Goal: Task Accomplishment & Management: Manage account settings

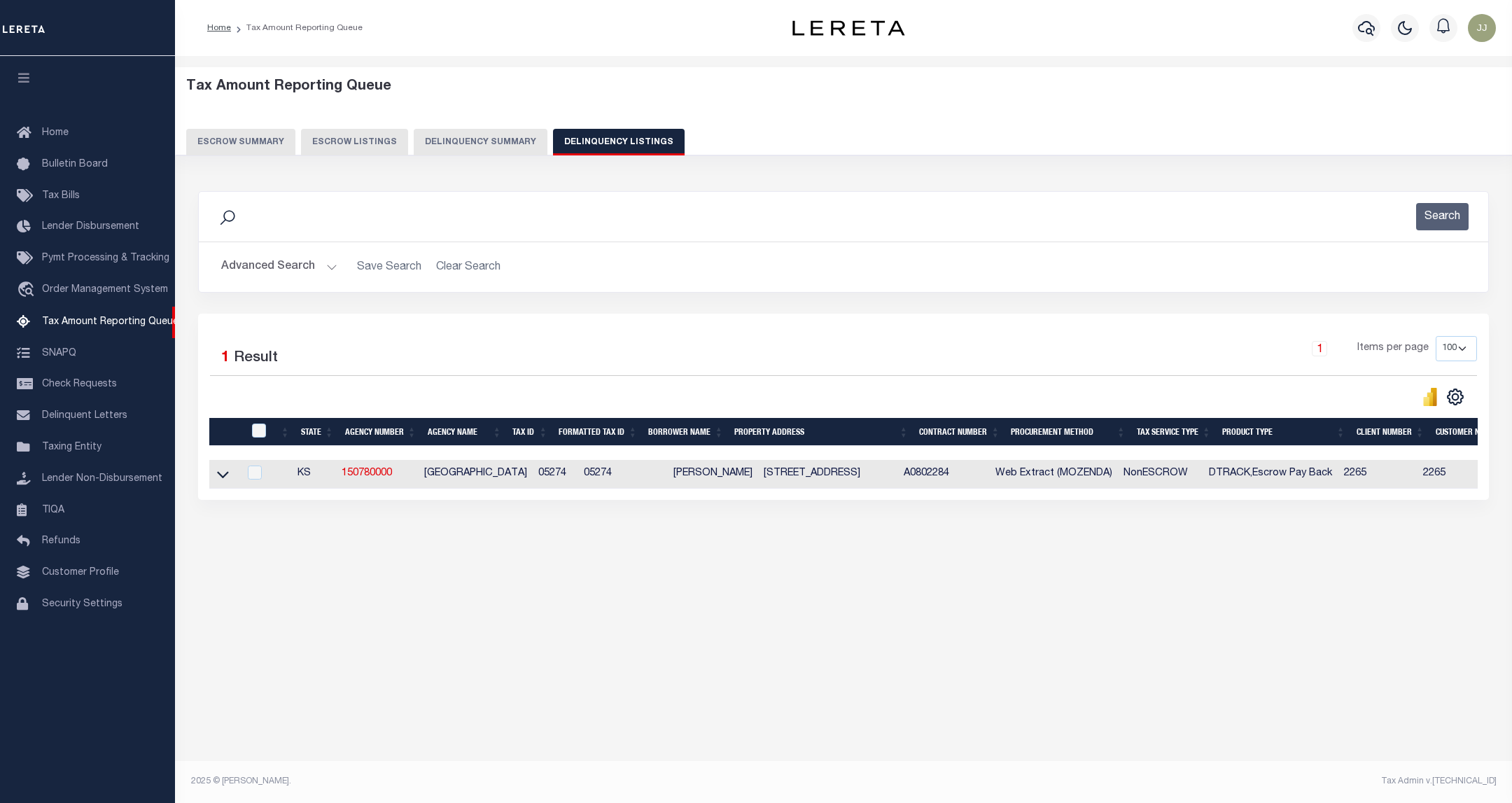
select select "100"
click at [317, 267] on button "Advanced Search" at bounding box center [279, 266] width 117 height 27
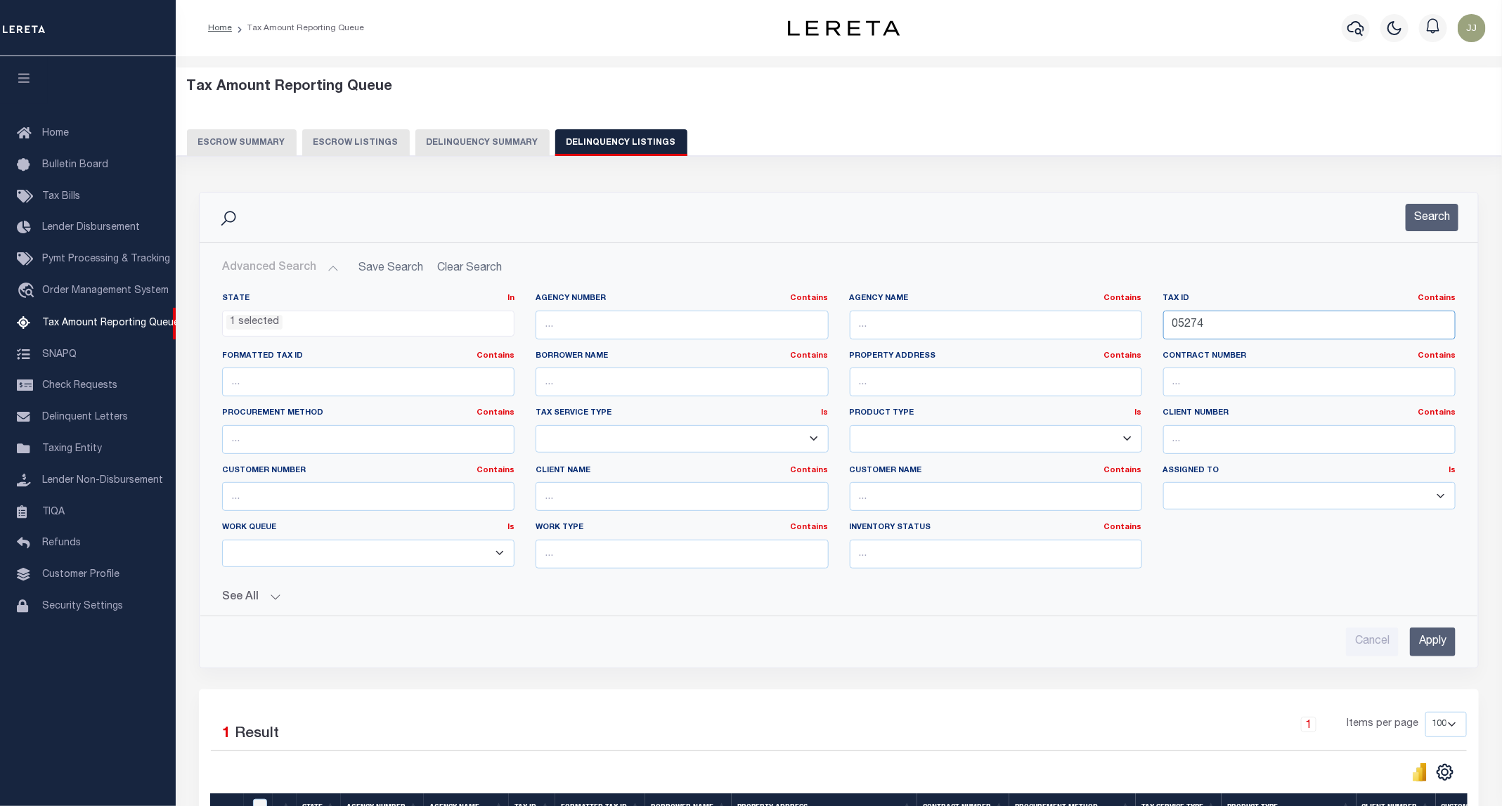
drag, startPoint x: 1250, startPoint y: 333, endPoint x: 1152, endPoint y: 333, distance: 98.4
click at [1153, 333] on div "Tax ID Contains Contains Is 05274" at bounding box center [1309, 322] width 313 height 58
paste input "6177"
type input "06177"
click at [1413, 223] on button "Search" at bounding box center [1432, 217] width 53 height 27
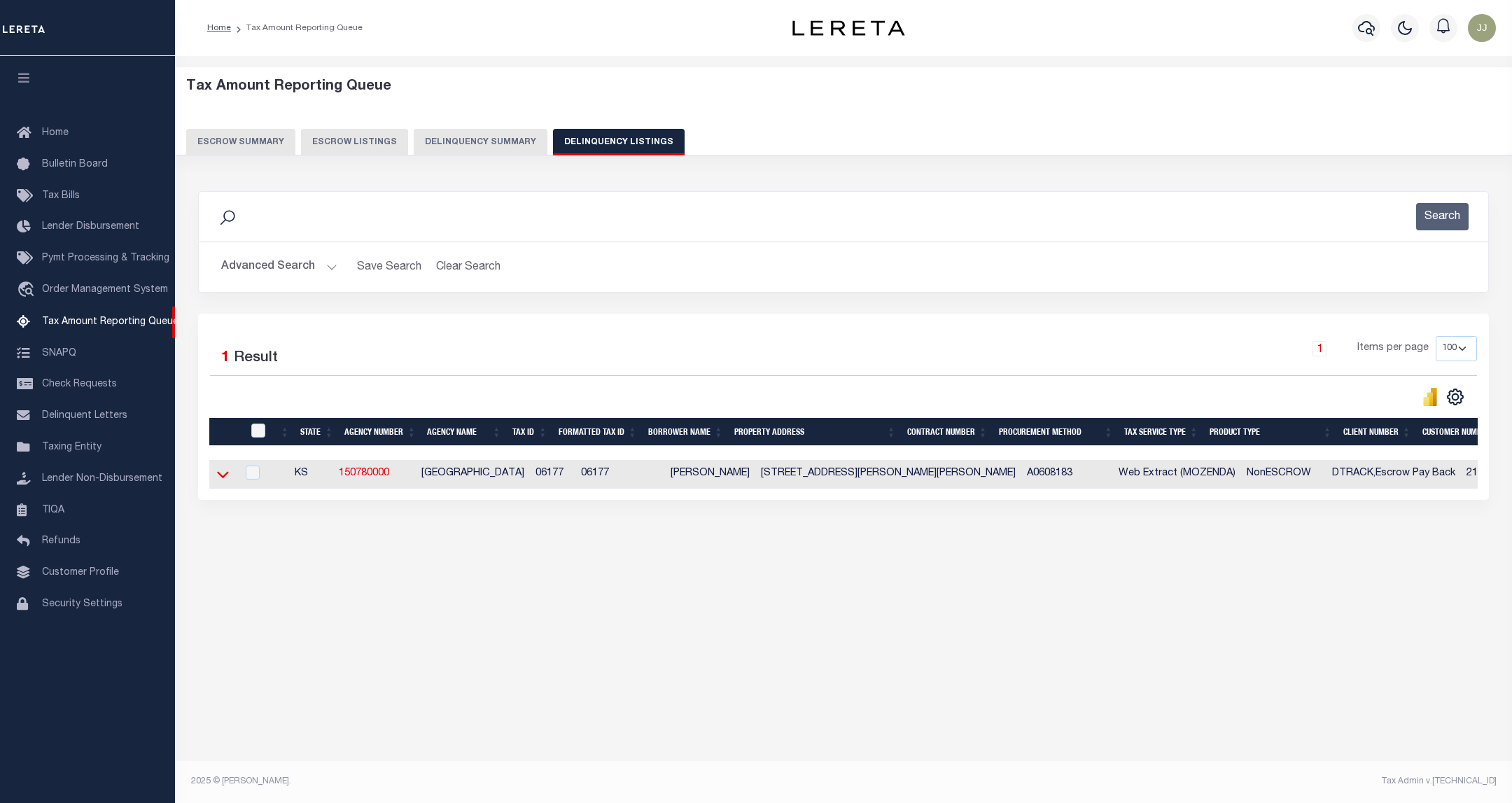
click at [220, 482] on icon at bounding box center [223, 474] width 12 height 15
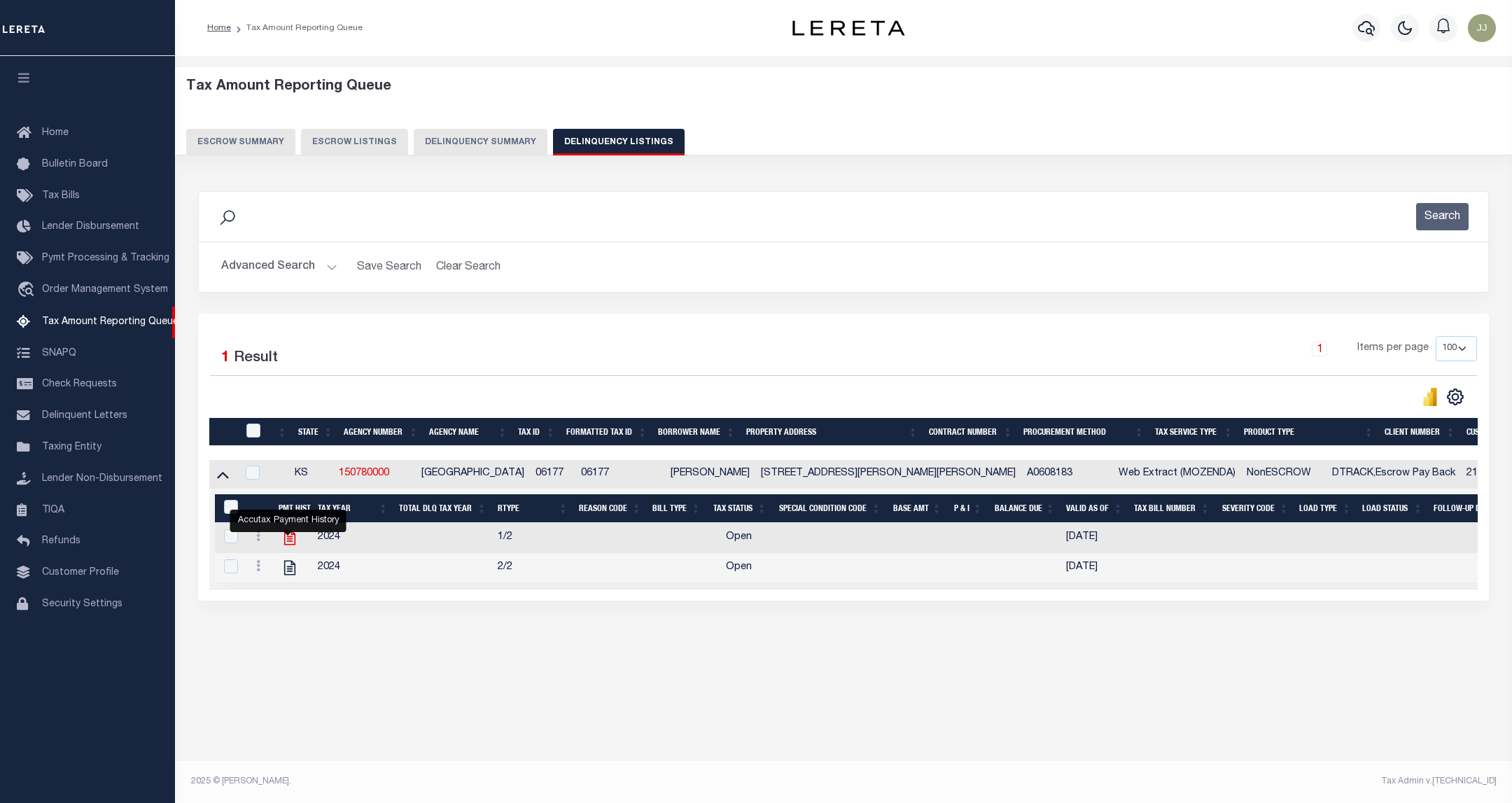
click at [291, 545] on icon "" at bounding box center [289, 538] width 11 height 15
checkbox input "true"
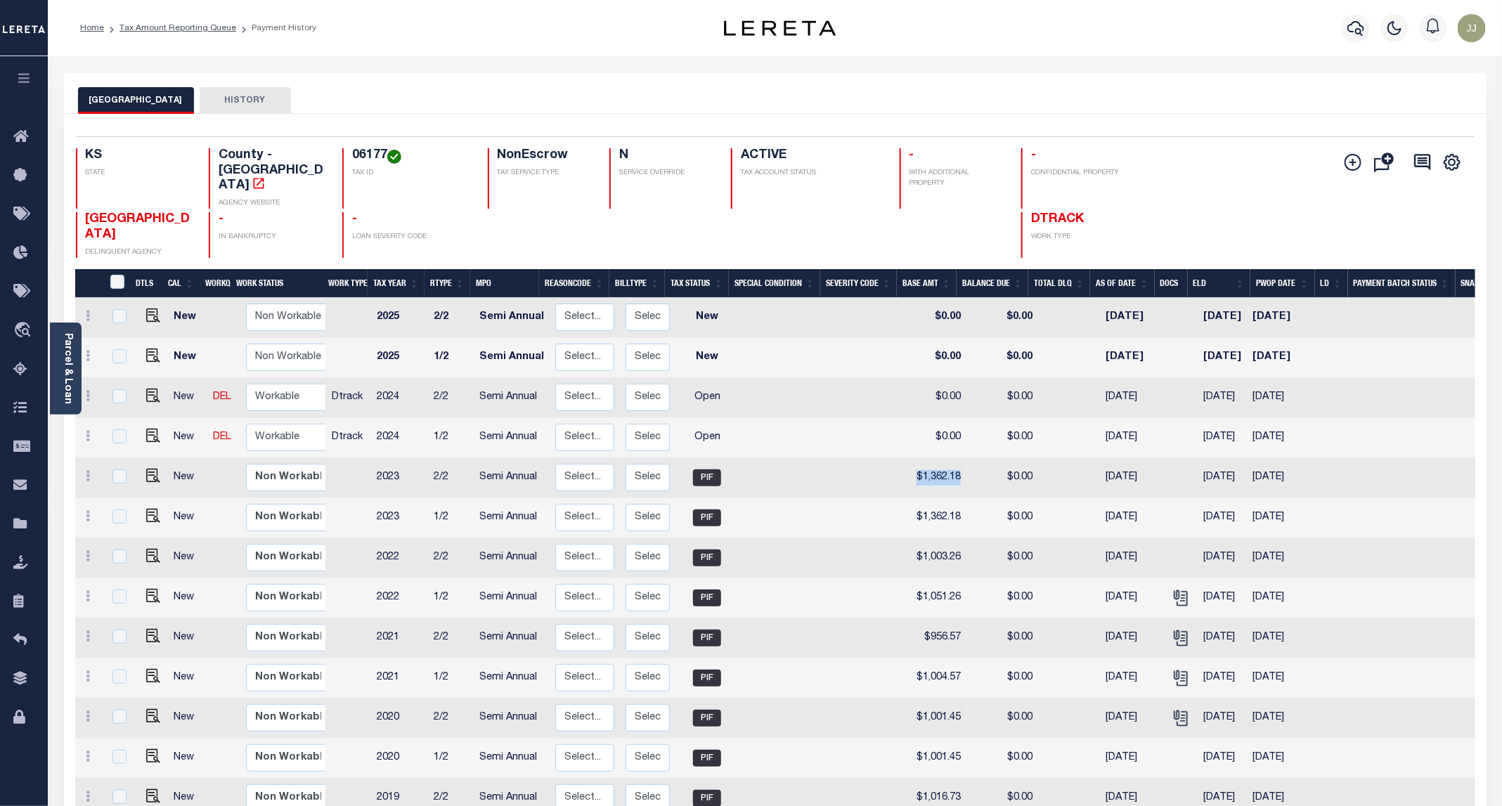
drag, startPoint x: 907, startPoint y: 449, endPoint x: 949, endPoint y: 447, distance: 42.2
click at [949, 458] on td "$1,362.18" at bounding box center [937, 478] width 60 height 40
checkbox input "true"
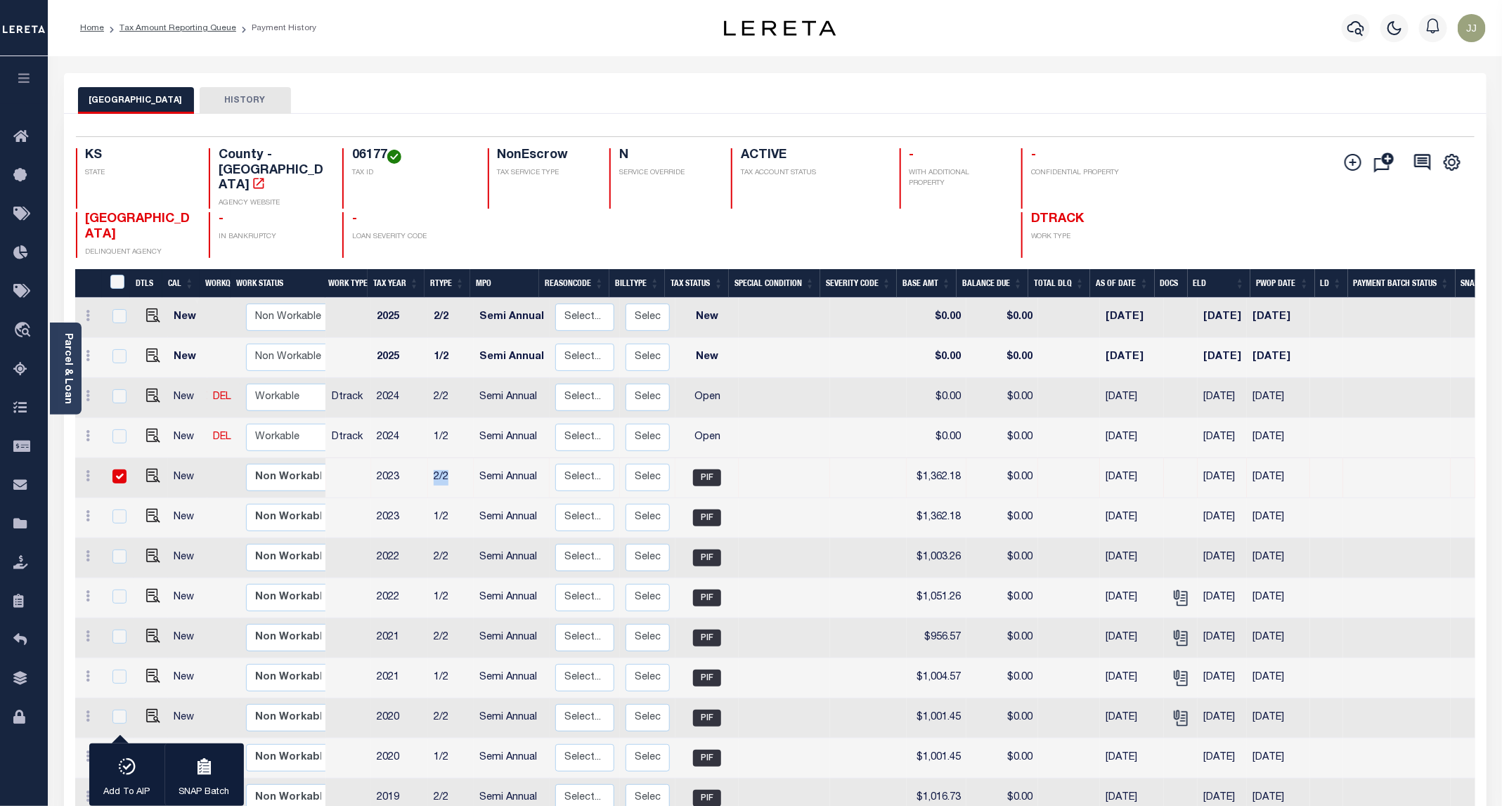
drag, startPoint x: 415, startPoint y: 443, endPoint x: 452, endPoint y: 441, distance: 36.6
click at [452, 458] on tr "New Non Workable Workable 2023 2/2 Semi Annual Select... Payment Reversal Taxab…" at bounding box center [784, 478] width 1418 height 40
drag, startPoint x: 901, startPoint y: 439, endPoint x: 958, endPoint y: 446, distance: 57.3
click at [958, 458] on tr "New Non Workable Workable 2023 2/2 Semi Annual Select... Payment Reversal Taxab…" at bounding box center [784, 478] width 1418 height 40
click at [266, 424] on select "Non Workable Workable" at bounding box center [288, 437] width 84 height 27
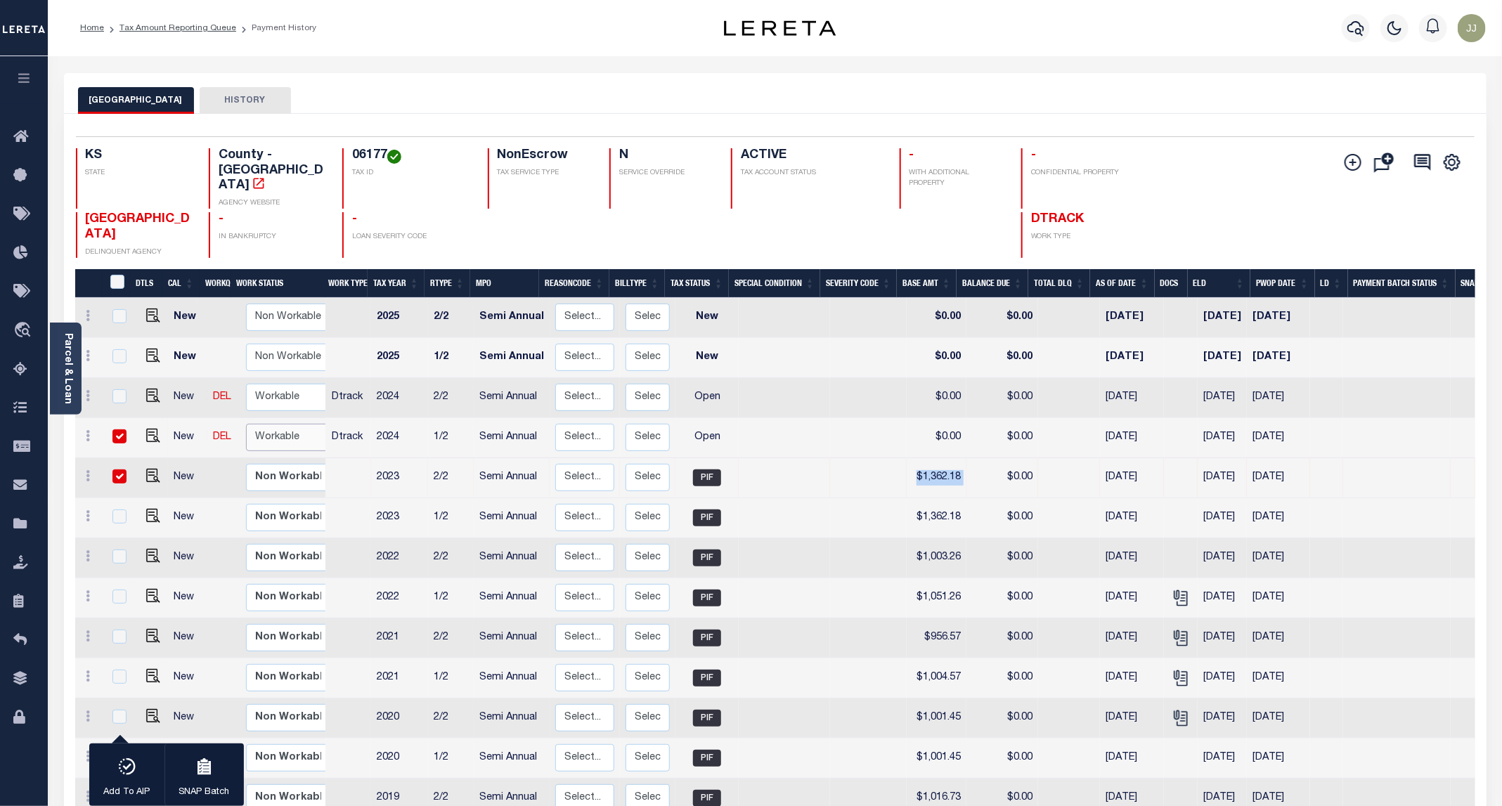
checkbox input "true"
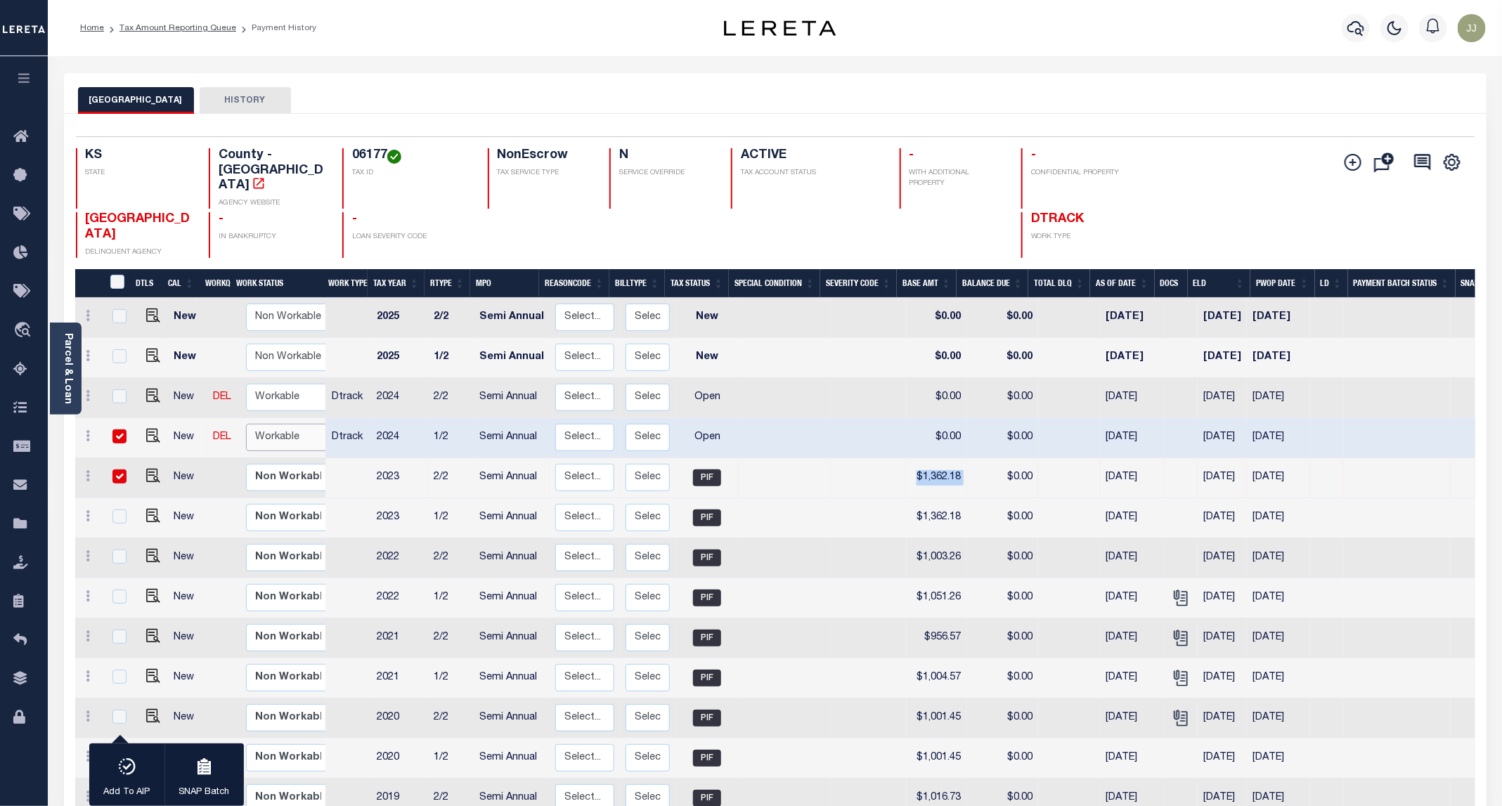
select select "true"
click at [246, 424] on select "Non Workable Workable" at bounding box center [288, 437] width 84 height 27
checkbox input "false"
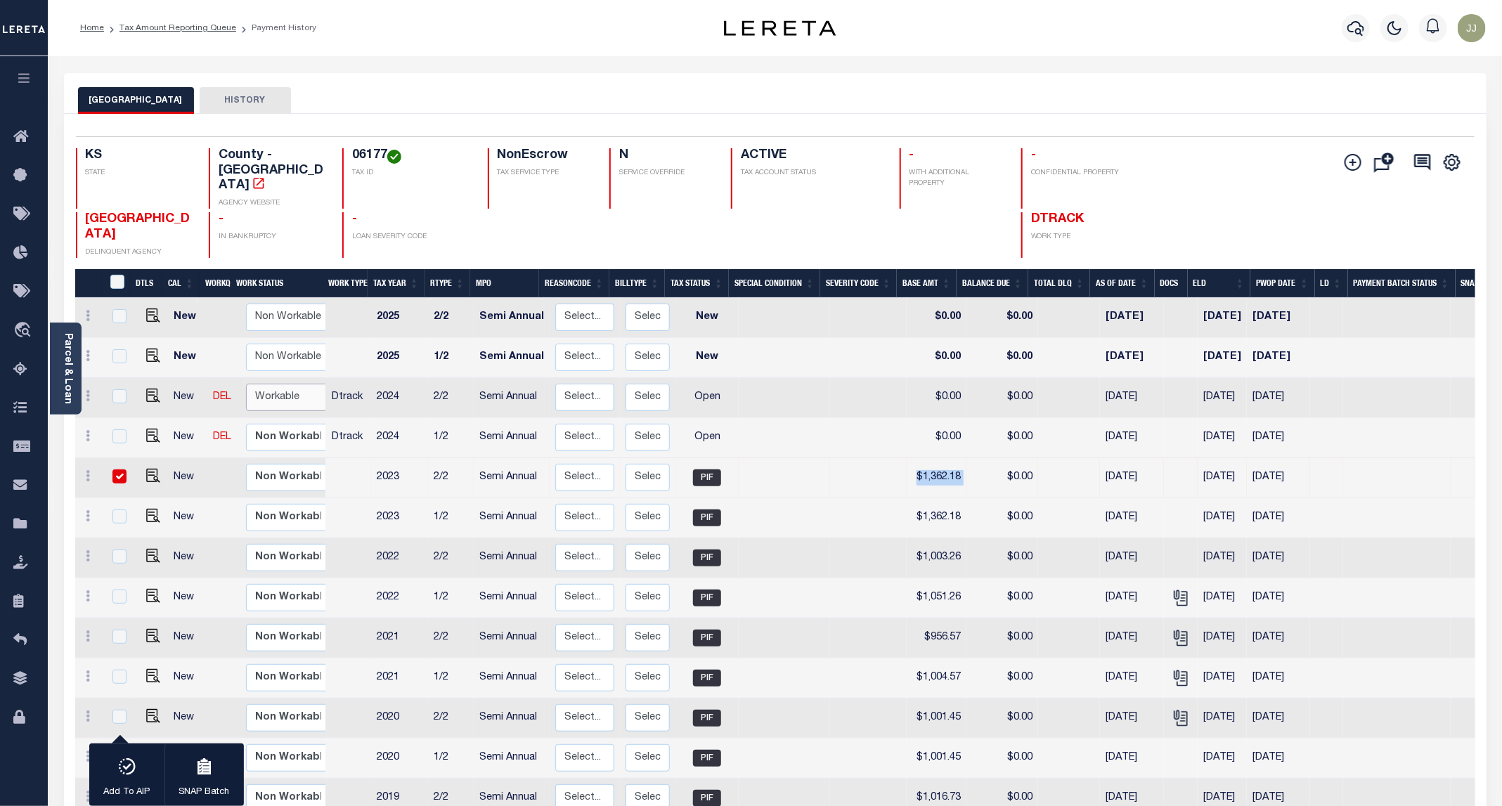
click at [264, 384] on select "Non Workable Workable" at bounding box center [288, 397] width 84 height 27
checkbox input "true"
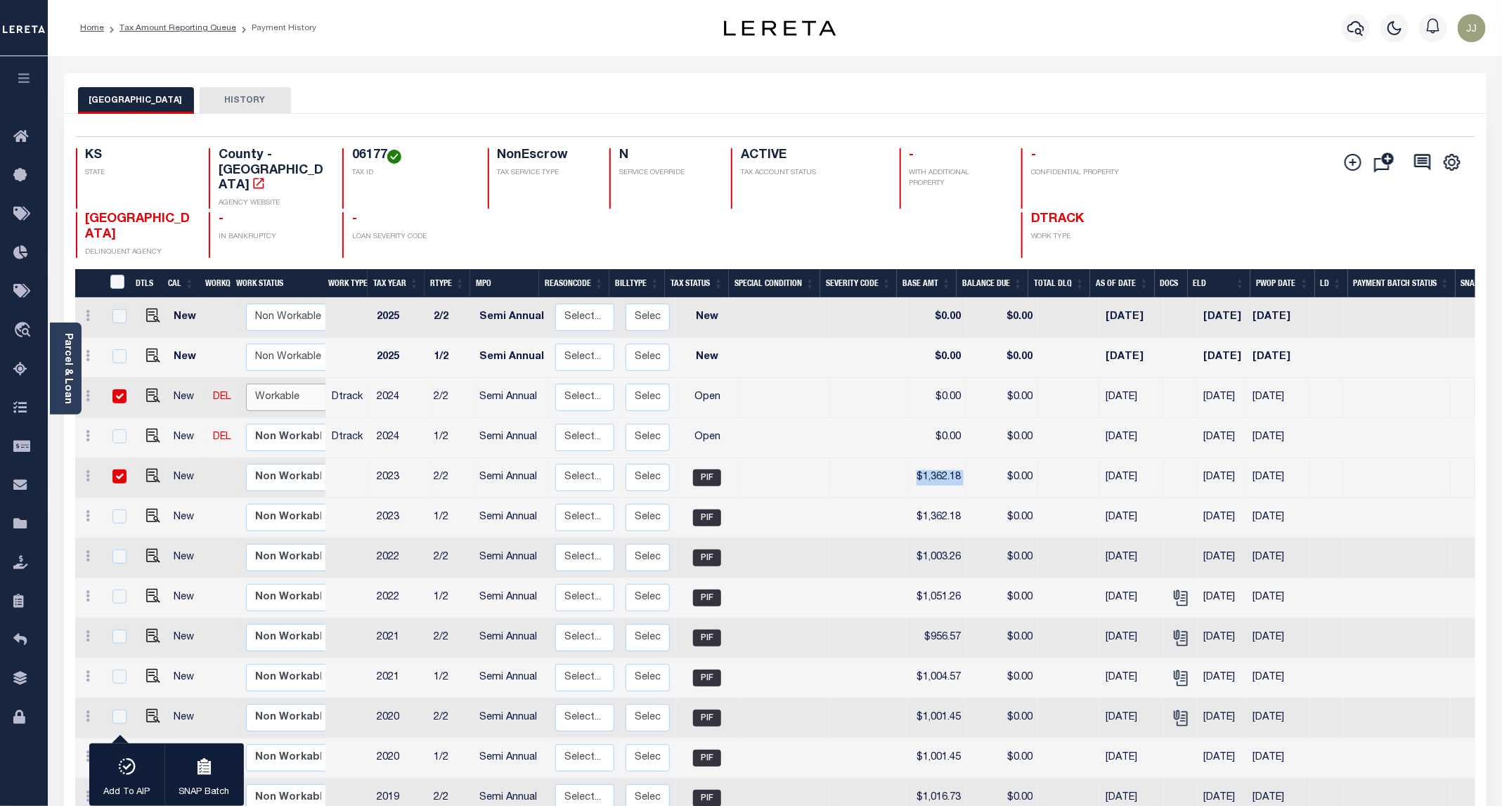
select select "true"
click at [246, 384] on select "Non Workable Workable" at bounding box center [288, 397] width 84 height 27
checkbox input "false"
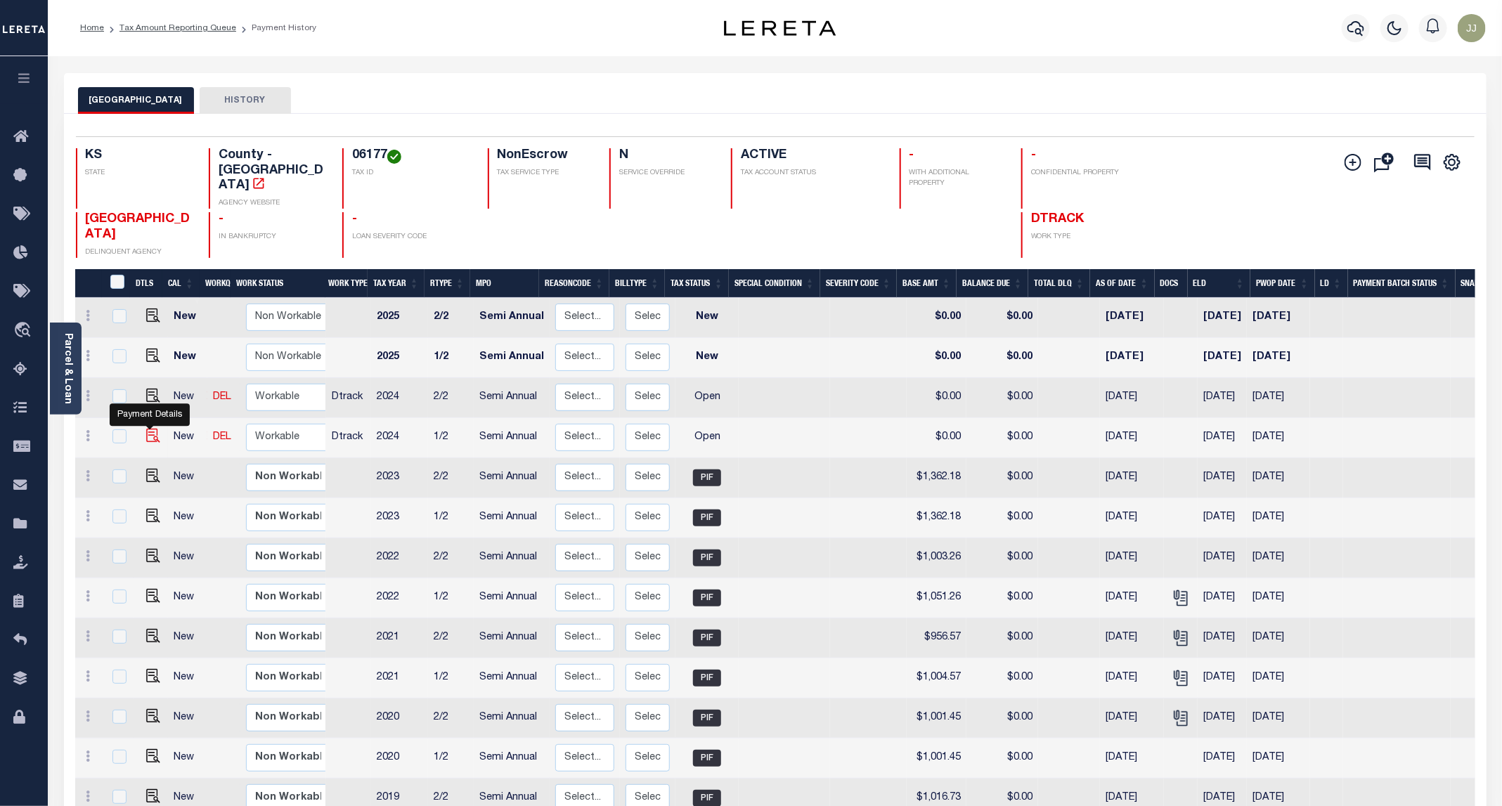
click at [146, 429] on img "" at bounding box center [153, 436] width 14 height 14
checkbox input "true"
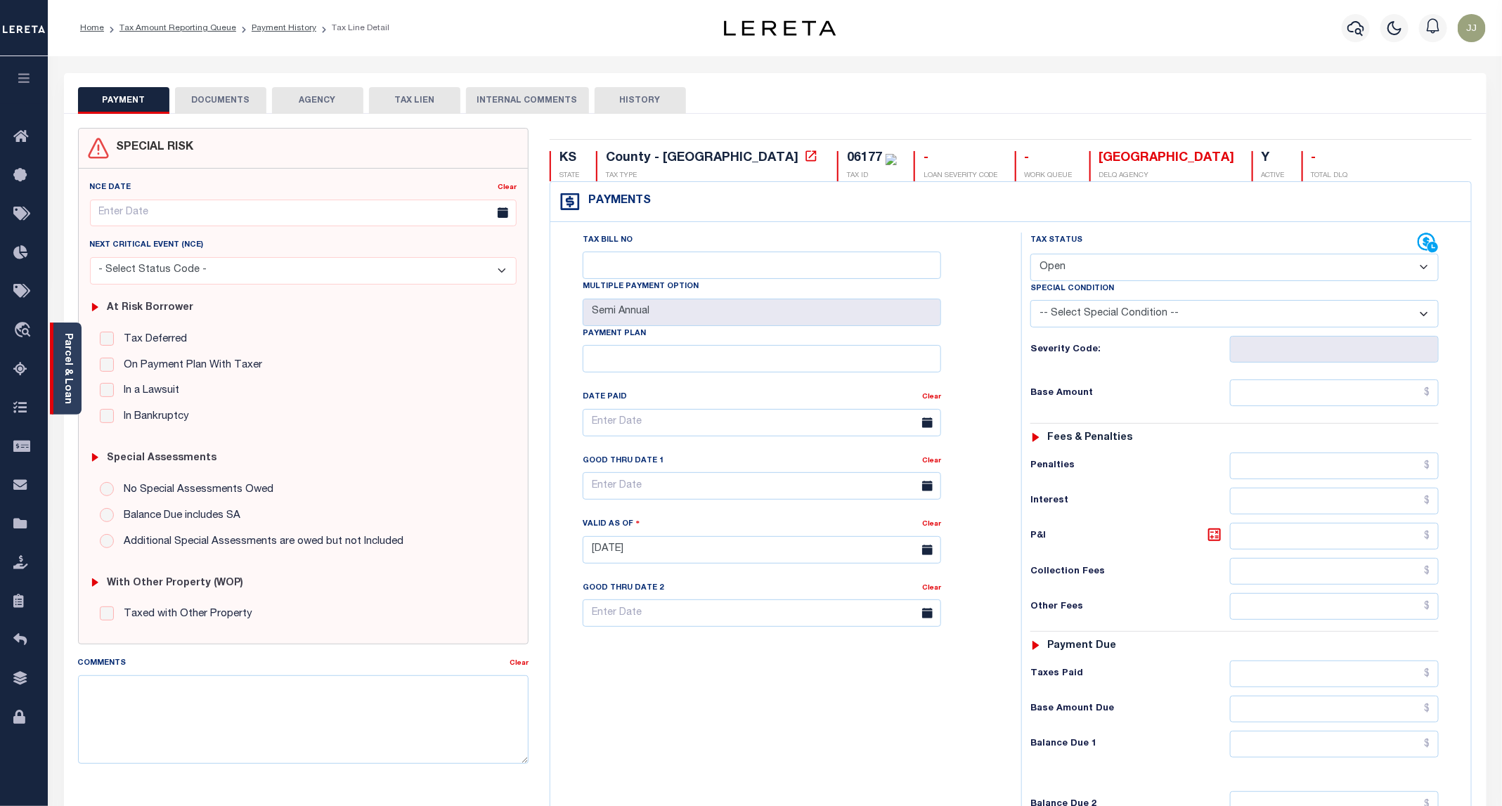
click at [64, 384] on link "Parcel & Loan" at bounding box center [68, 368] width 10 height 71
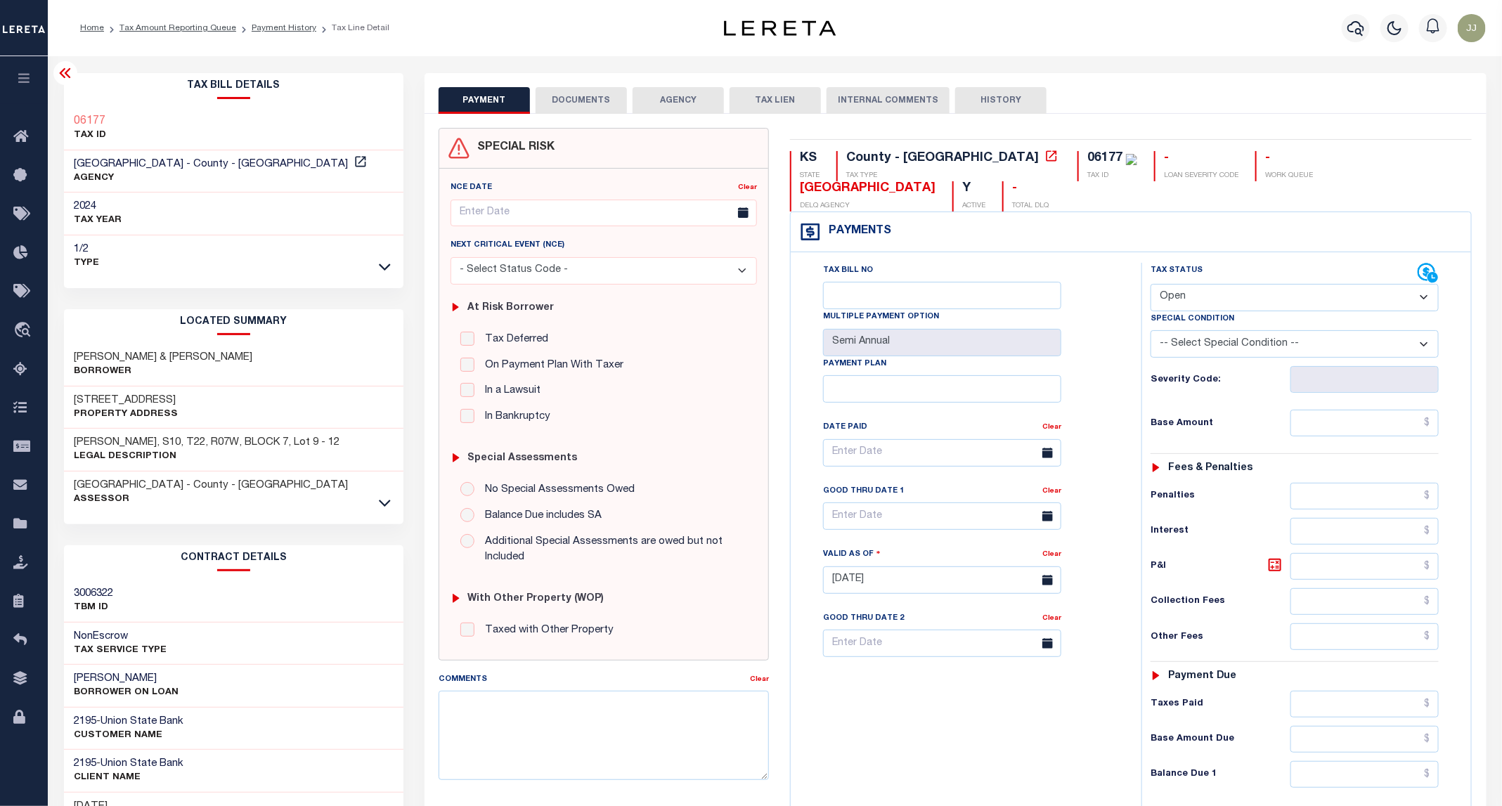
click at [105, 395] on h3 "8 N HEATH ST" at bounding box center [126, 401] width 104 height 14
click at [105, 395] on h3 "[STREET_ADDRESS]" at bounding box center [126, 401] width 104 height 14
copy h3 "HEATH"
click at [1198, 284] on select "- Select Status Code - Open Due/Unpaid Paid Incomplete No Tax Due Internal Refu…" at bounding box center [1294, 297] width 288 height 27
select select "PYD"
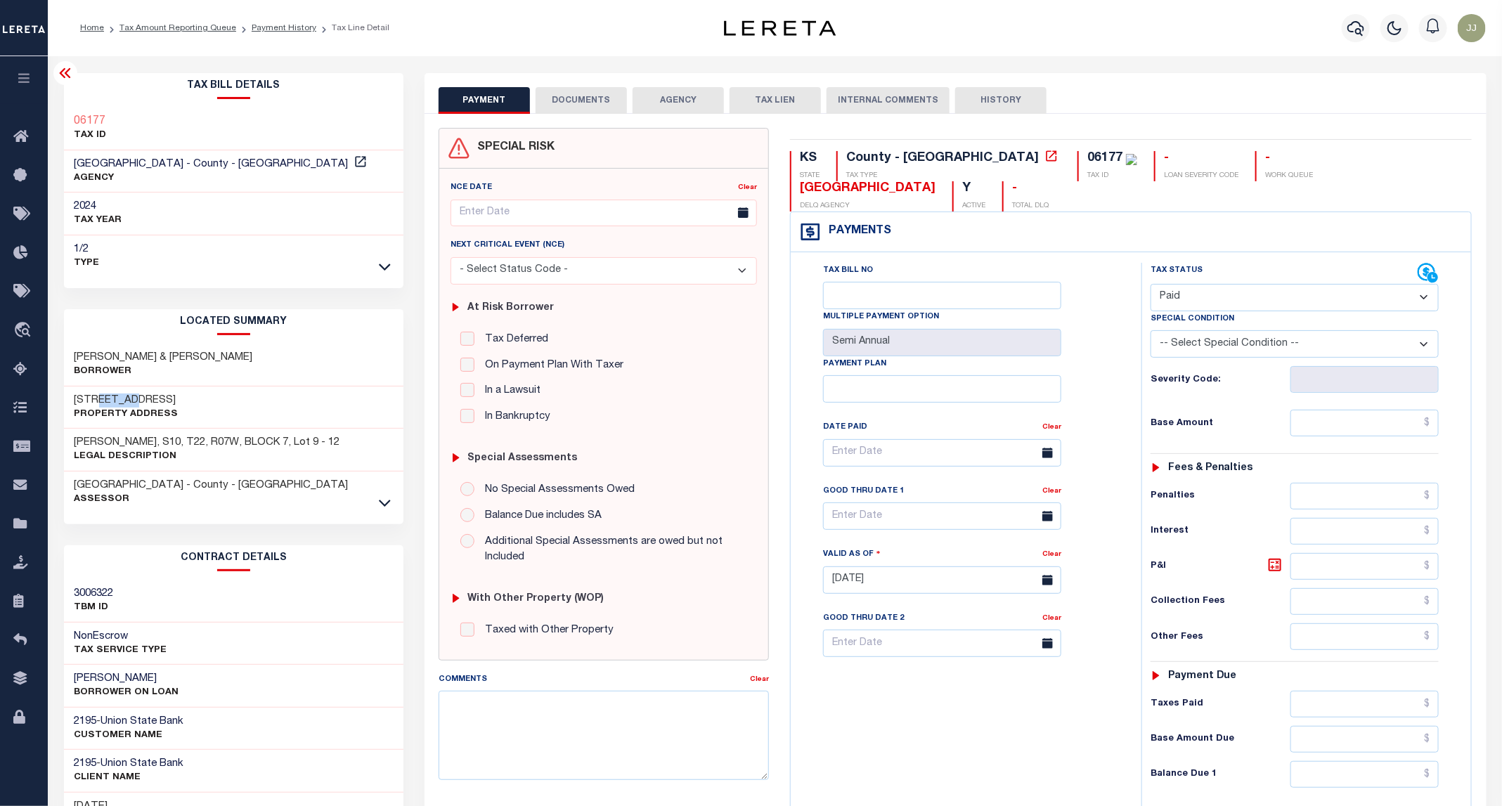
click at [1151, 284] on select "- Select Status Code - Open Due/Unpaid Paid Incomplete No Tax Due Internal Refu…" at bounding box center [1294, 297] width 288 height 27
type input "[DATE]"
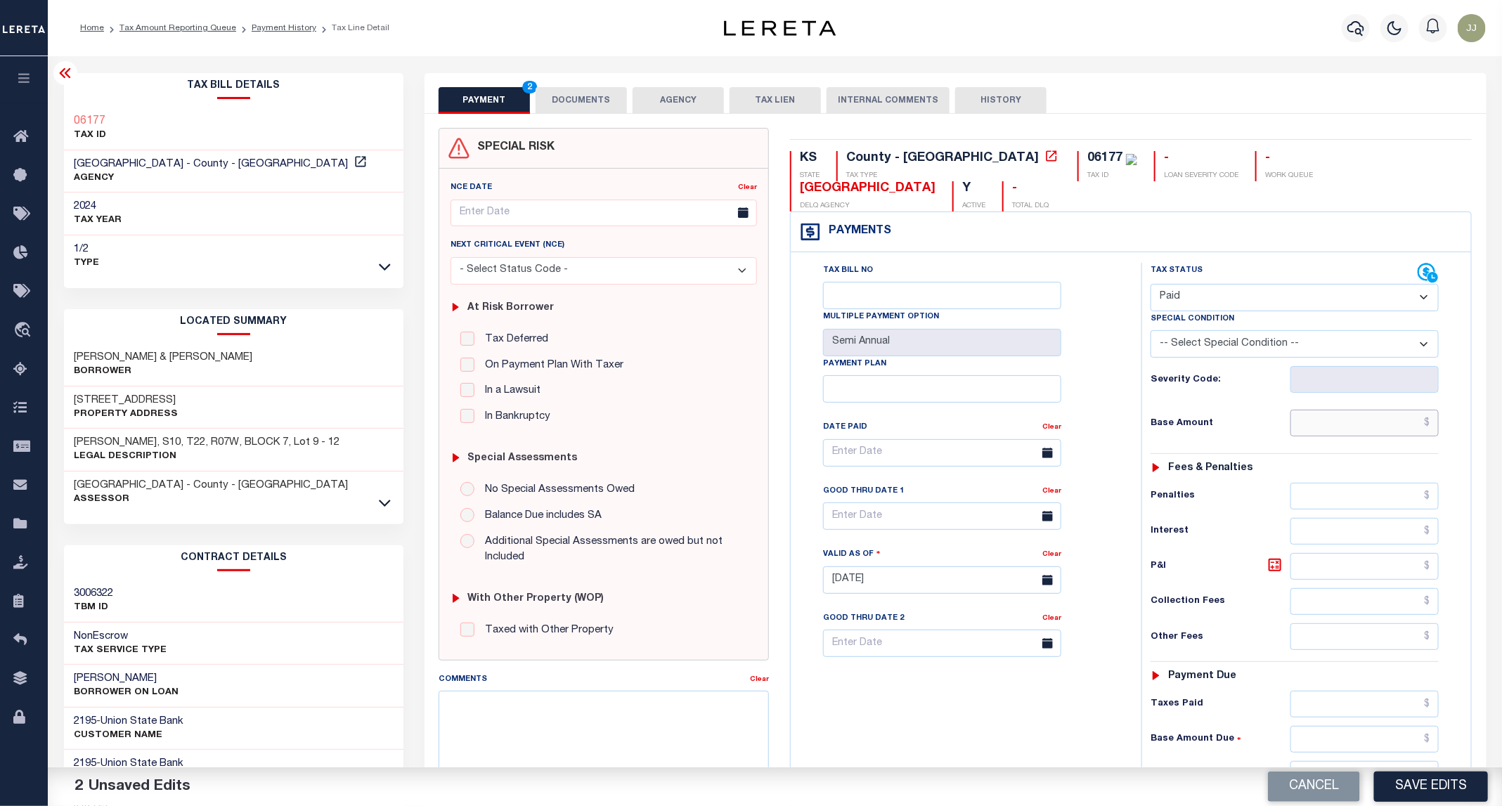
click at [1316, 410] on input "text" at bounding box center [1364, 423] width 149 height 27
drag, startPoint x: 1373, startPoint y: 397, endPoint x: 1448, endPoint y: 408, distance: 76.6
click at [1448, 408] on div "Tax Status Status - Select Status Code -" at bounding box center [1299, 573] width 316 height 621
paste input "1,519.23"
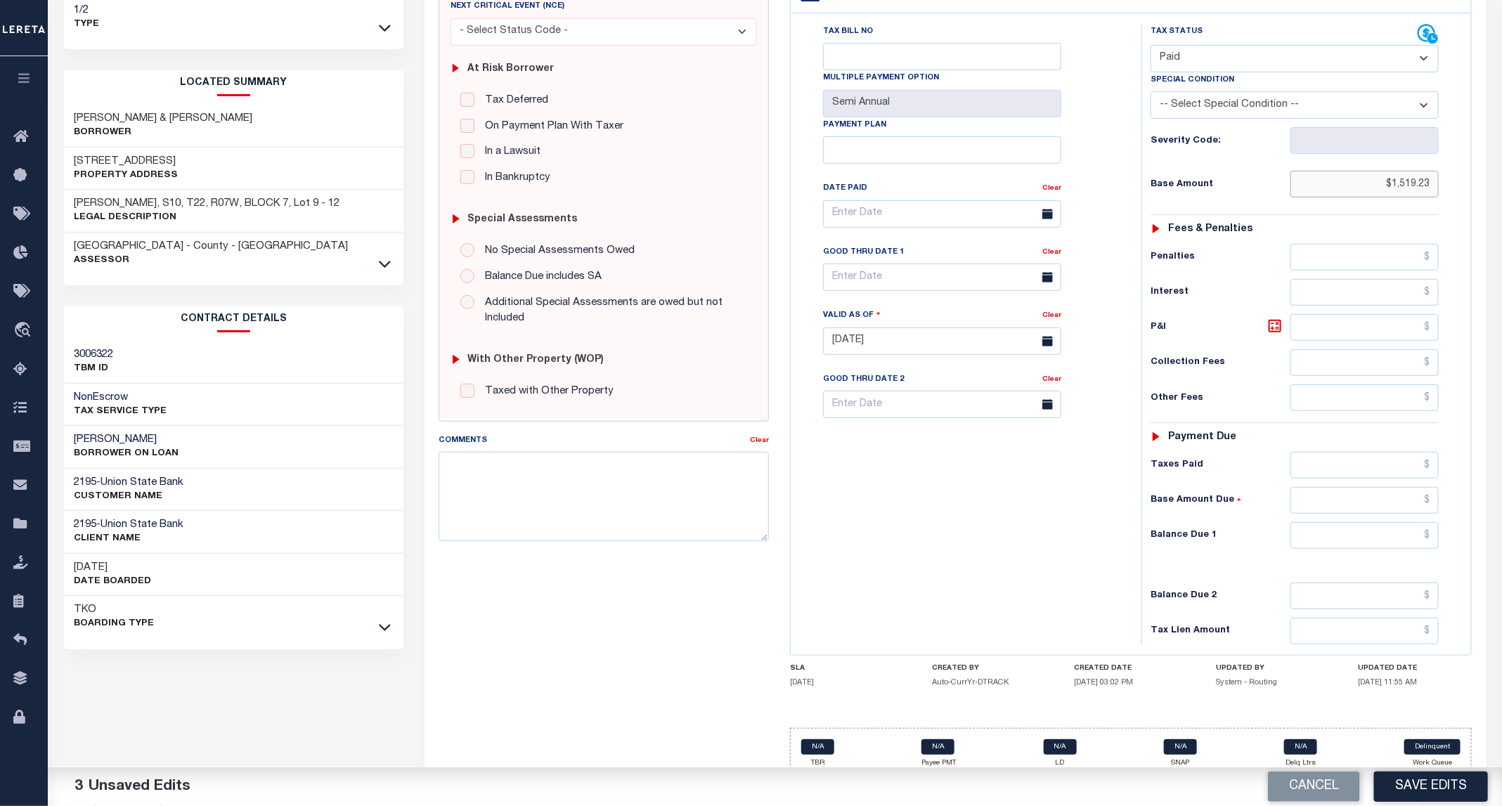
type input "$1,519.23"
click at [1377, 523] on input "text" at bounding box center [1364, 535] width 149 height 27
type input "$0.00"
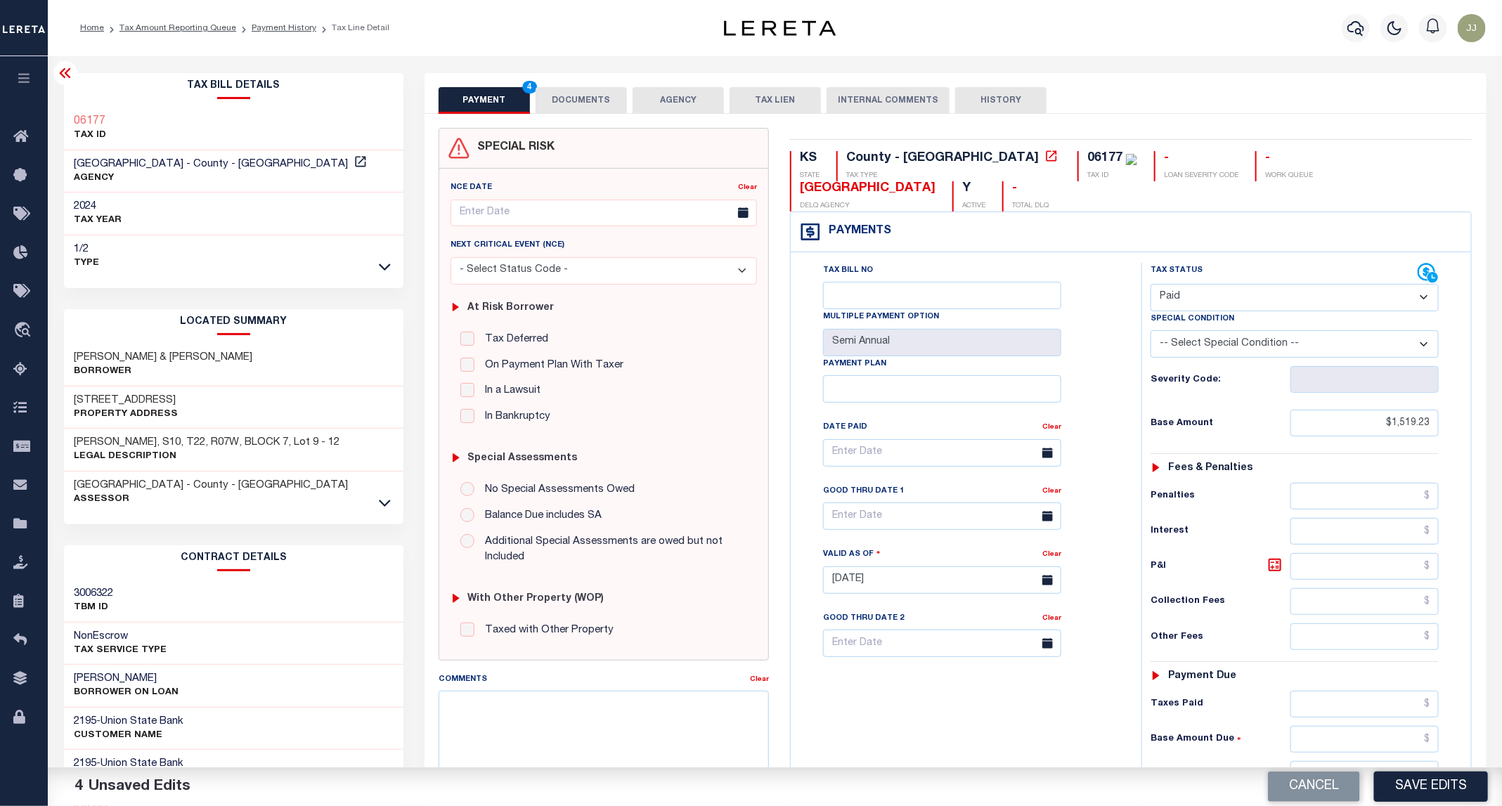
click at [574, 106] on button "DOCUMENTS" at bounding box center [581, 100] width 91 height 27
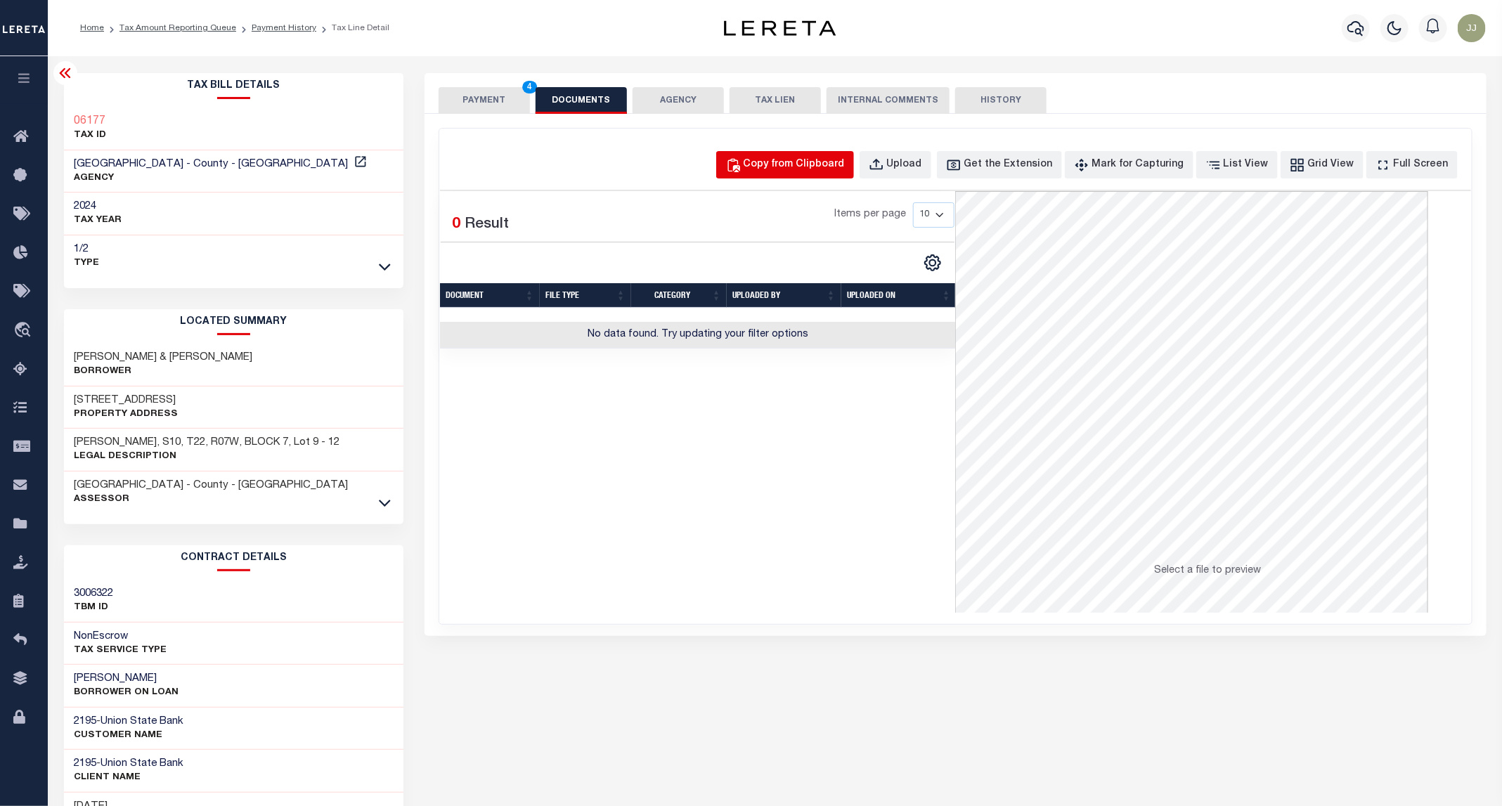
click at [800, 167] on div "Copy from Clipboard" at bounding box center [794, 164] width 101 height 15
select select "POP"
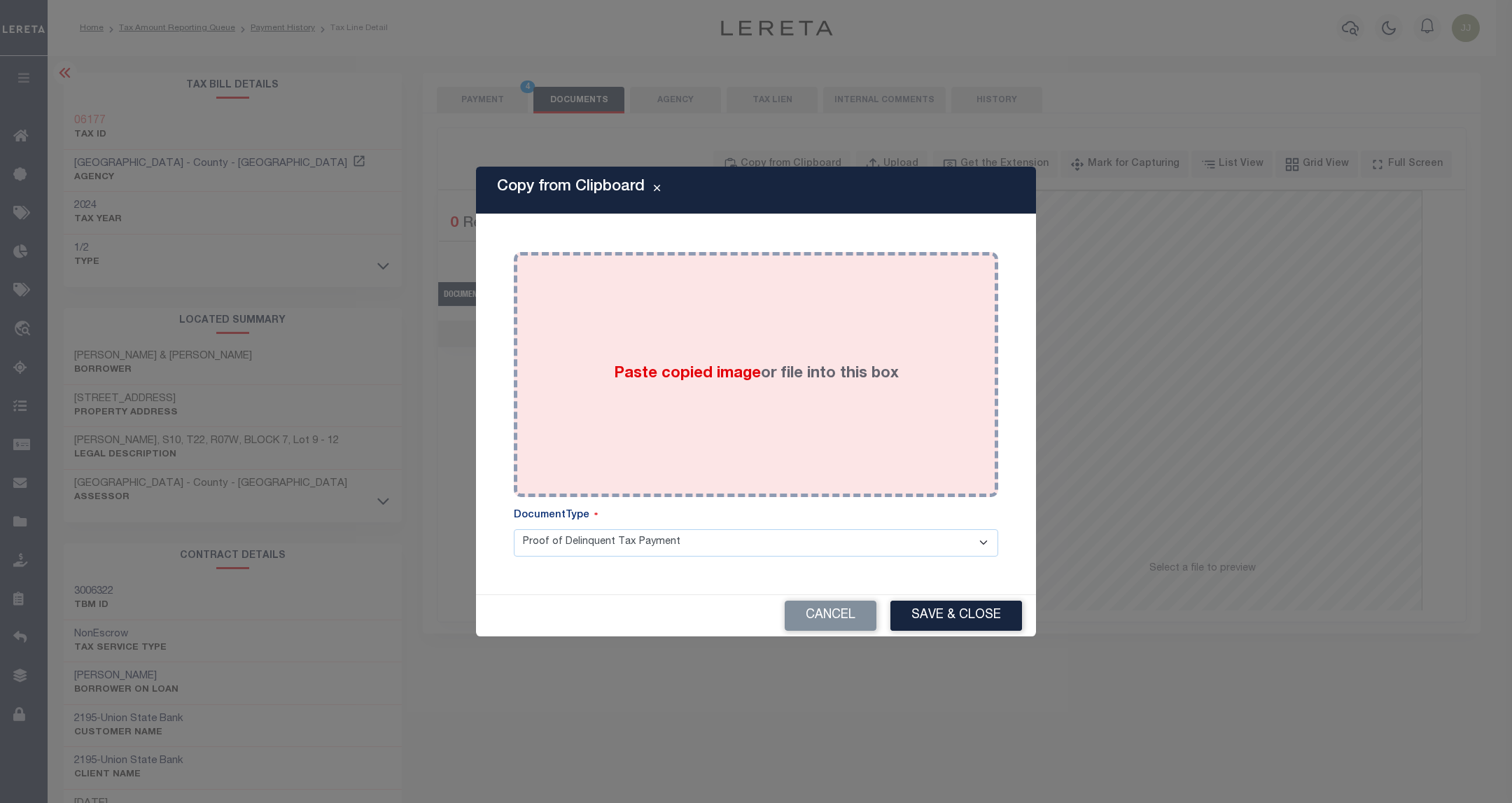
click at [815, 362] on div "Paste copied image or file into this box" at bounding box center [755, 375] width 463 height 224
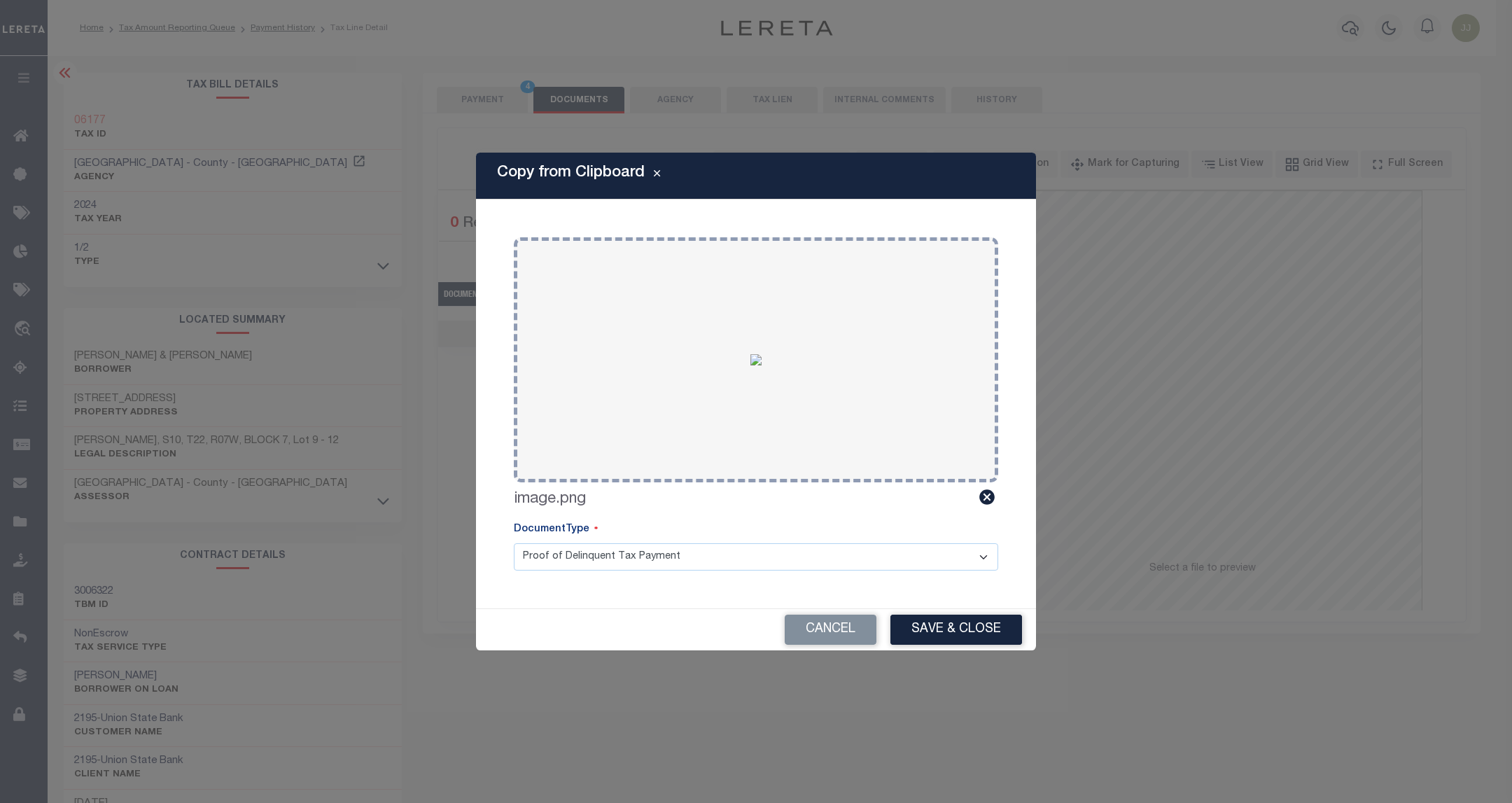
click at [937, 629] on button "Save & Close" at bounding box center [956, 630] width 131 height 30
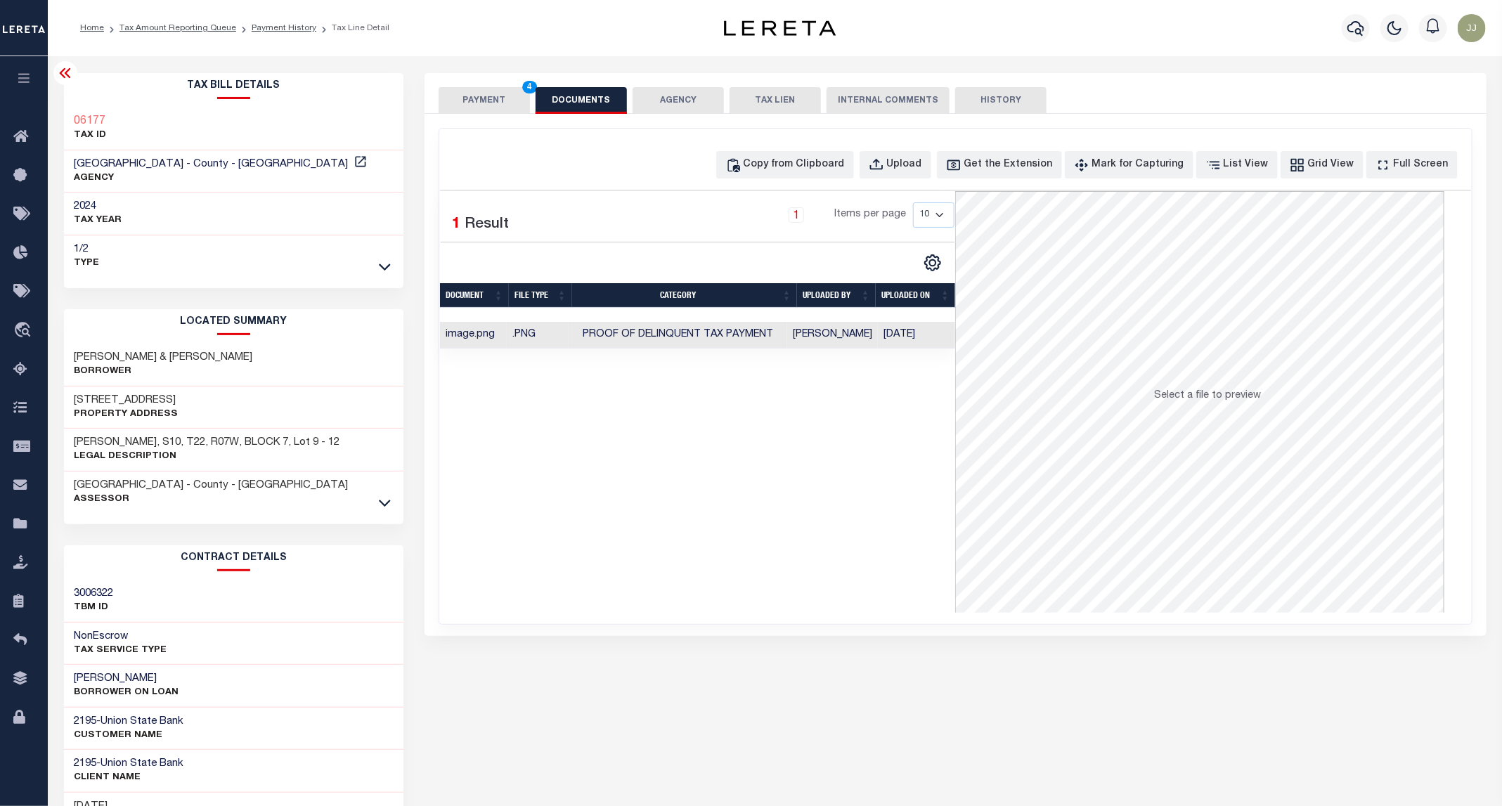
click at [458, 100] on button "PAYMENT 4" at bounding box center [484, 100] width 91 height 27
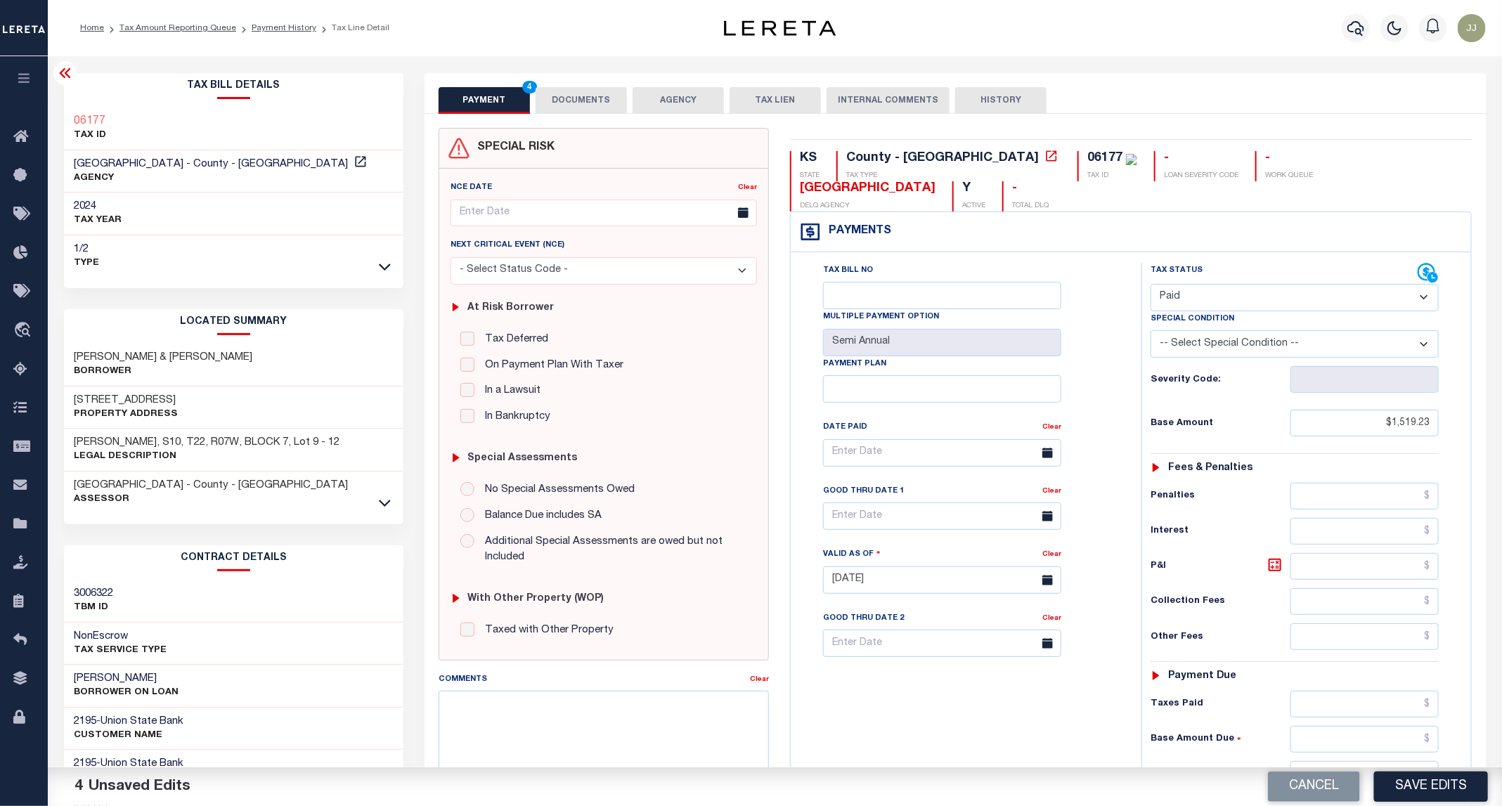
scroll to position [235, 0]
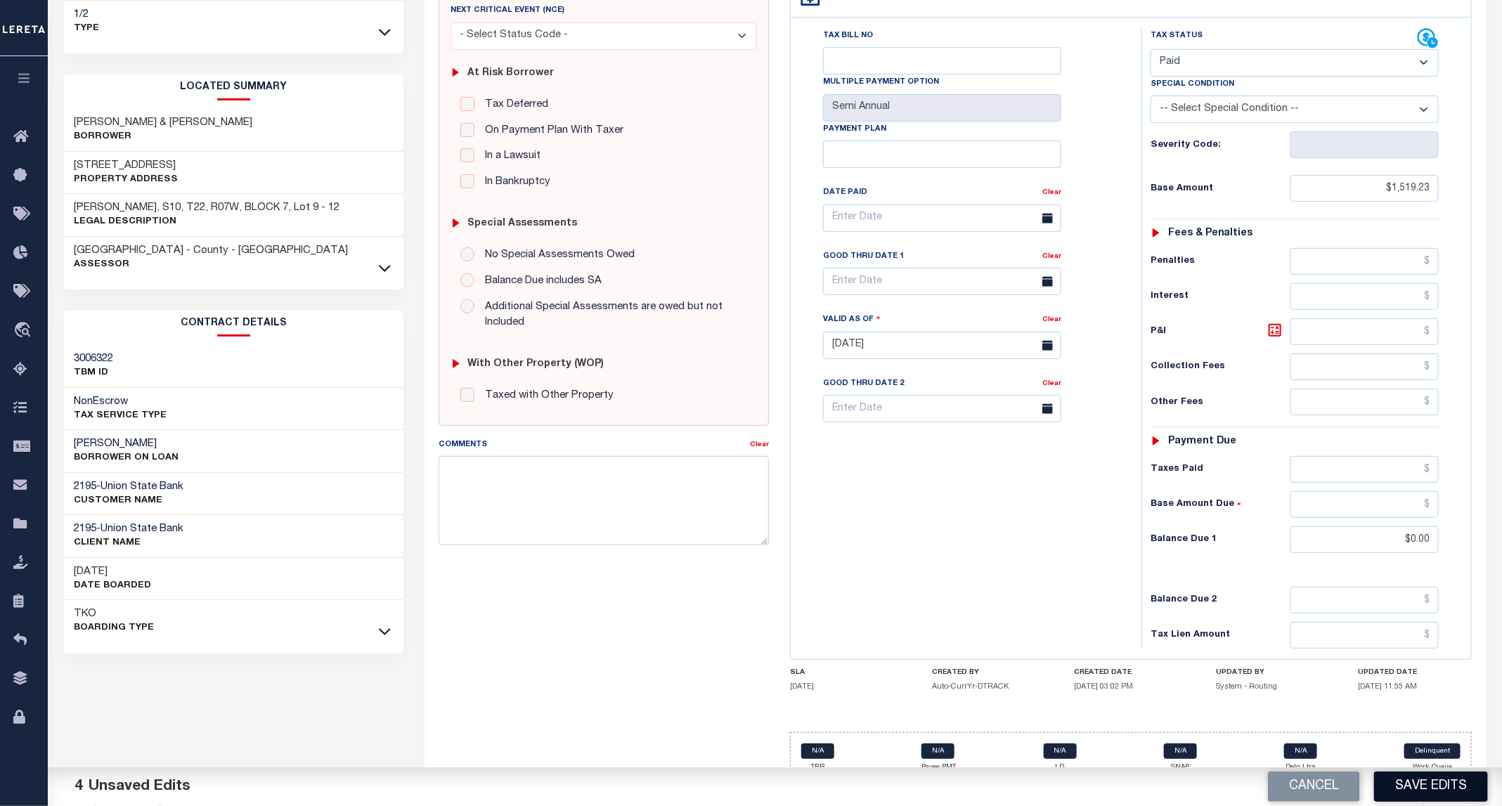
click at [1455, 789] on button "Save Edits" at bounding box center [1431, 787] width 114 height 30
checkbox input "false"
type input "$1,519.23"
type input "$0"
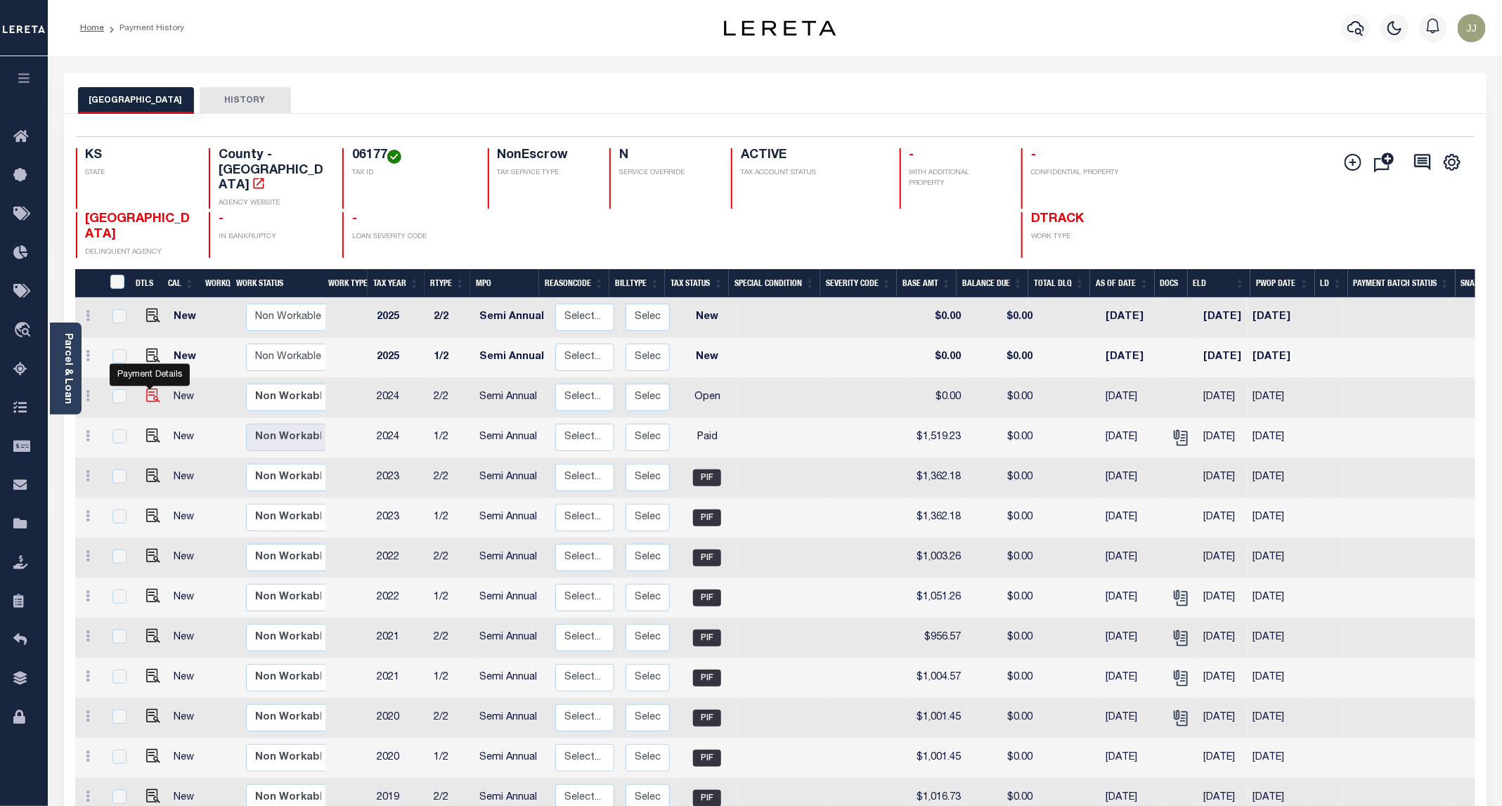
click at [150, 389] on img "" at bounding box center [153, 396] width 14 height 14
checkbox input "true"
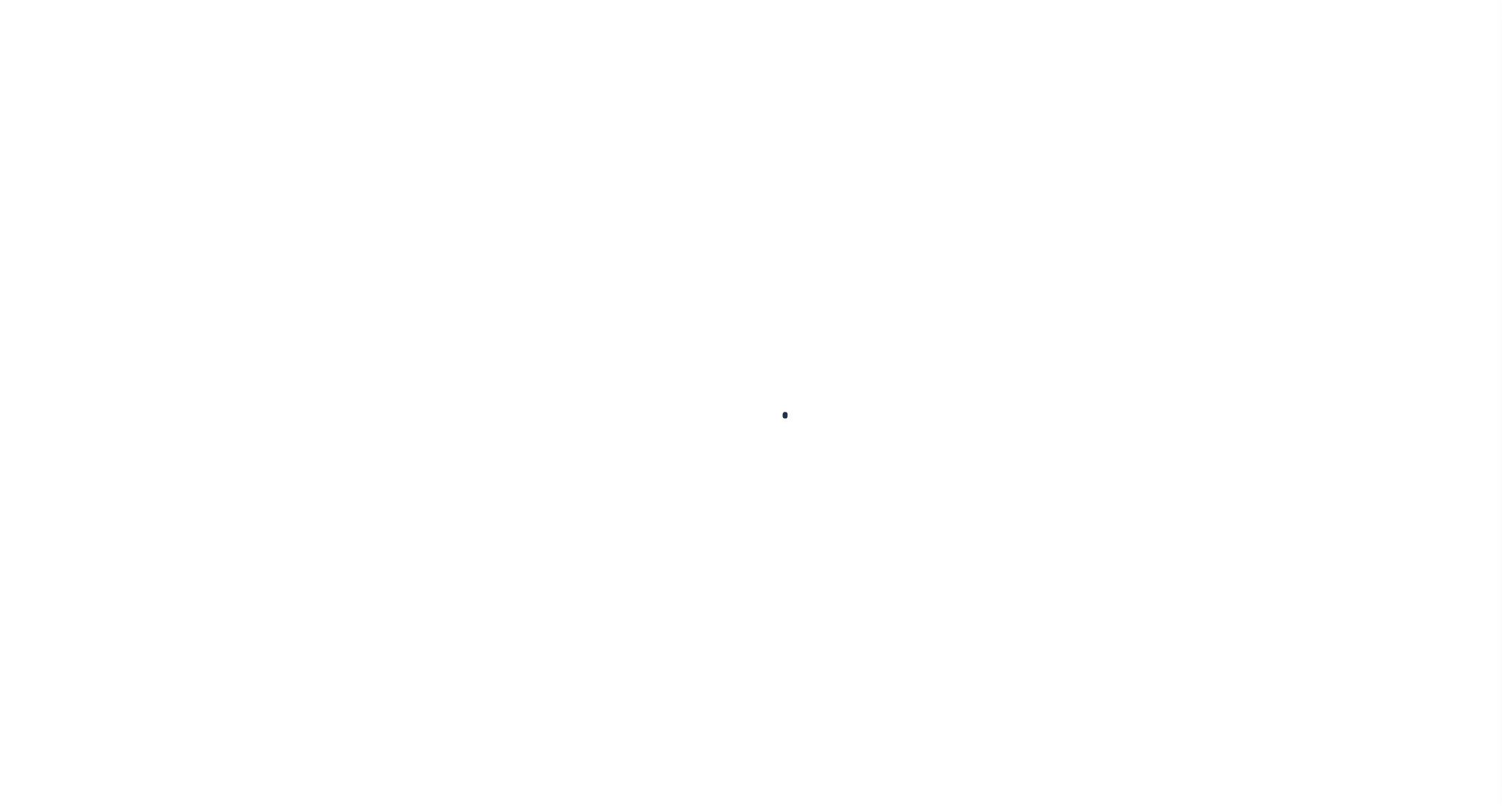
checkbox input "false"
type input "Semi Annual"
type input "[DATE]"
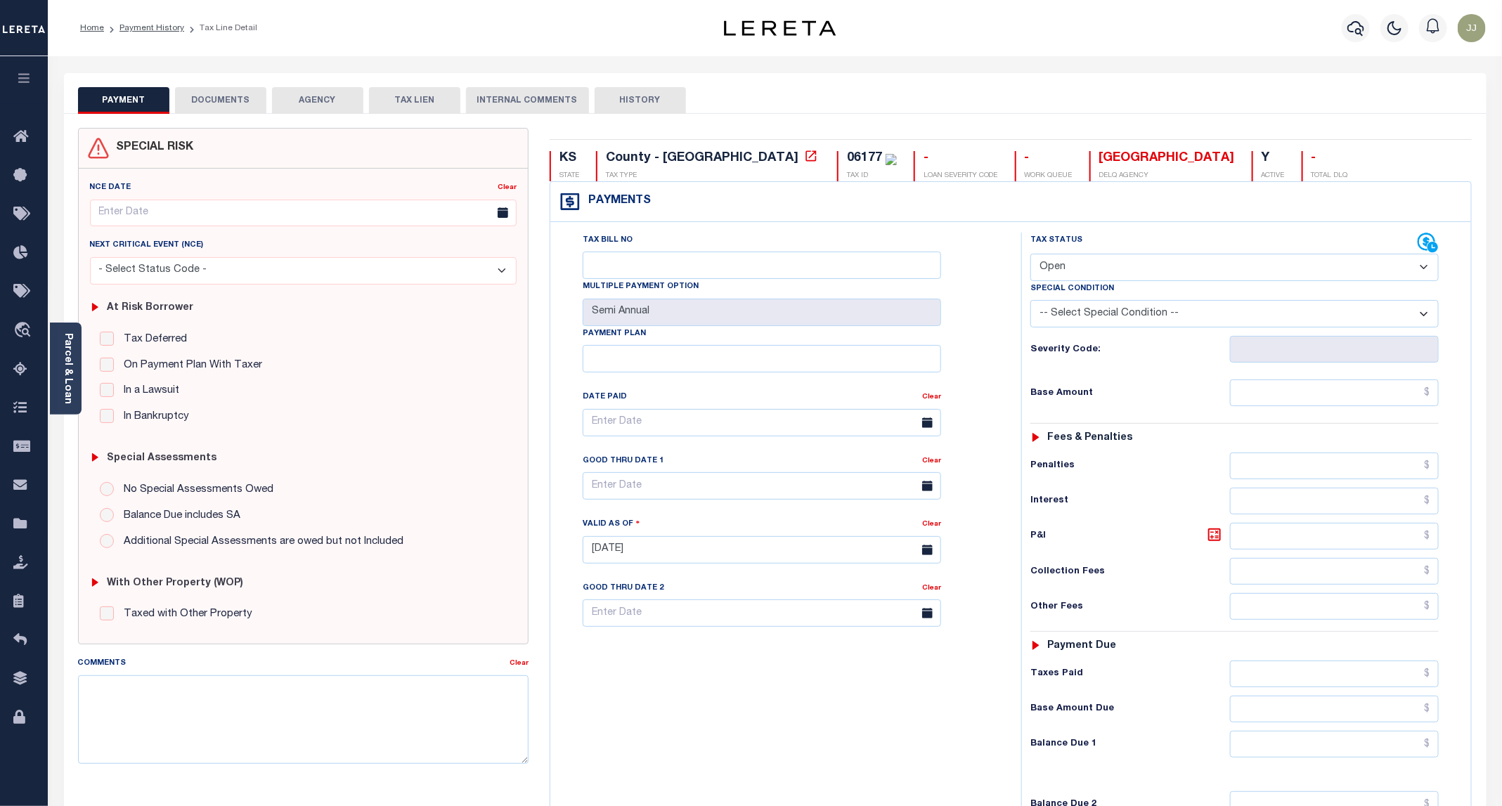
click at [1068, 276] on select "- Select Status Code - Open Due/Unpaid Paid Incomplete No Tax Due Internal Refu…" at bounding box center [1234, 267] width 408 height 27
select select "DUE"
click at [1031, 255] on select "- Select Status Code - Open Due/Unpaid Paid Incomplete No Tax Due Internal Refu…" at bounding box center [1234, 267] width 408 height 27
type input "[DATE]"
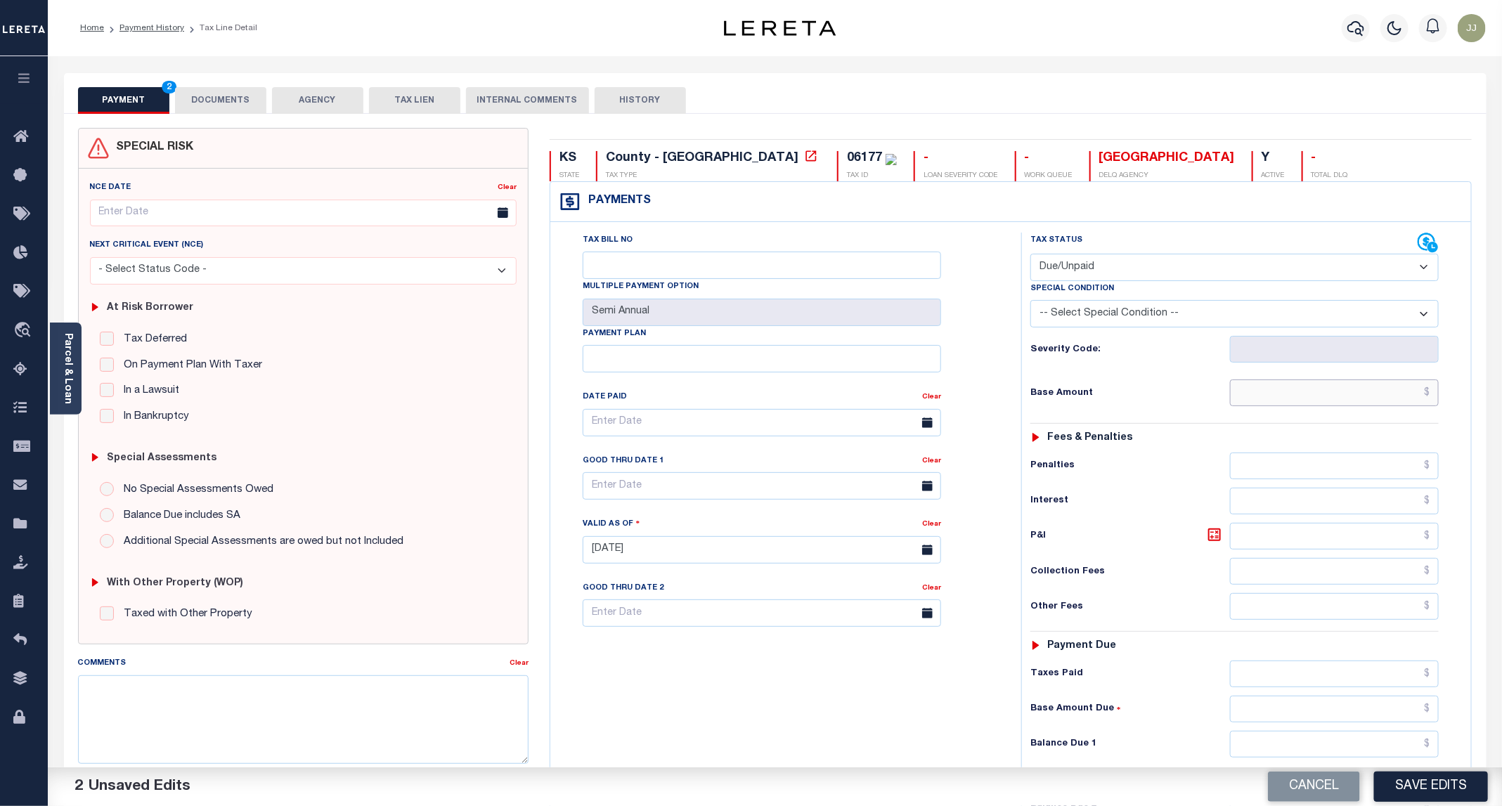
click at [1286, 393] on input "text" at bounding box center [1334, 393] width 209 height 27
click at [1339, 394] on input "text" at bounding box center [1334, 393] width 209 height 27
paste input "1,519.23"
type input "$1,519.23"
click at [864, 704] on div "Tax Bill No Multiple Payment Option Semi Annual Payment Plan Clear" at bounding box center [782, 543] width 457 height 621
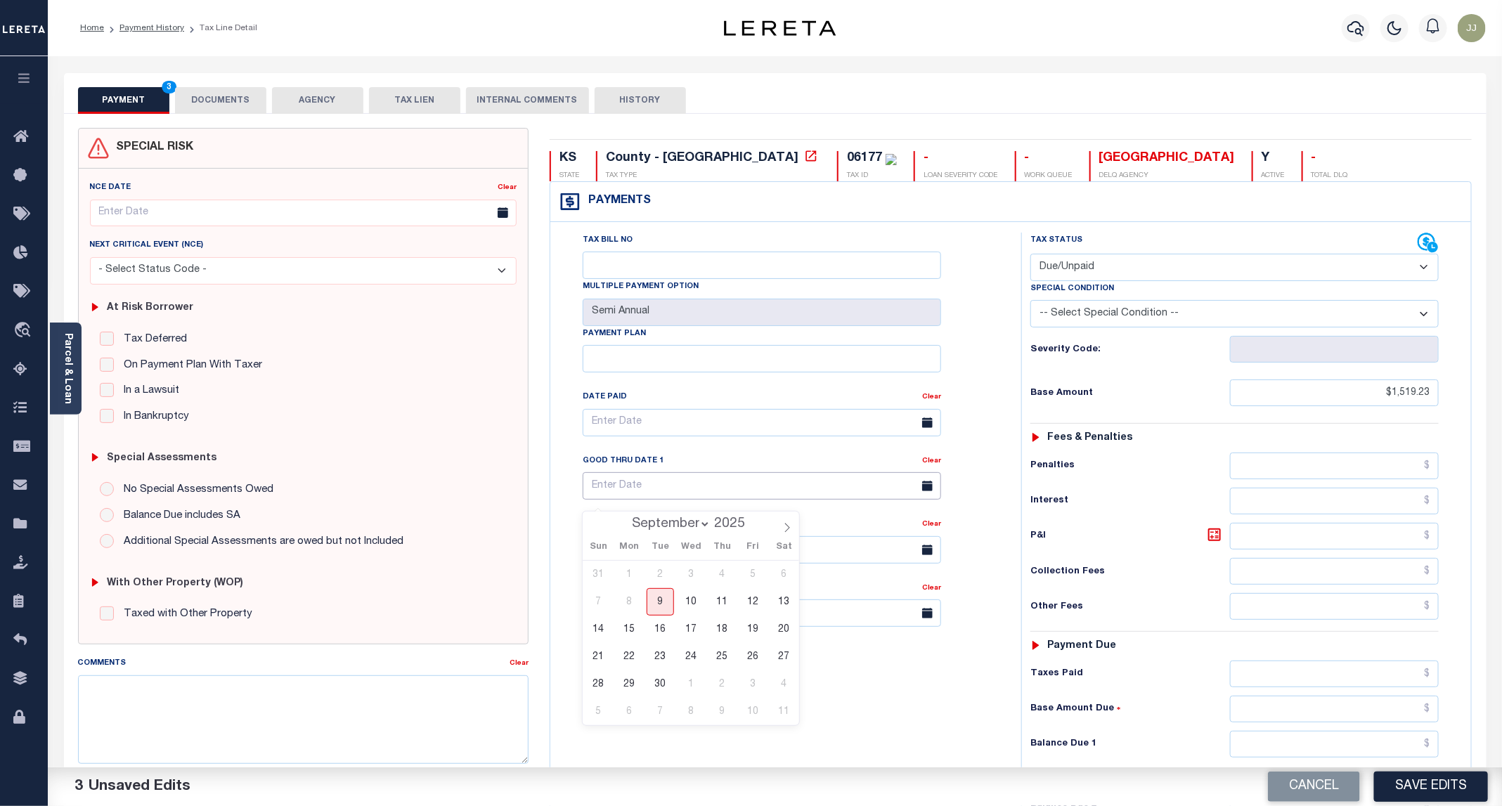
click at [629, 496] on input "text" at bounding box center [762, 485] width 358 height 27
click at [658, 603] on span "9" at bounding box center [660, 601] width 27 height 27
type input "[DATE]"
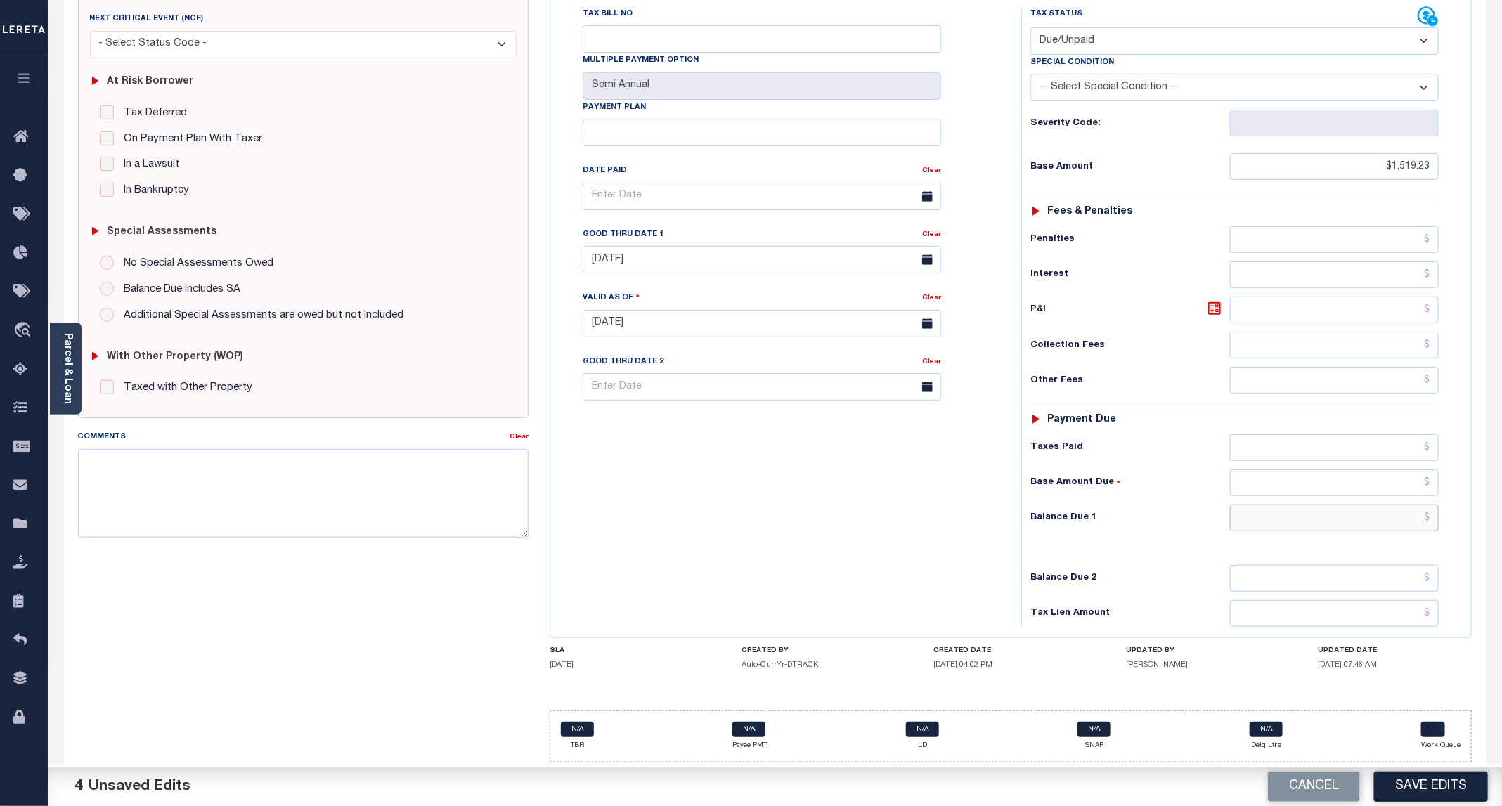
click at [1308, 515] on input "text" at bounding box center [1334, 518] width 209 height 27
paste input "1,519.23"
type input "$1,519.23"
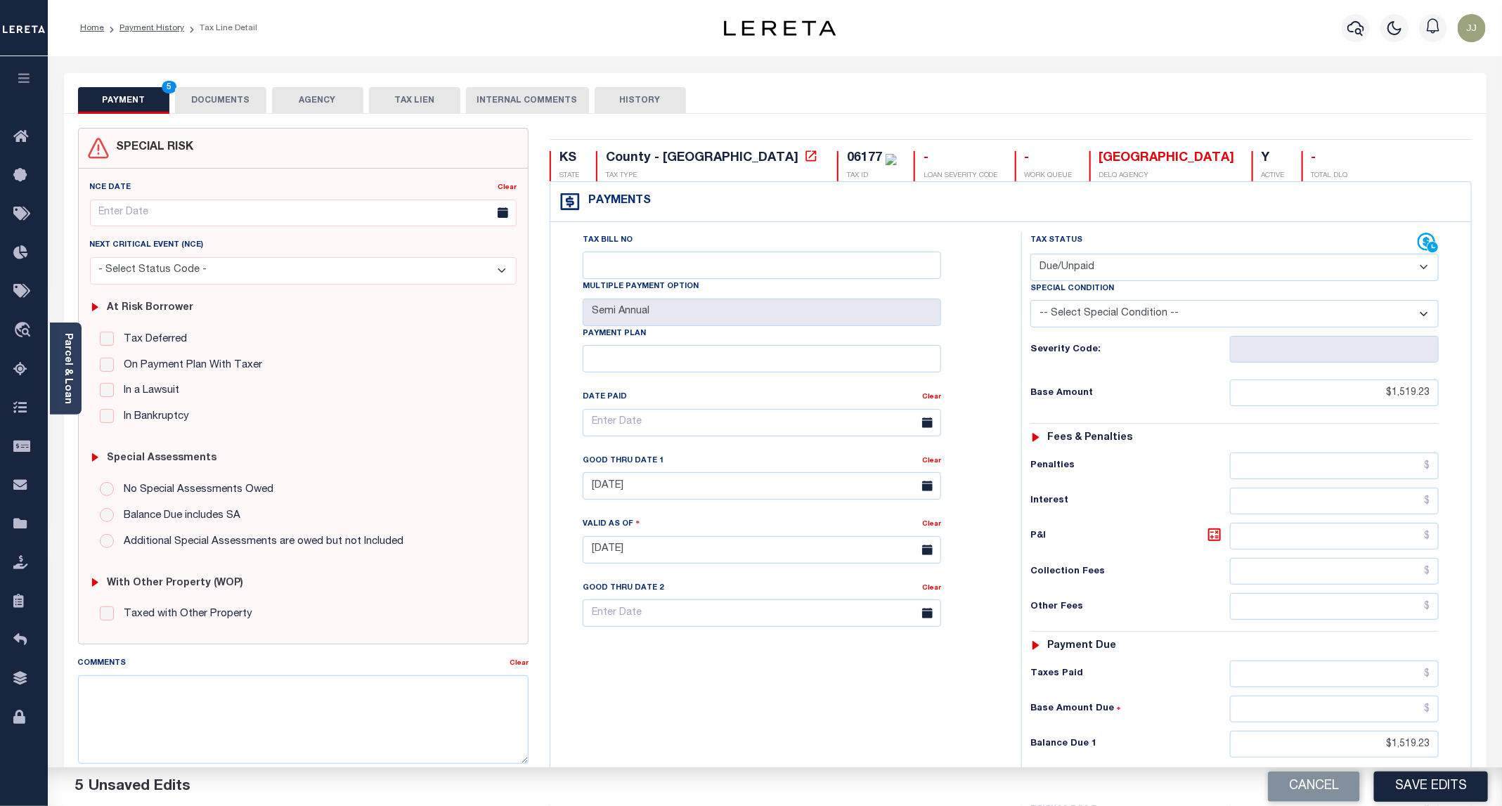
click at [216, 101] on button "DOCUMENTS" at bounding box center [220, 100] width 91 height 27
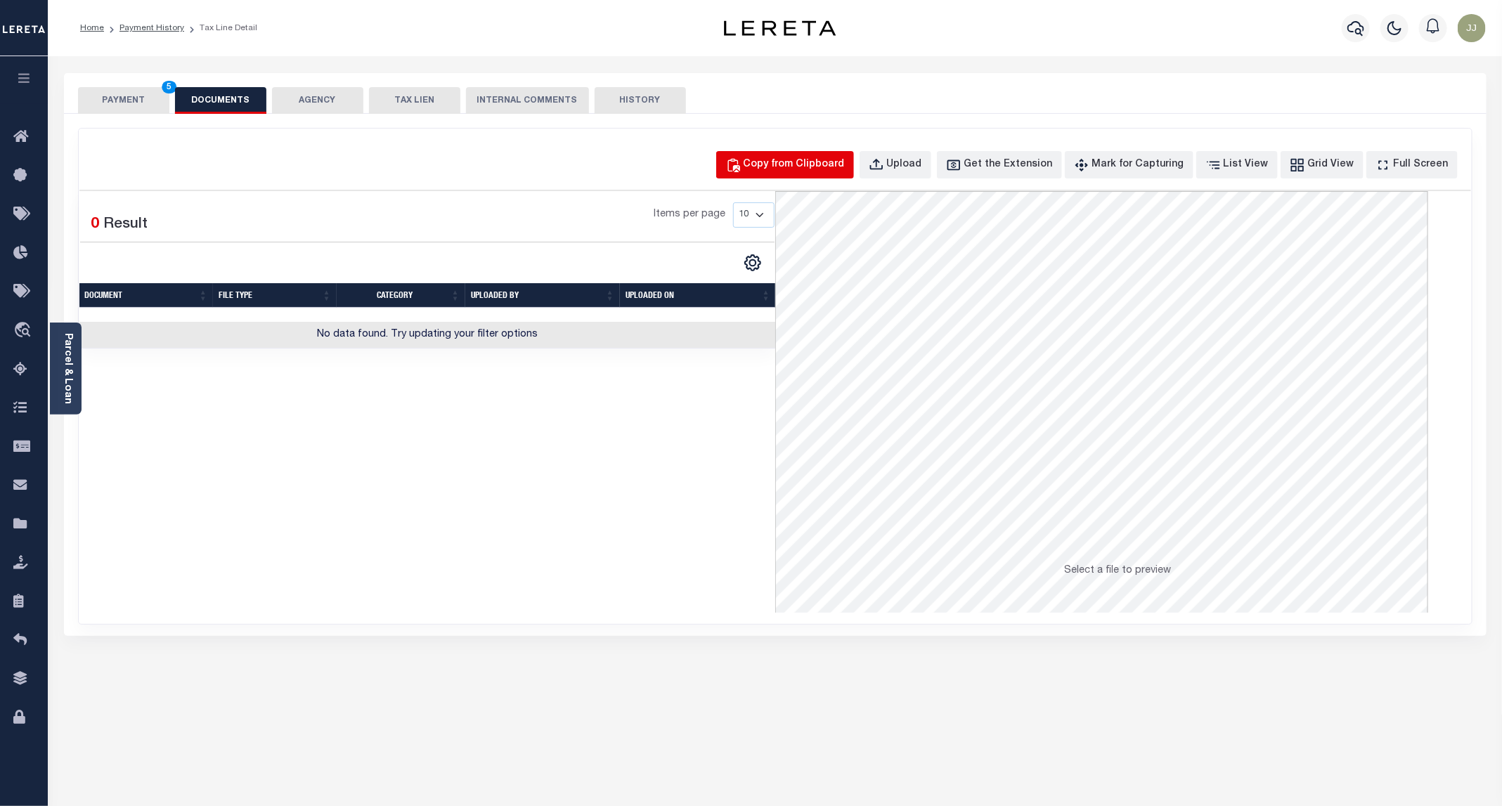
click at [825, 175] on button "Copy from Clipboard" at bounding box center [785, 164] width 138 height 27
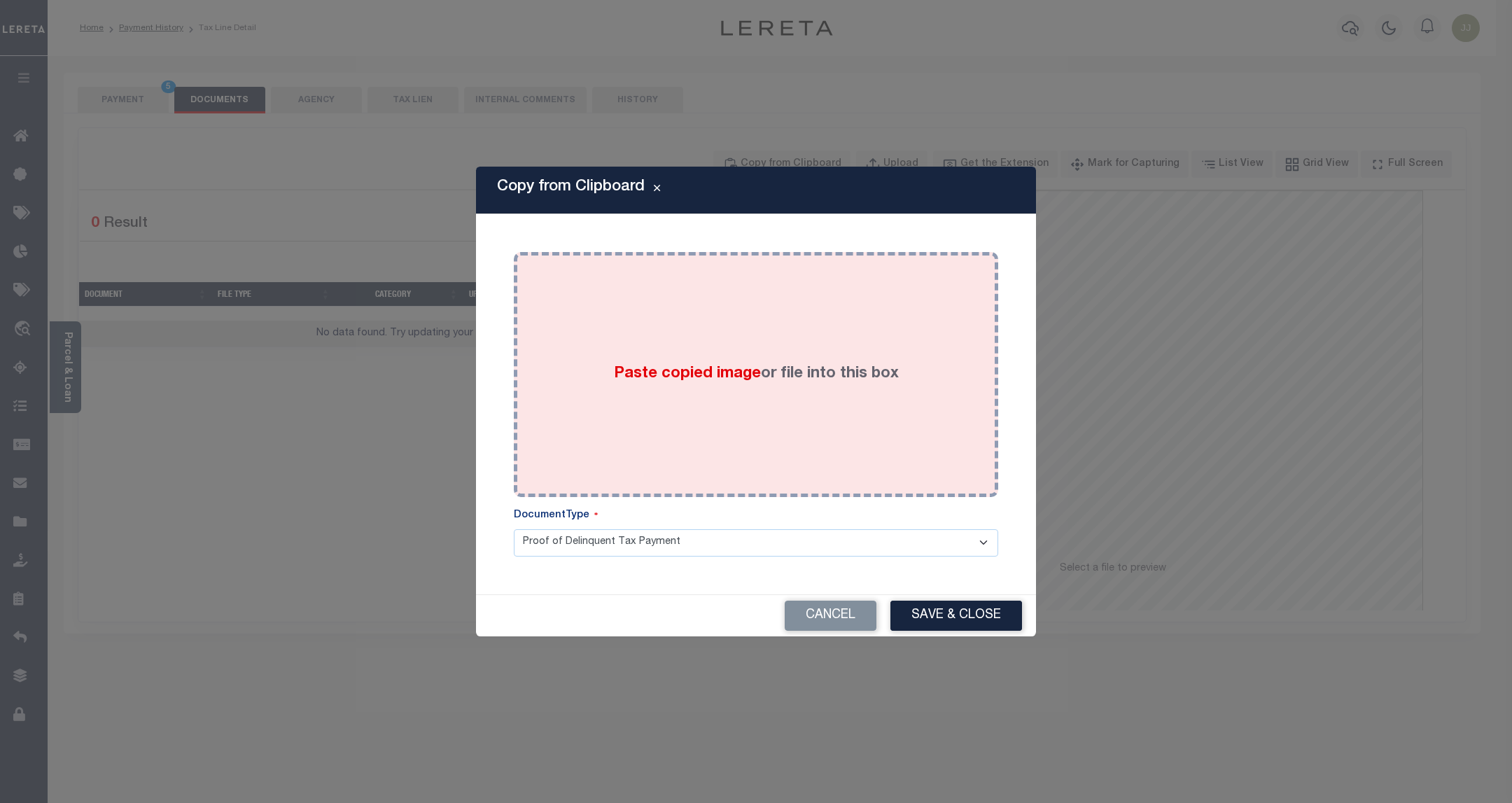
click at [752, 303] on div "Paste copied image or file into this box" at bounding box center [755, 375] width 463 height 224
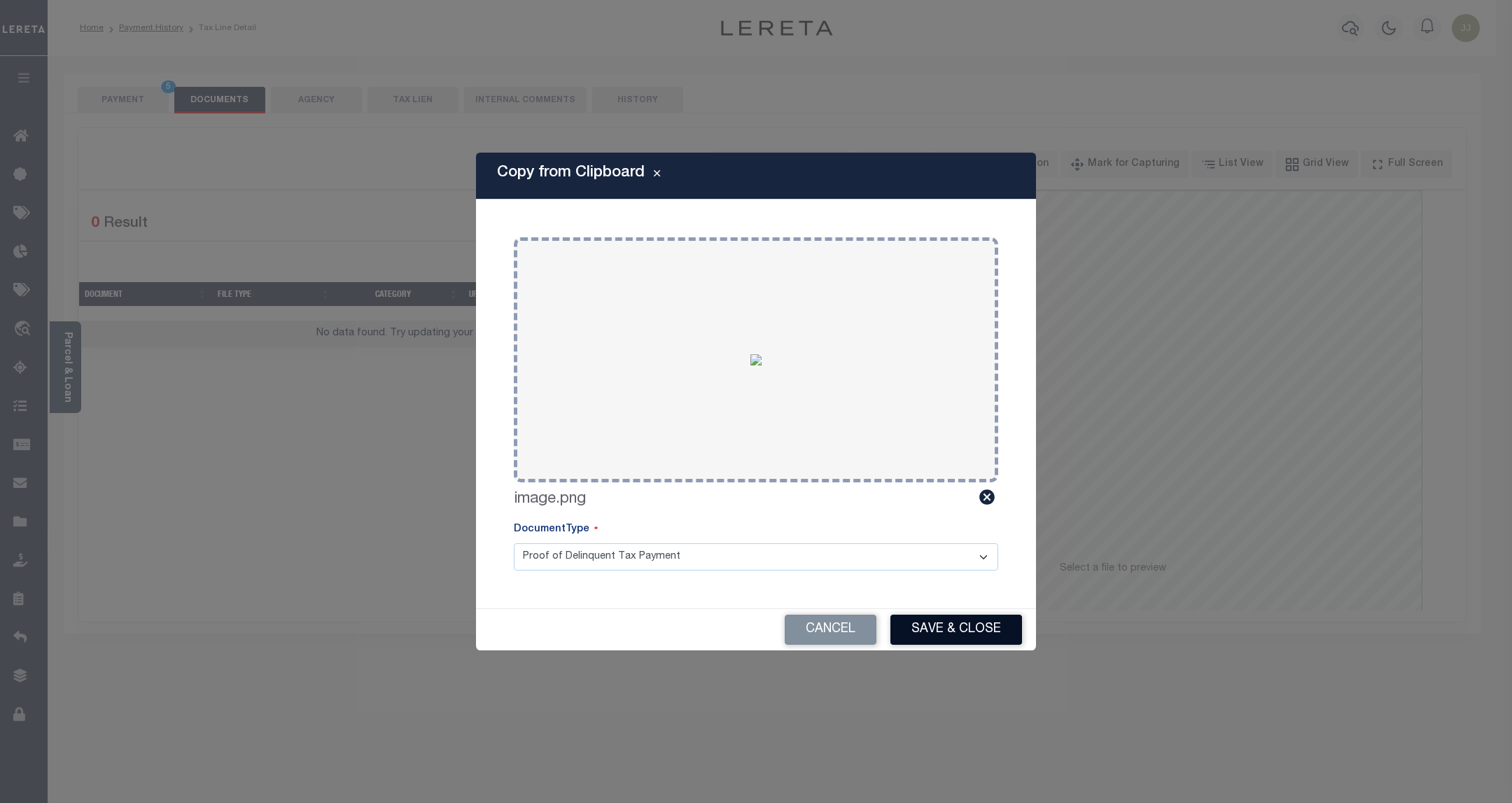
click at [926, 631] on button "Save & Close" at bounding box center [956, 630] width 131 height 30
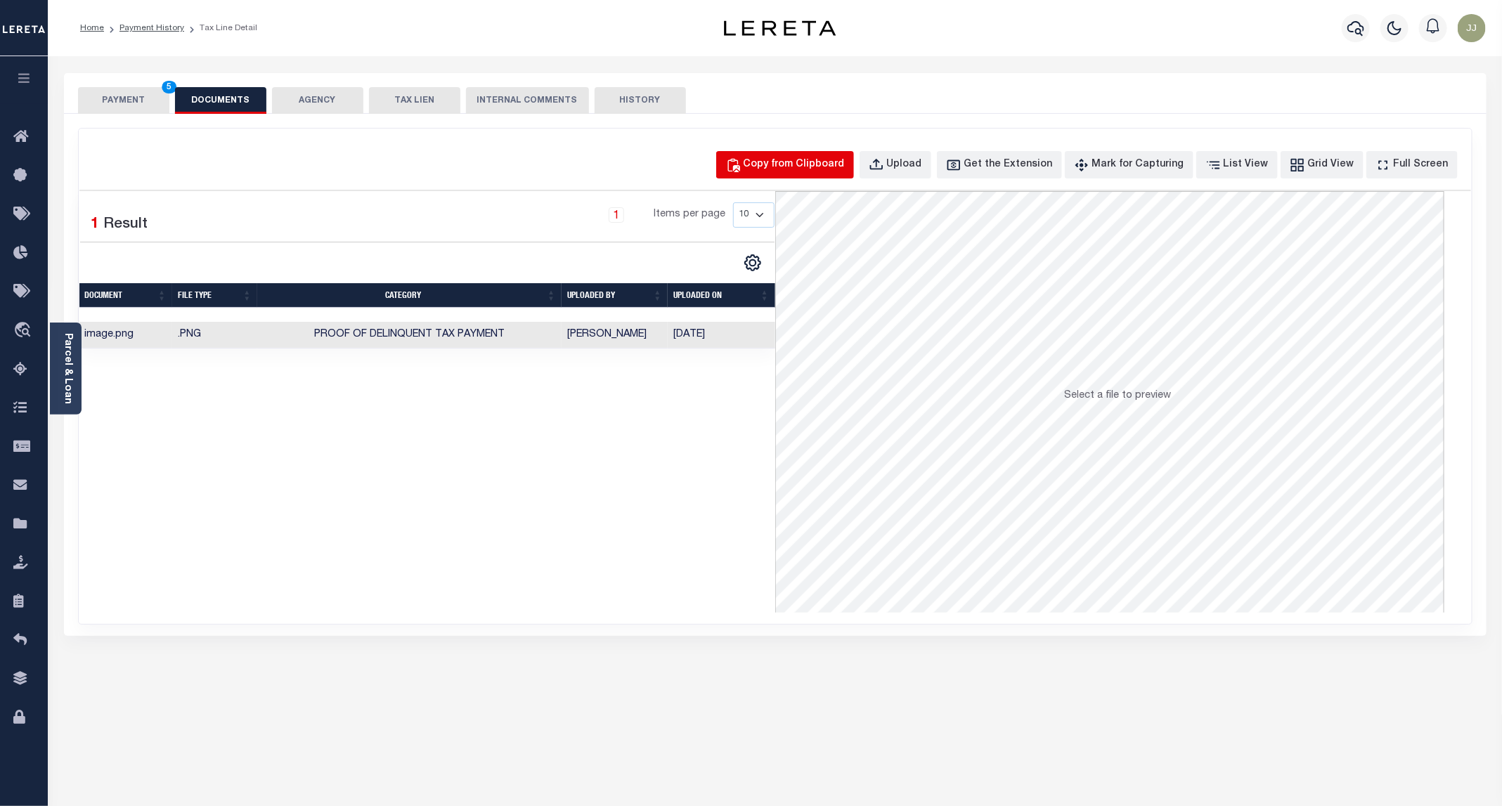
click at [808, 167] on div "Copy from Clipboard" at bounding box center [794, 164] width 101 height 15
select select "POP"
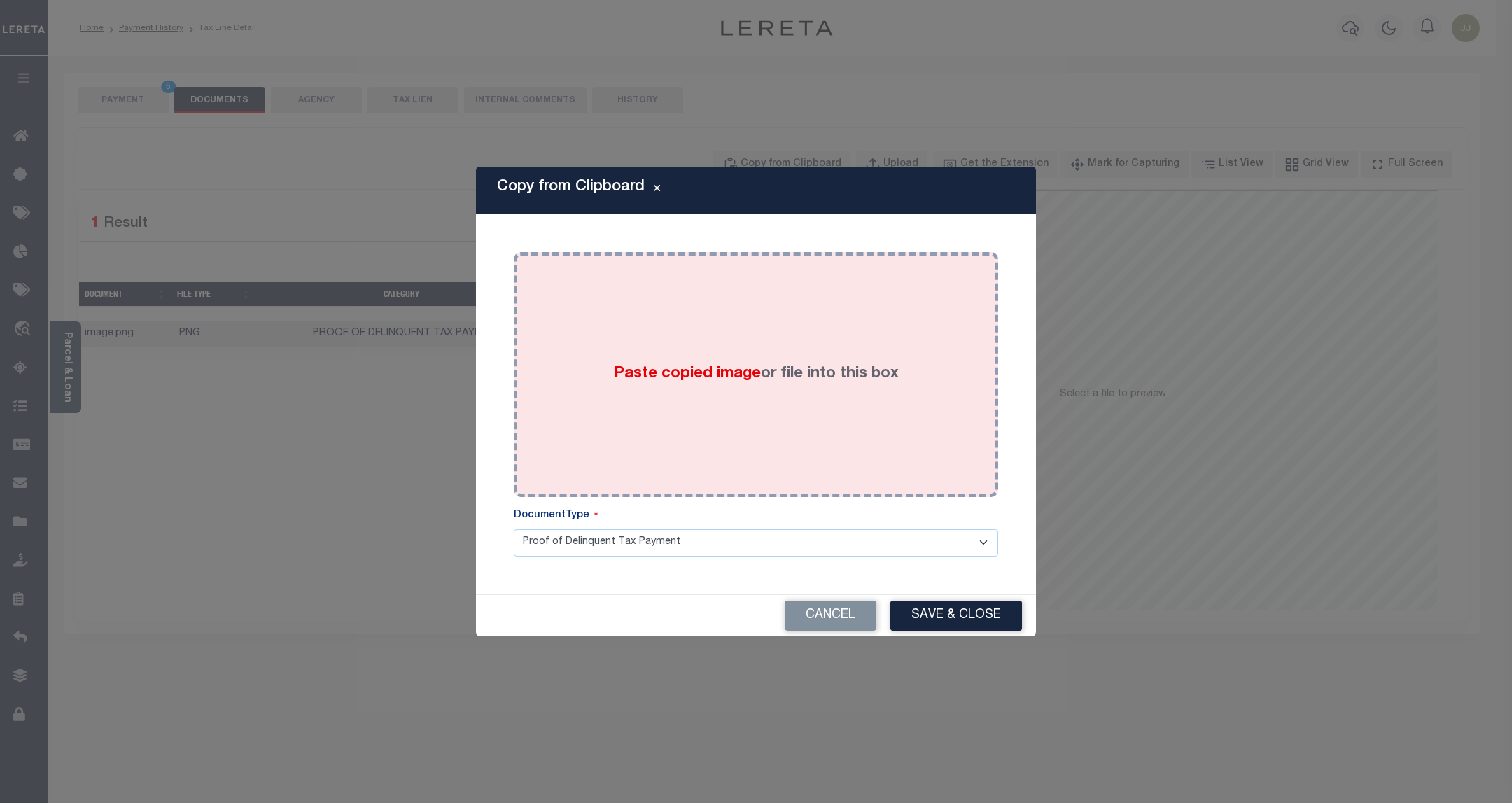
click at [815, 368] on label "Paste copied image or file into this box" at bounding box center [756, 374] width 285 height 23
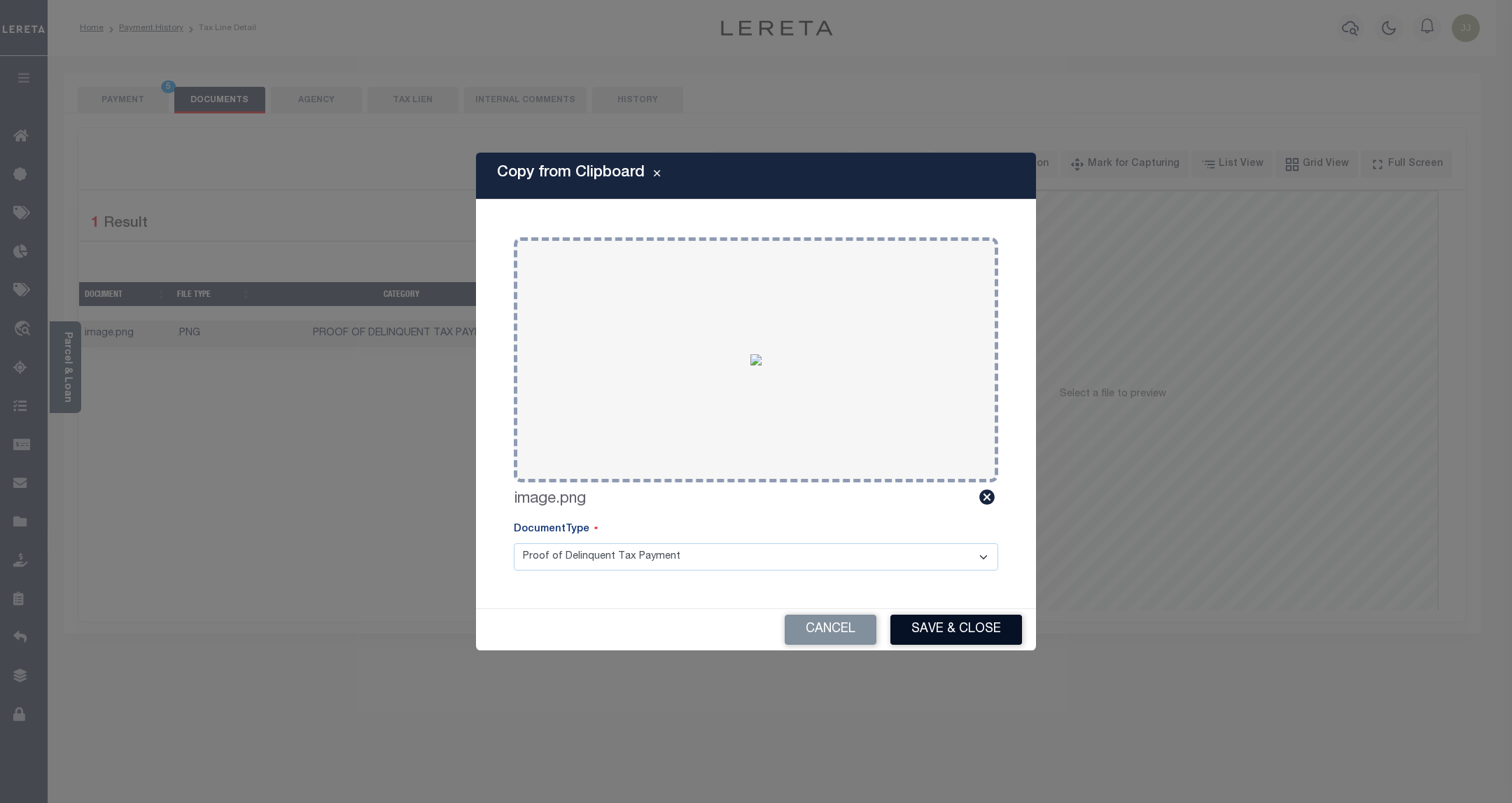
click at [956, 635] on button "Save & Close" at bounding box center [956, 630] width 131 height 30
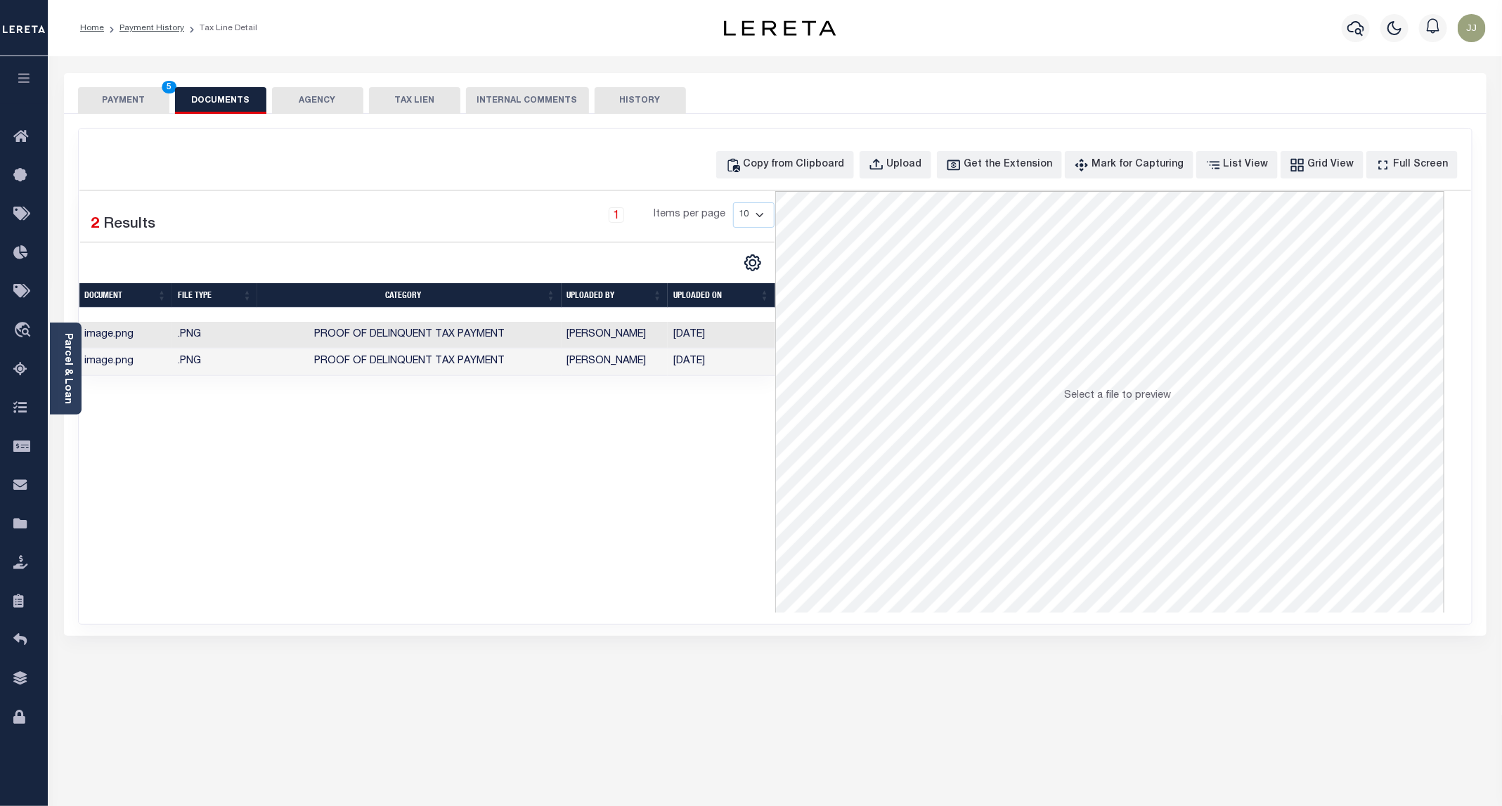
click at [129, 104] on button "PAYMENT 5" at bounding box center [123, 100] width 91 height 27
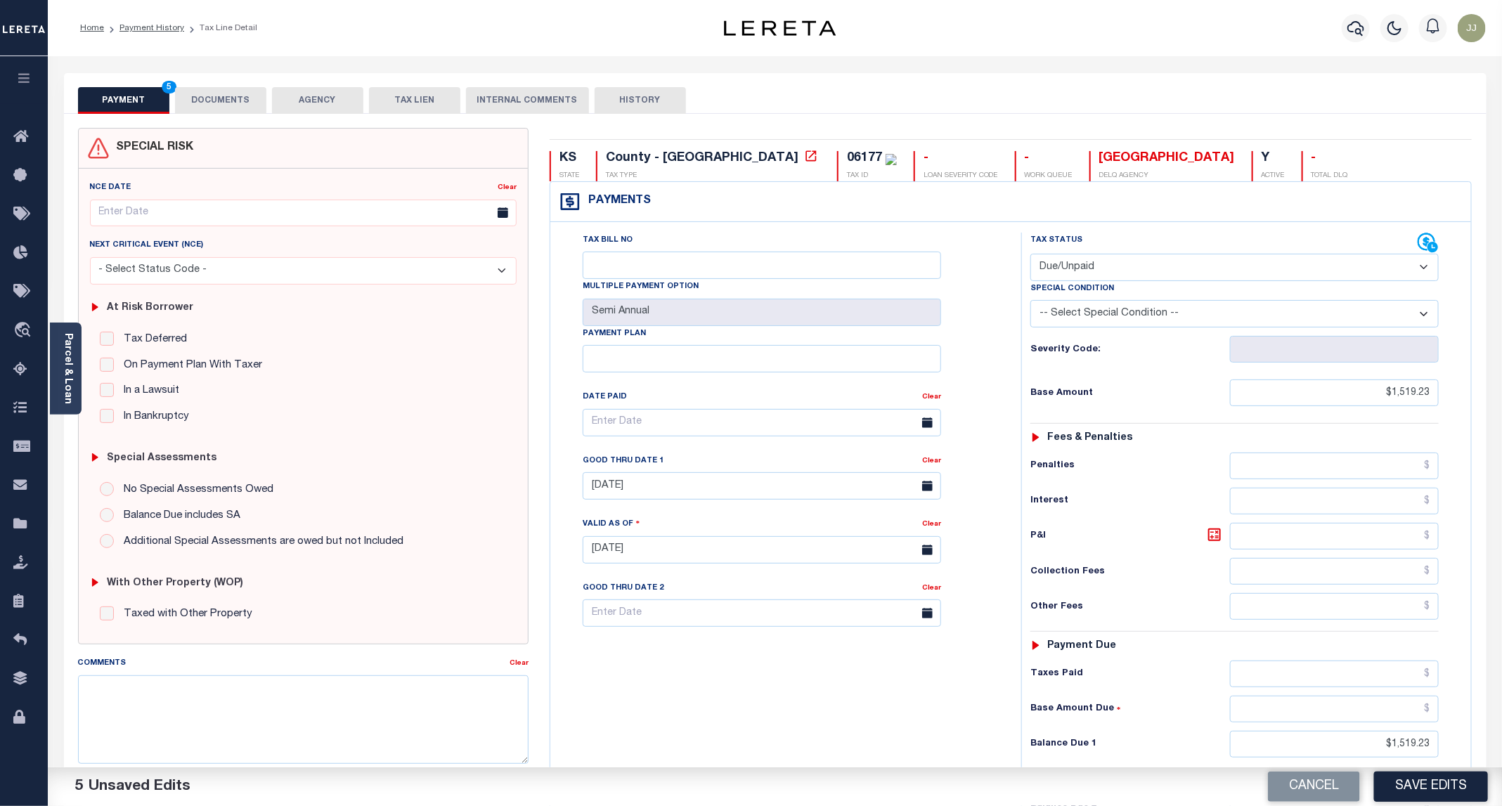
scroll to position [235, 0]
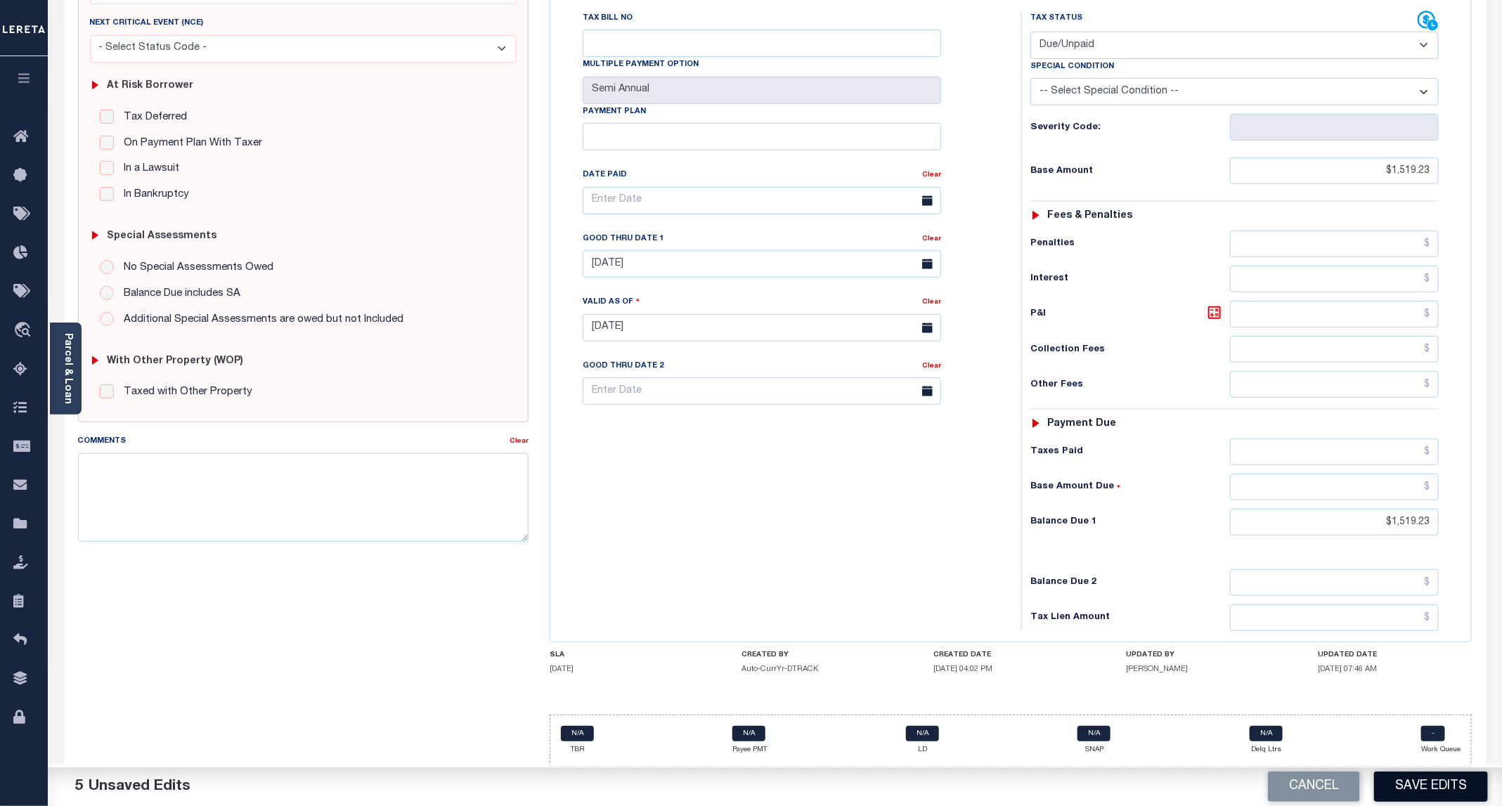
click at [1442, 793] on button "Save Edits" at bounding box center [1431, 787] width 114 height 30
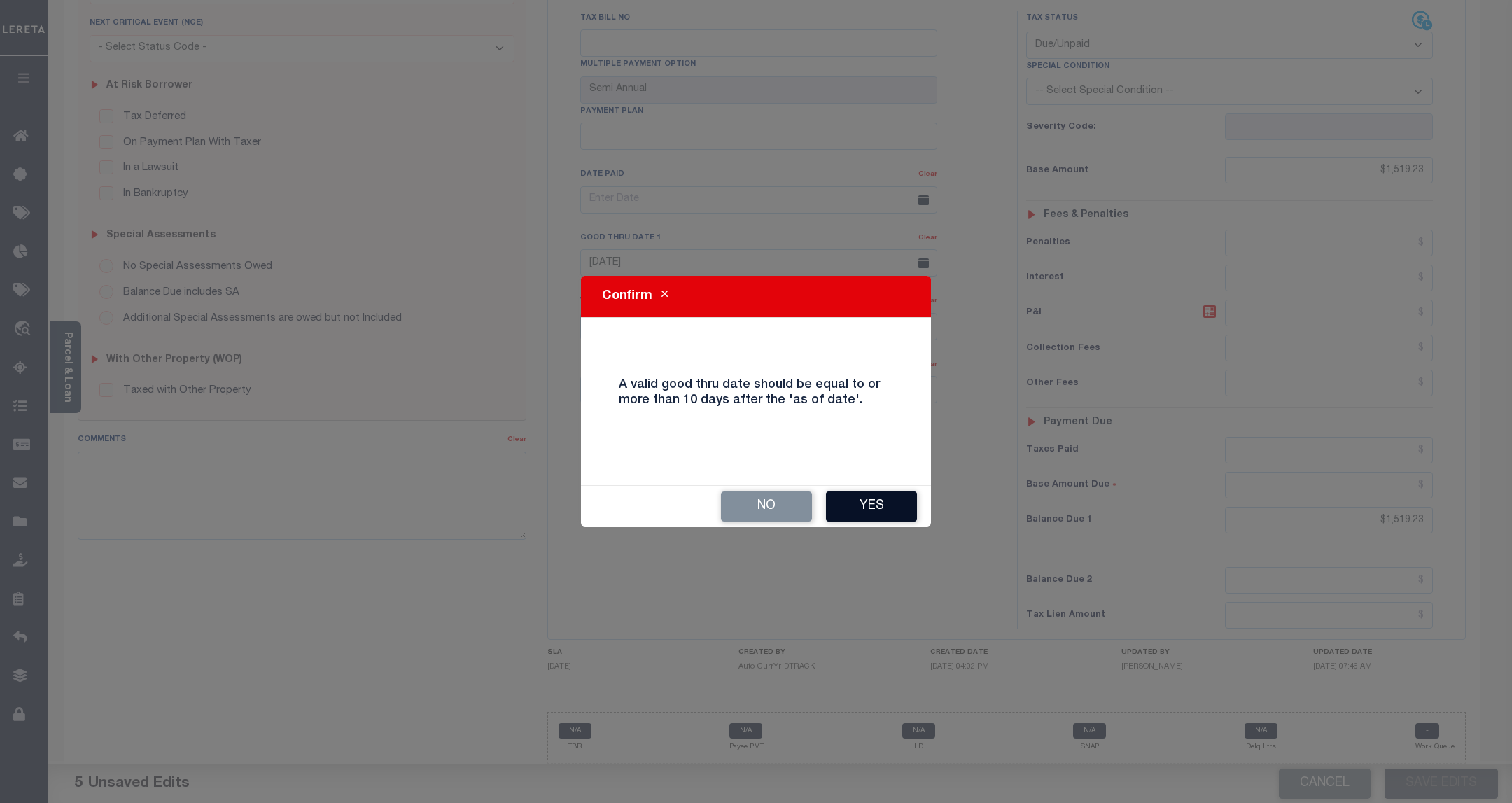
click at [871, 507] on button "Yes" at bounding box center [871, 506] width 91 height 30
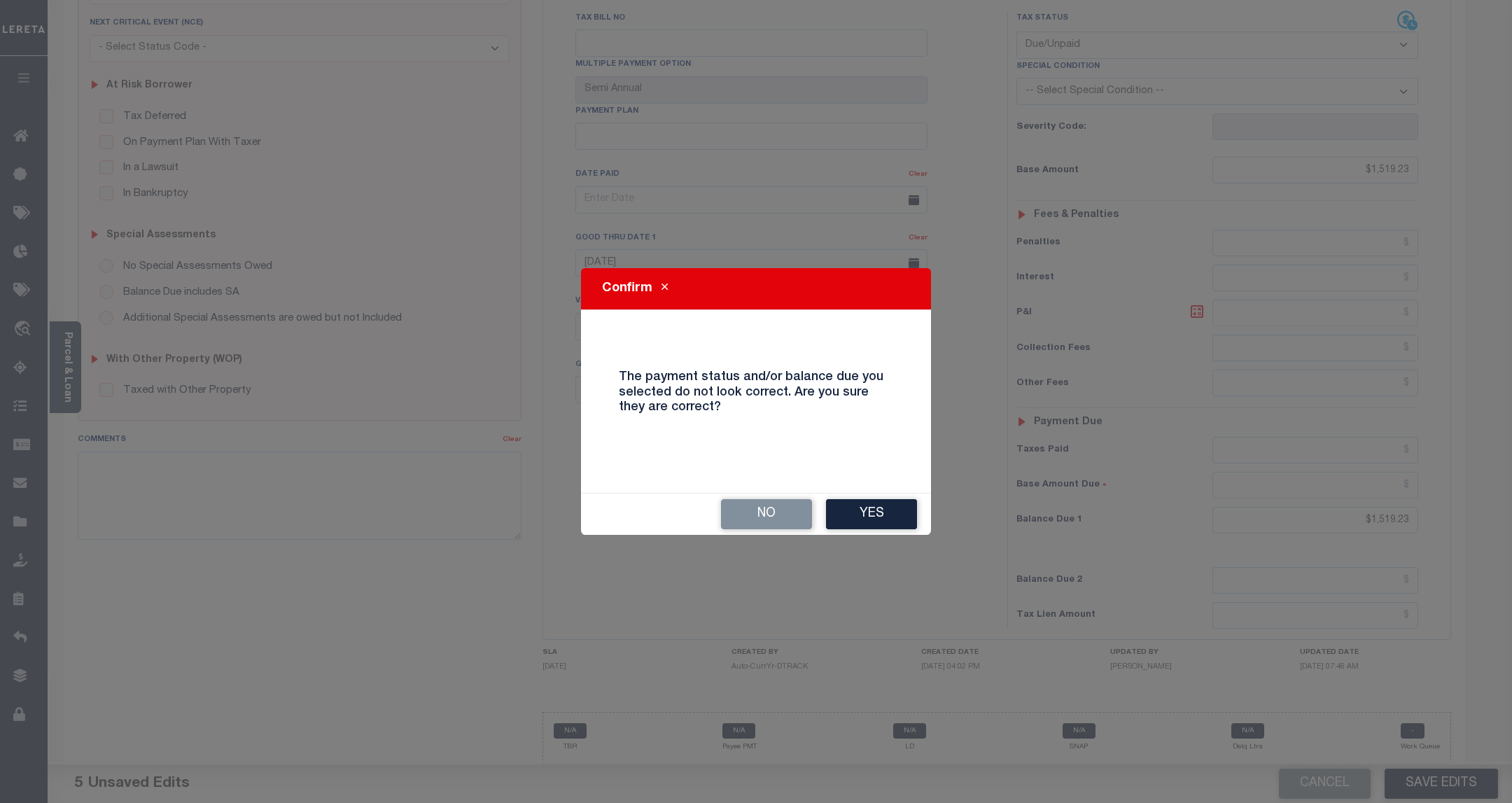
click at [871, 507] on button "Yes" at bounding box center [871, 514] width 91 height 30
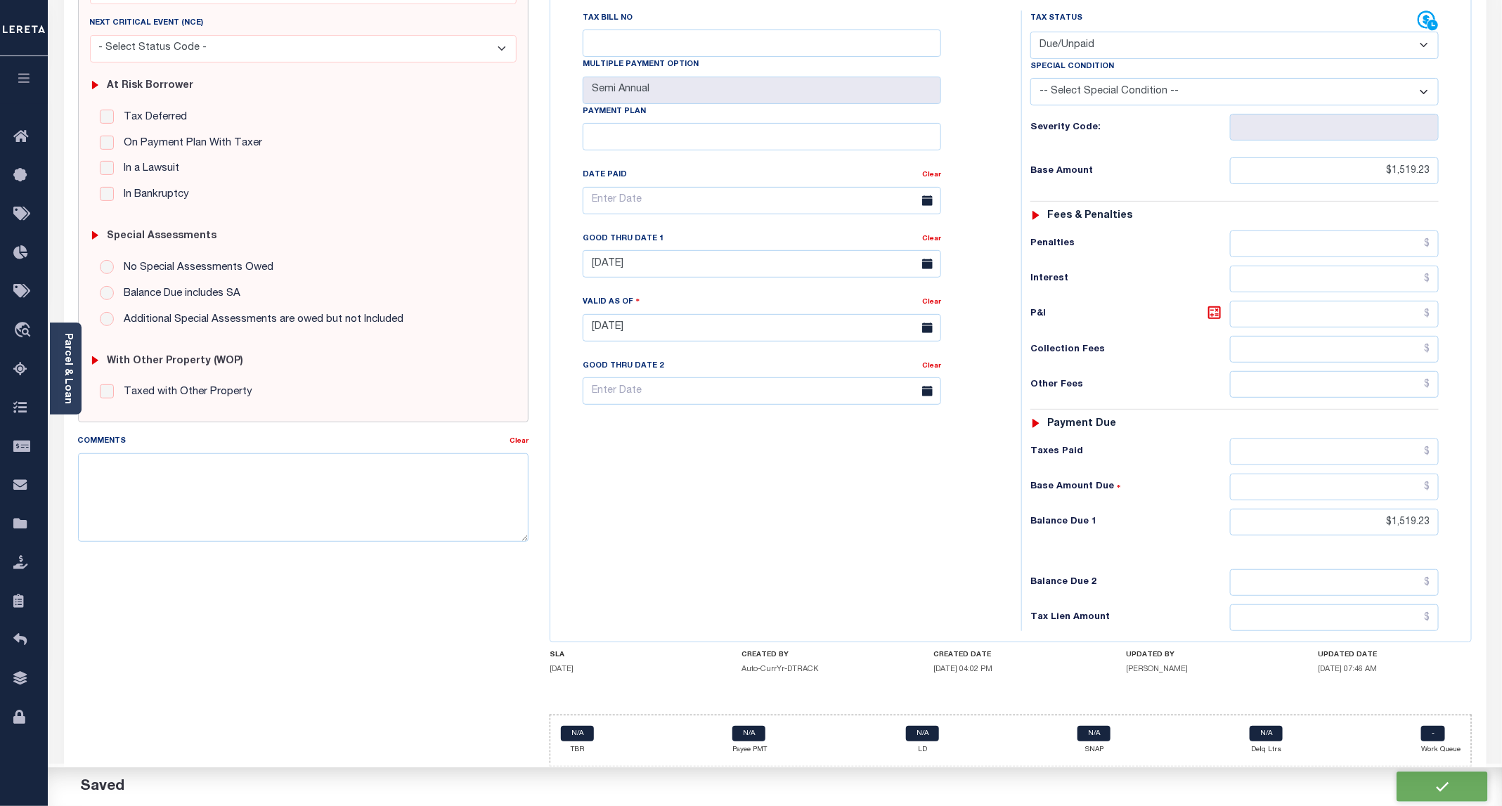
checkbox input "false"
type input "$1,519.23"
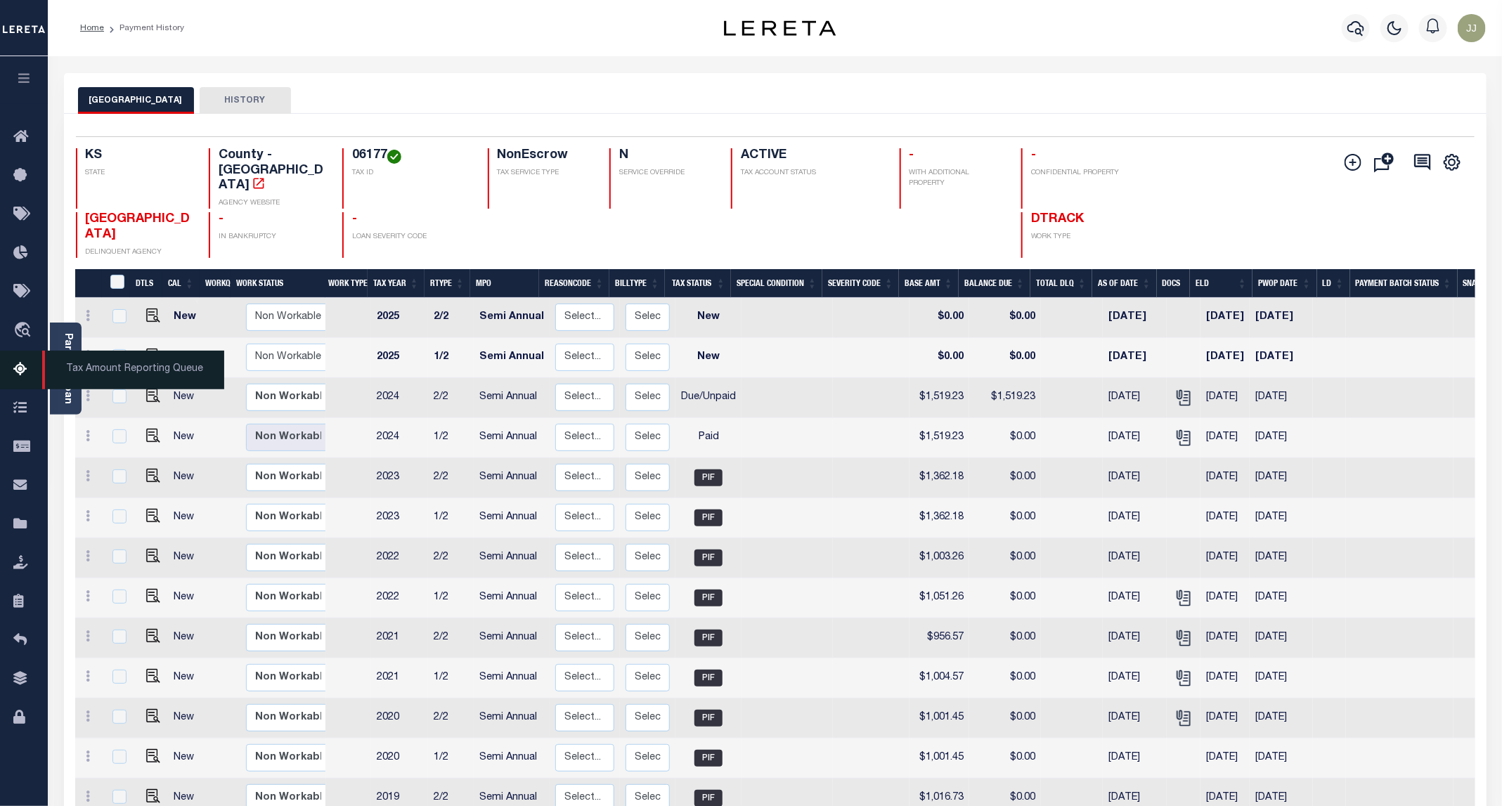
click at [15, 369] on icon at bounding box center [24, 370] width 22 height 18
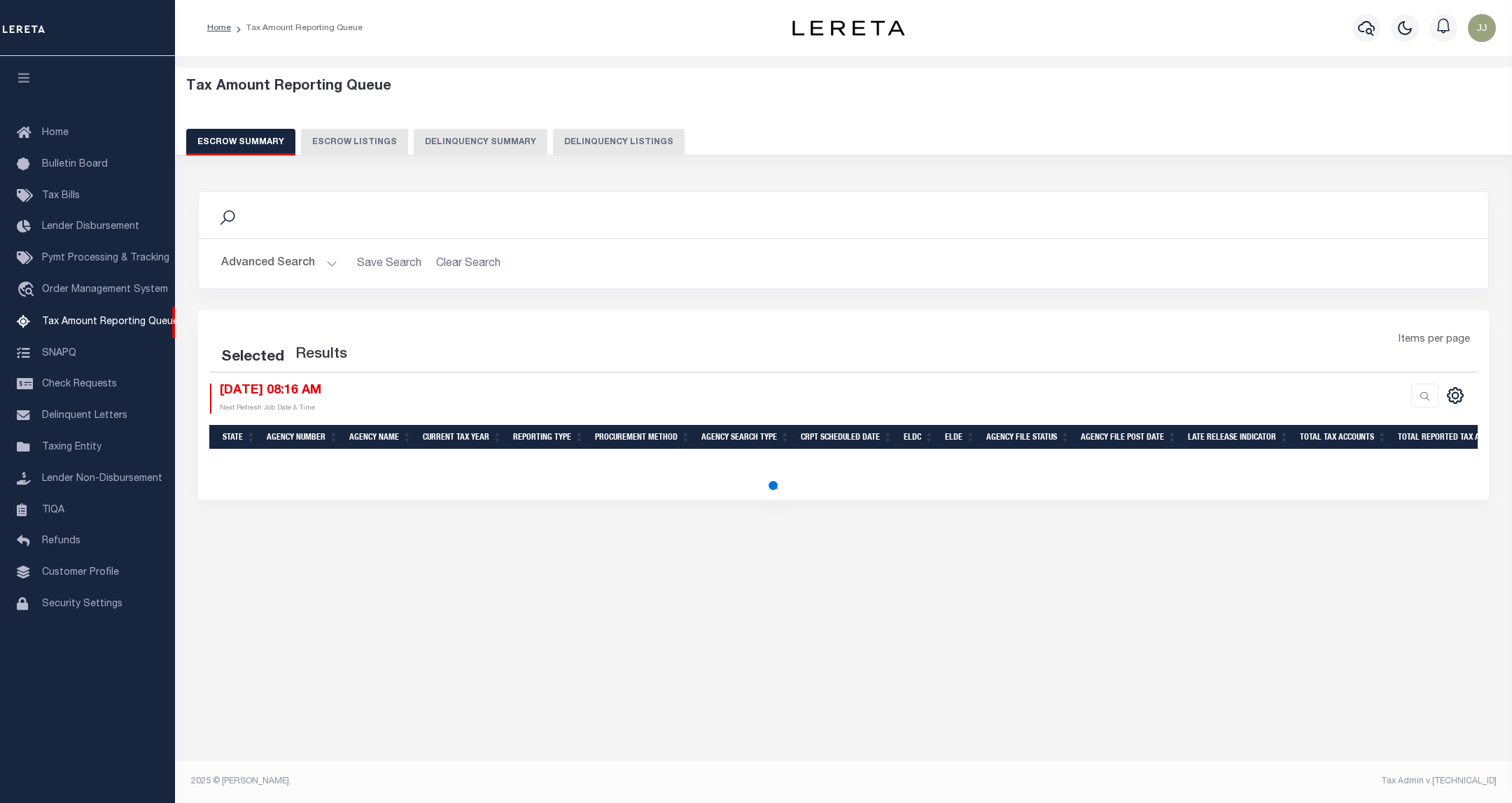
select select "100"
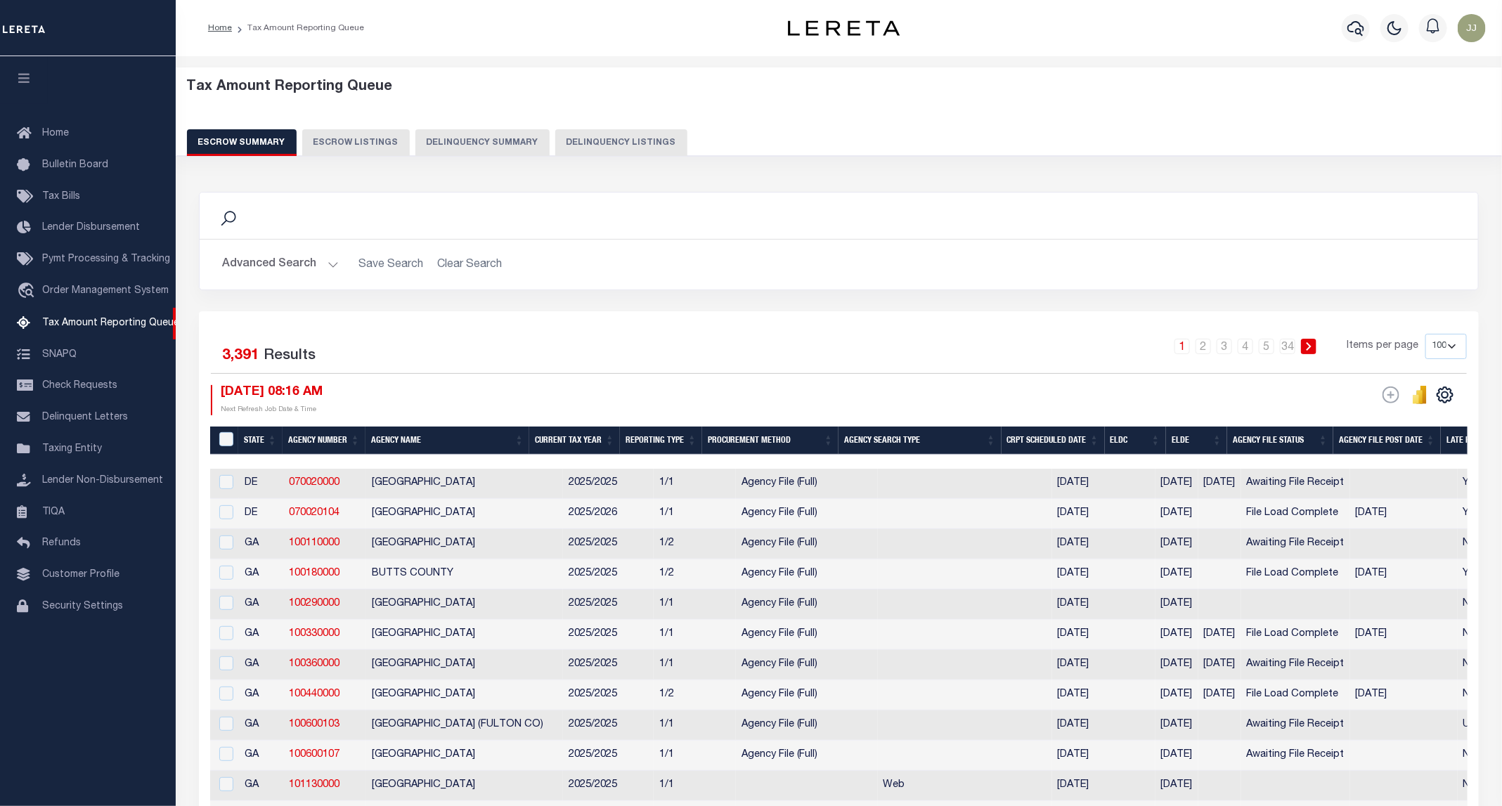
click at [645, 150] on button "Delinquency Listings" at bounding box center [621, 142] width 132 height 27
select select "100"
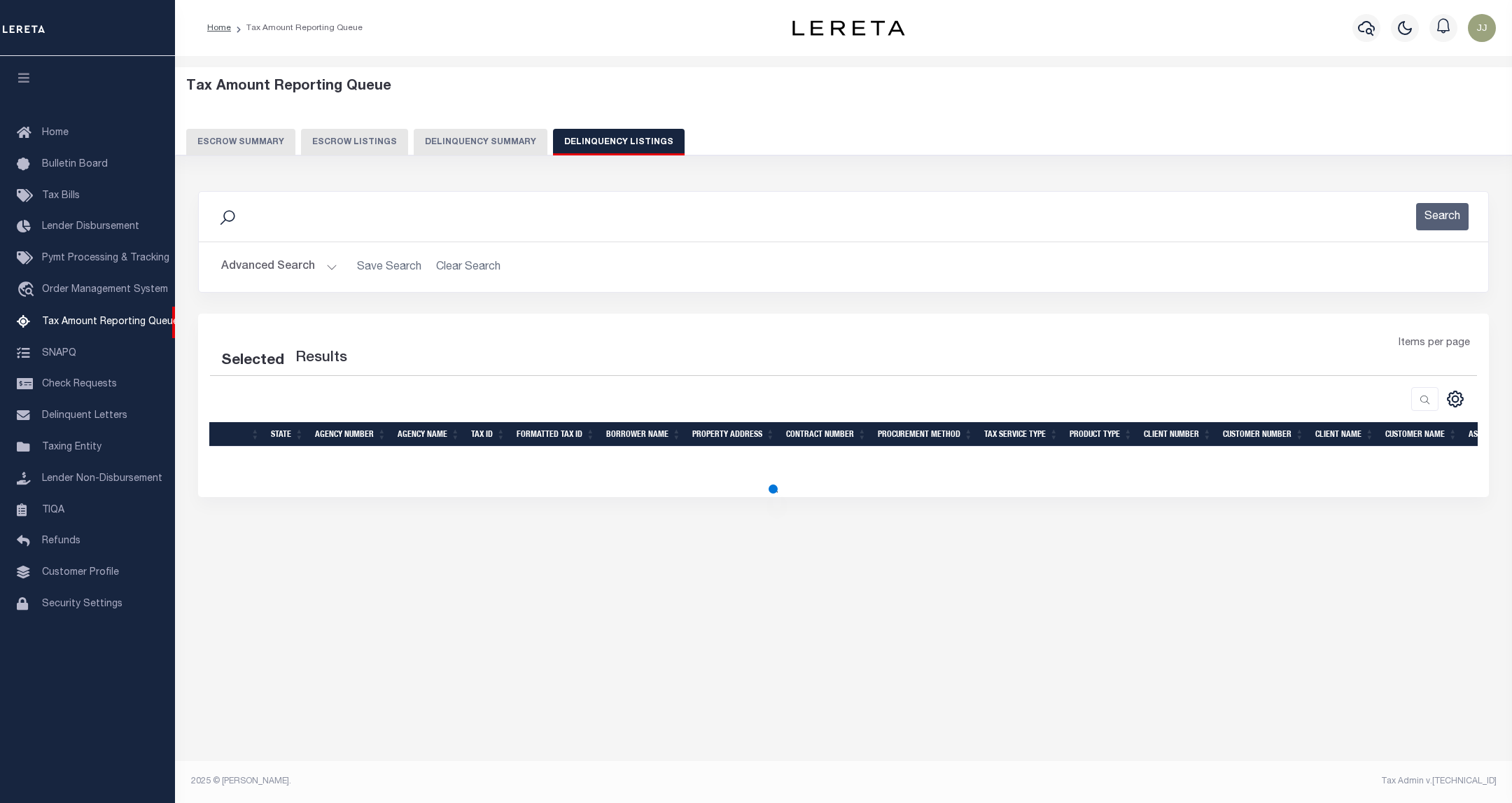
select select "100"
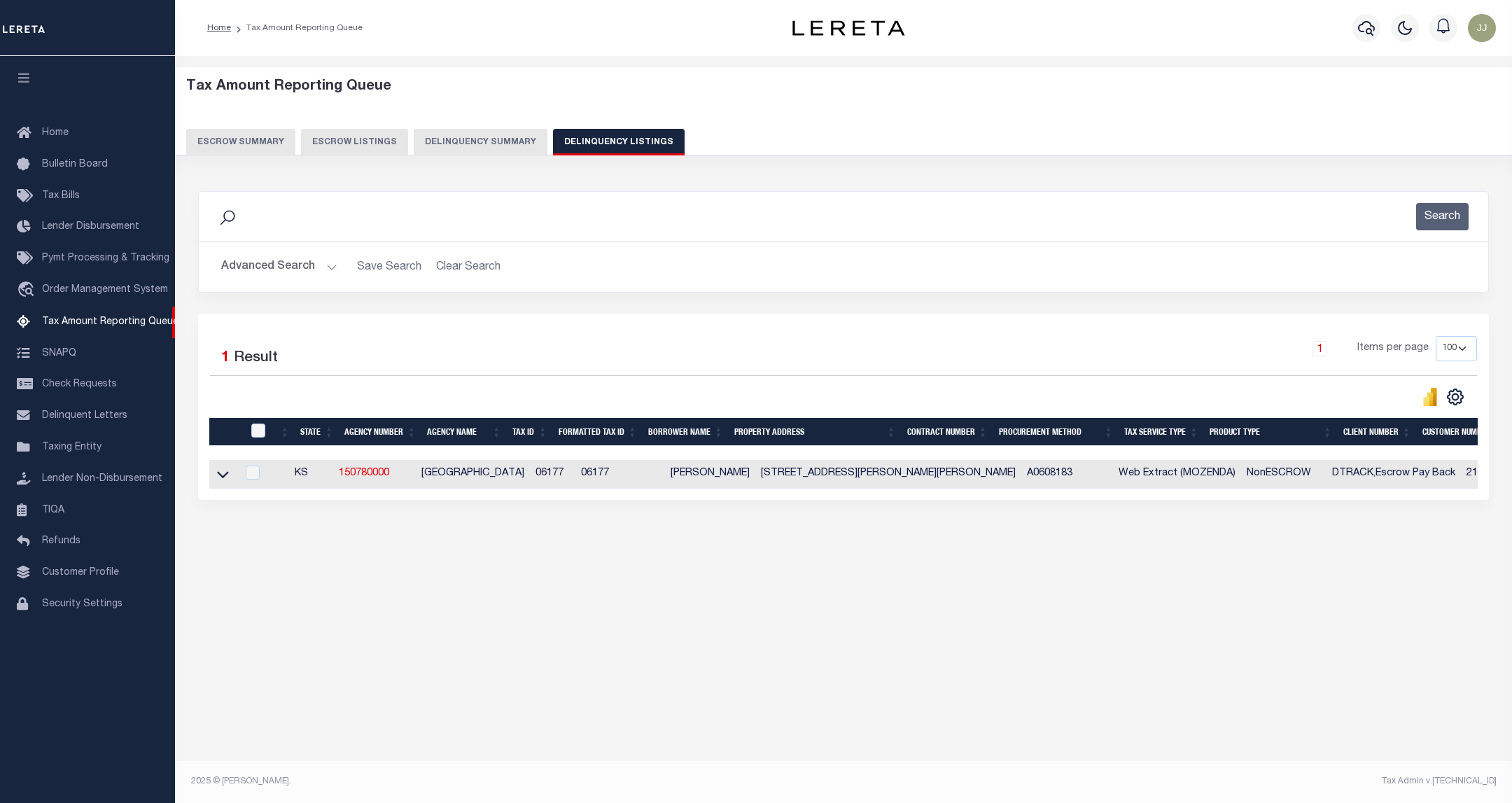
click at [315, 272] on button "Advanced Search" at bounding box center [279, 266] width 117 height 27
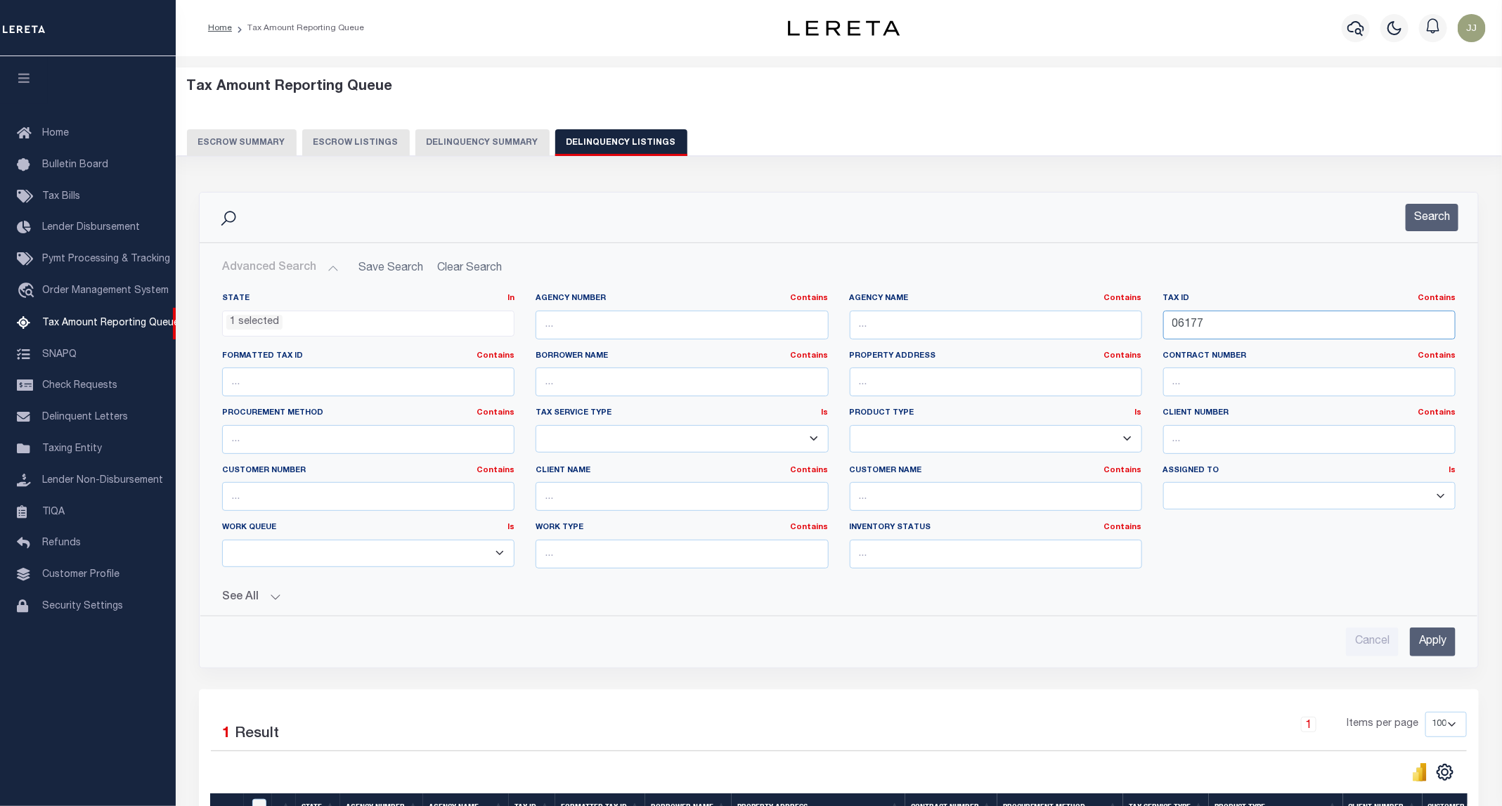
drag, startPoint x: 1266, startPoint y: 325, endPoint x: 1137, endPoint y: 325, distance: 128.6
click at [1137, 325] on div "State In In AK AL AR AZ CA CO CT DC DE FL GA GU HI IA ID IL IN KS KY LA MA MD M…" at bounding box center [839, 436] width 1254 height 287
paste input "Retrieving data. Wait a few seconds and try to cut or copy again."
type input "Retrieving data. Wait a few seconds and try to cut or copy again."
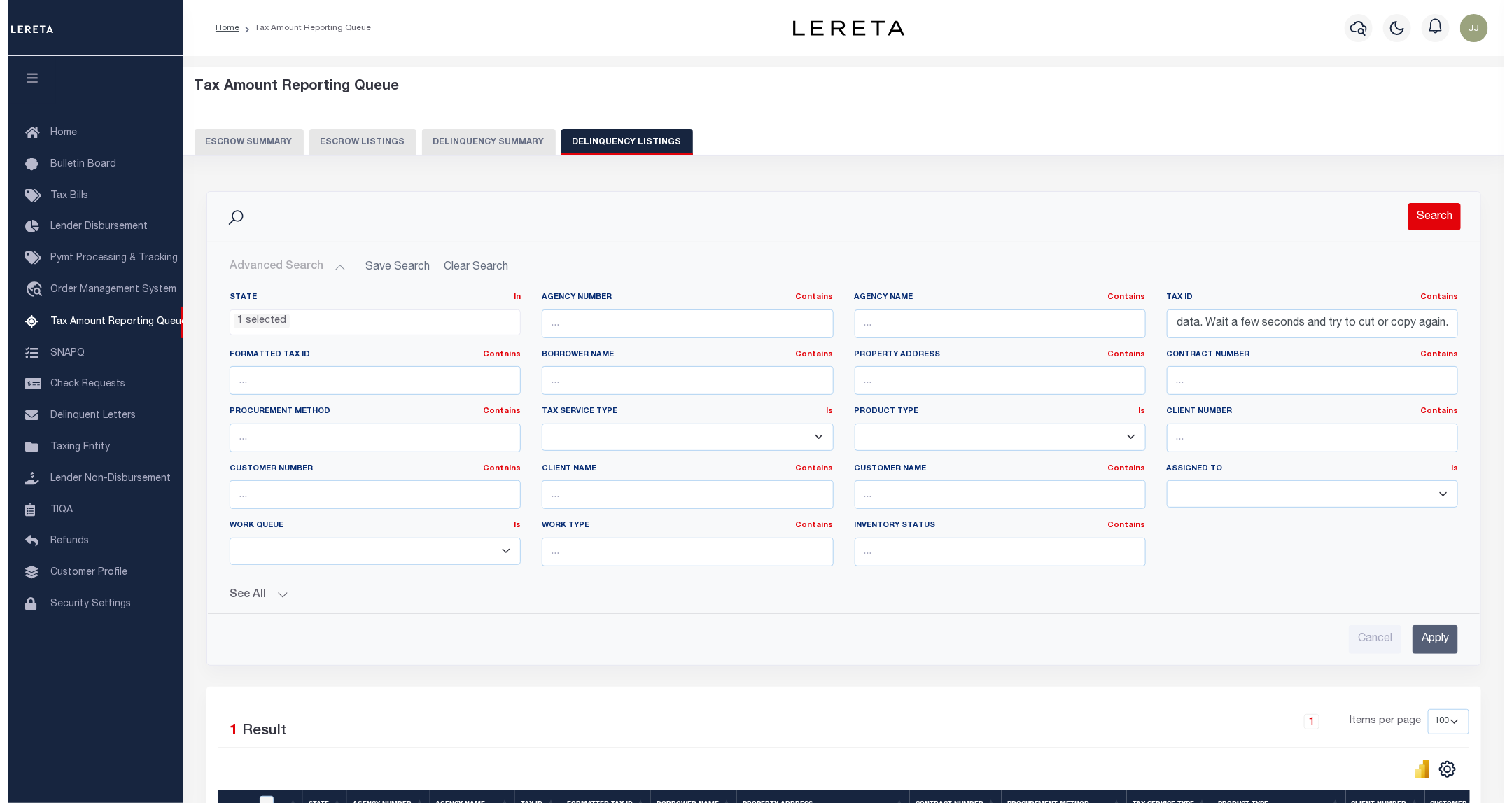
scroll to position [0, 0]
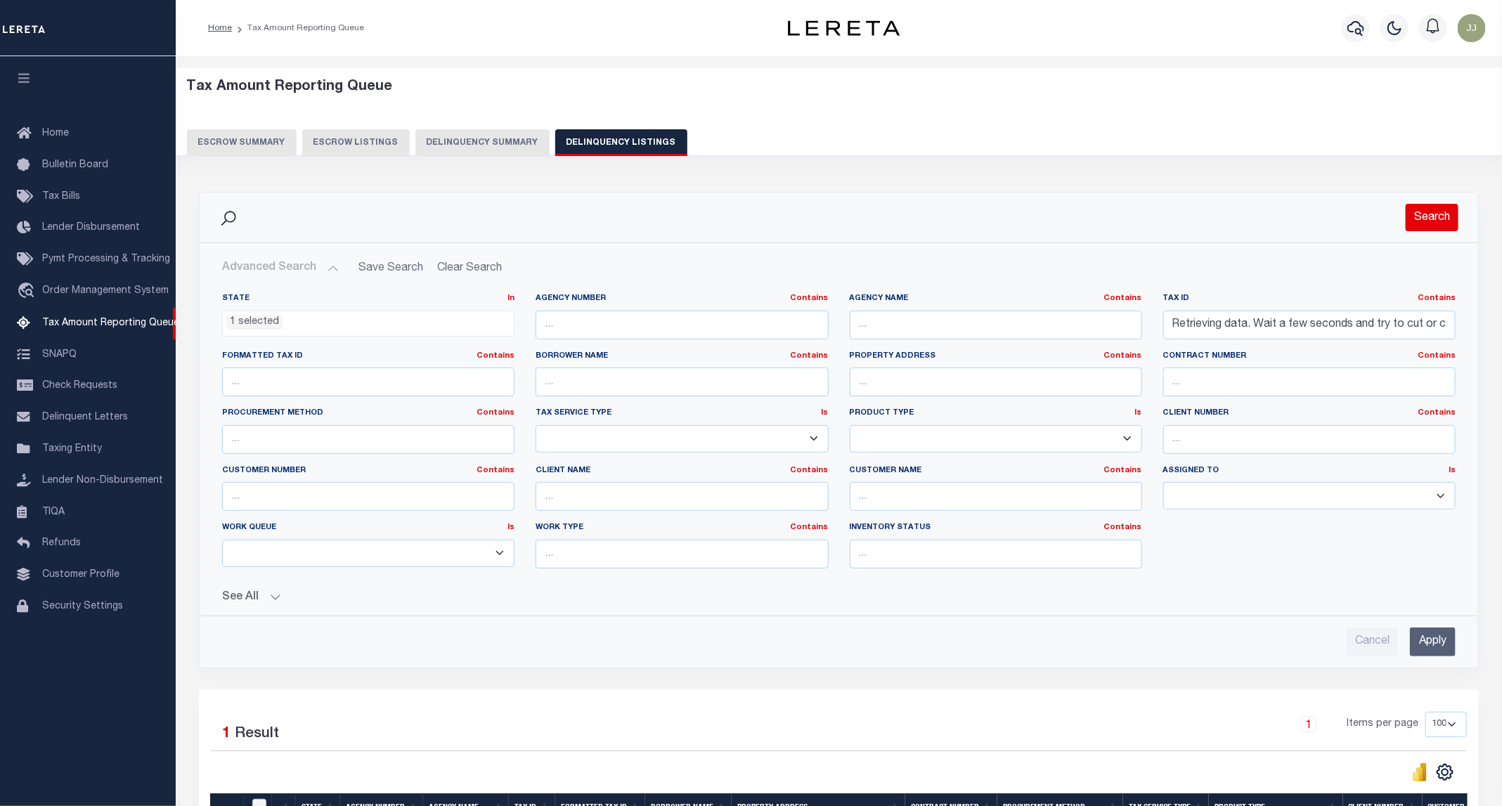
click at [1451, 228] on button "Search" at bounding box center [1432, 217] width 53 height 27
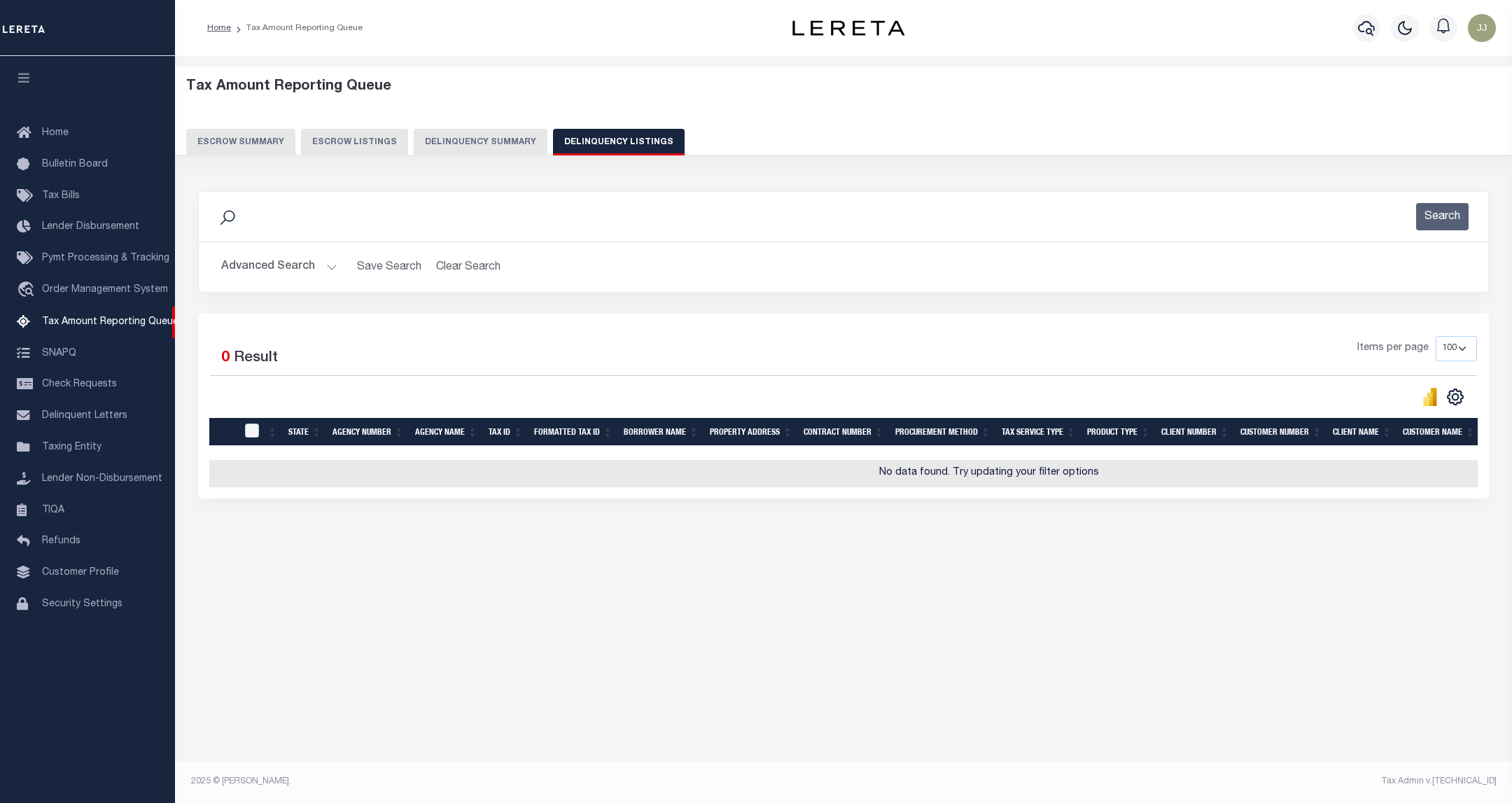
click at [303, 265] on button "Advanced Search" at bounding box center [279, 266] width 117 height 27
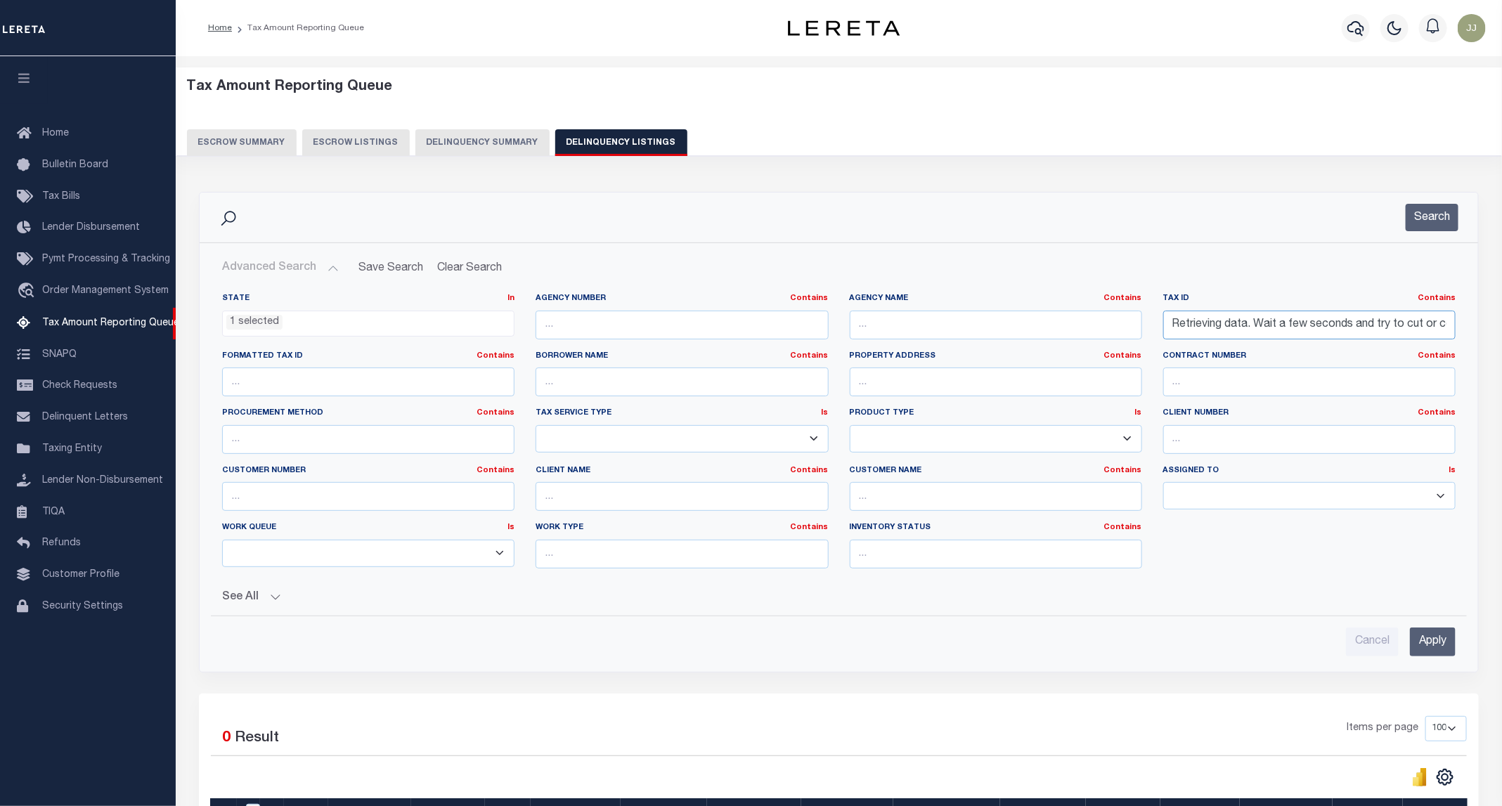
click at [1200, 320] on input "Retrieving data. Wait a few seconds and try to cut or copy again." at bounding box center [1309, 325] width 292 height 29
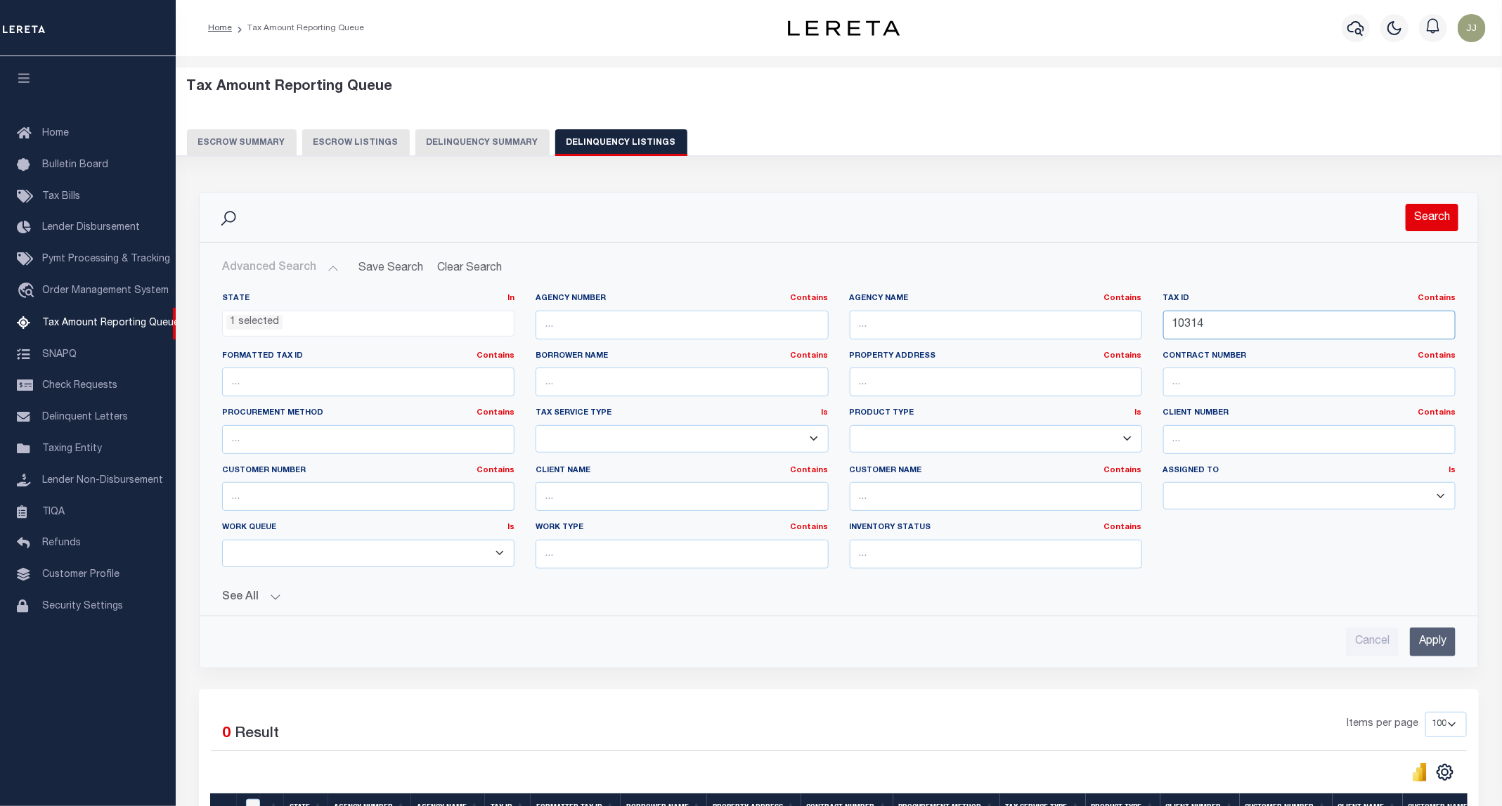
type input "10314"
click at [1423, 220] on button "Search" at bounding box center [1432, 217] width 53 height 27
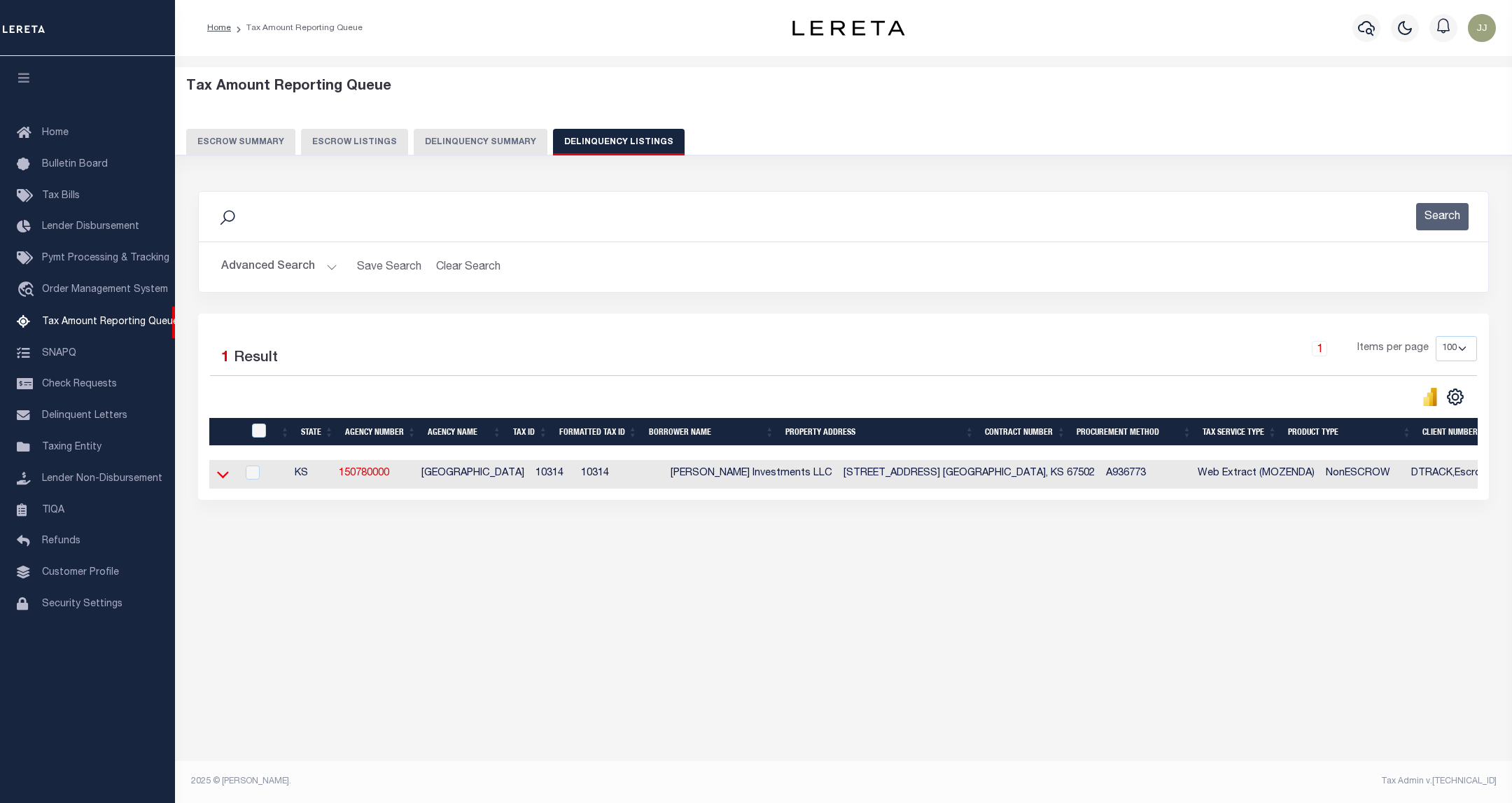
click at [220, 477] on icon at bounding box center [223, 474] width 12 height 15
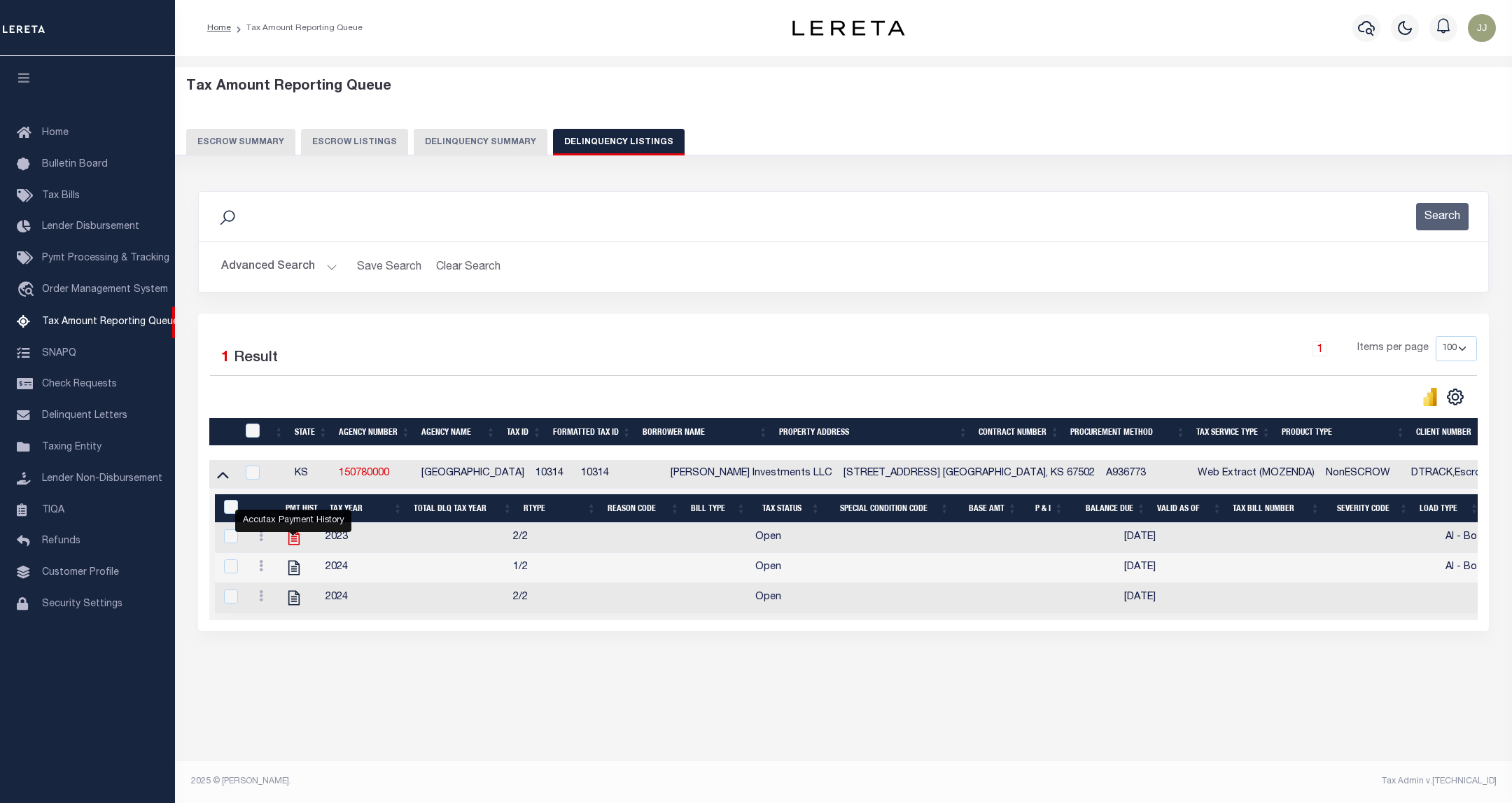
click at [296, 547] on icon "" at bounding box center [294, 538] width 18 height 18
checkbox input "true"
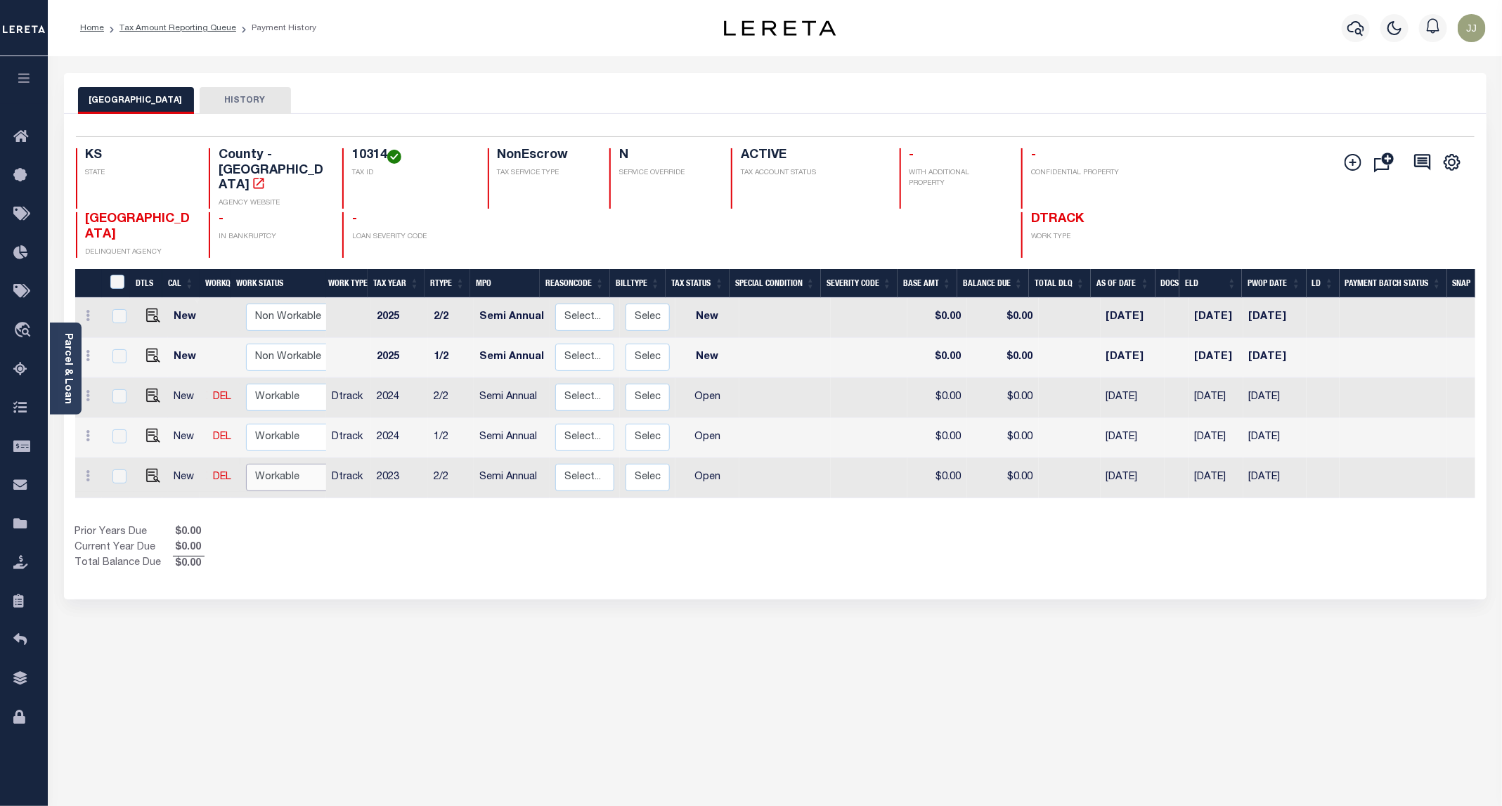
scroll to position [1, 0]
click at [275, 463] on select "Non Workable Workable" at bounding box center [288, 476] width 84 height 27
checkbox input "true"
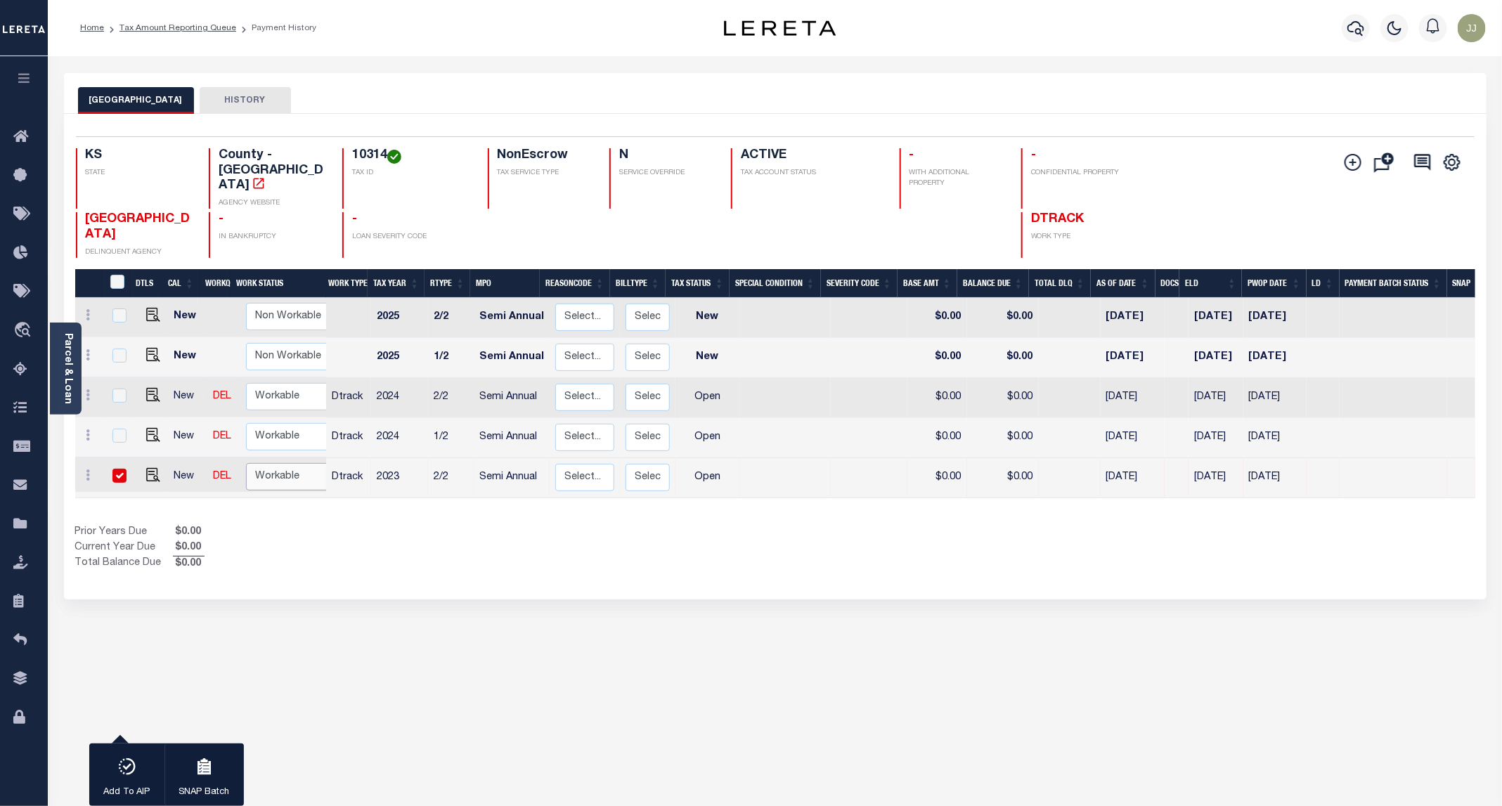
click at [246, 463] on select "Non Workable Workable" at bounding box center [288, 476] width 84 height 27
checkbox input "false"
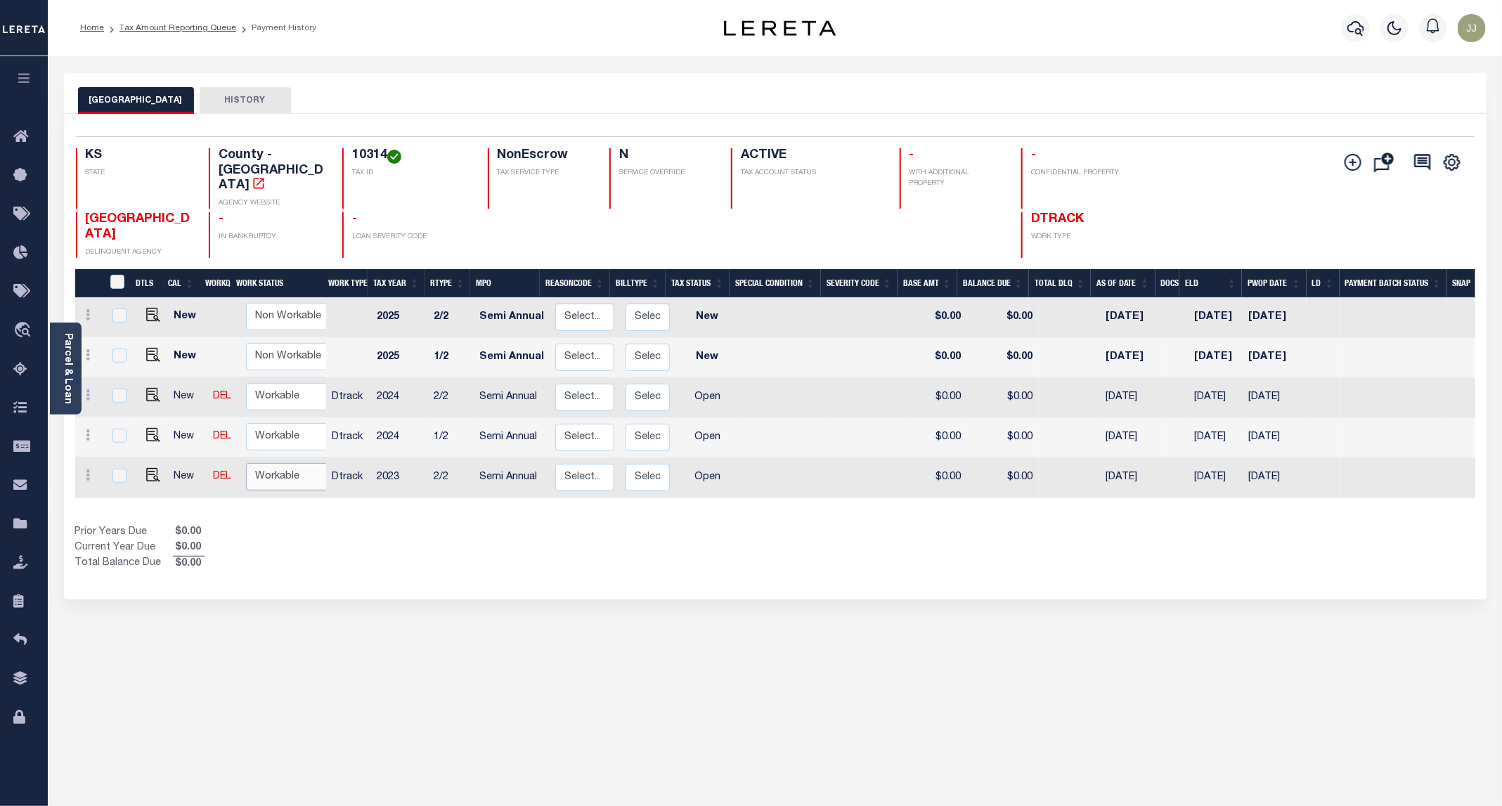
click at [285, 463] on select "Non Workable Workable" at bounding box center [288, 476] width 84 height 27
checkbox input "true"
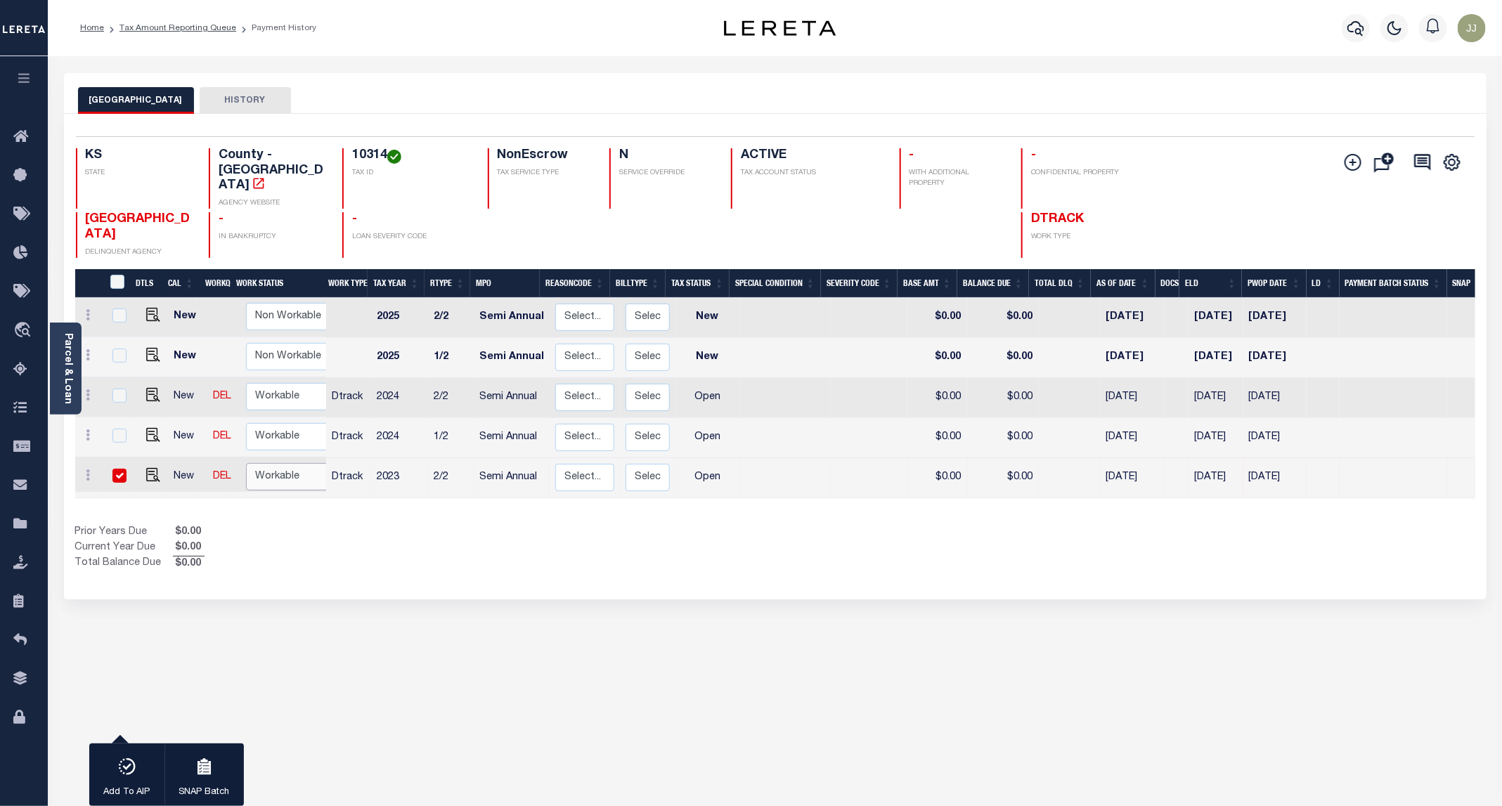
select select "true"
click at [246, 463] on select "Non Workable Workable" at bounding box center [288, 476] width 84 height 27
checkbox input "false"
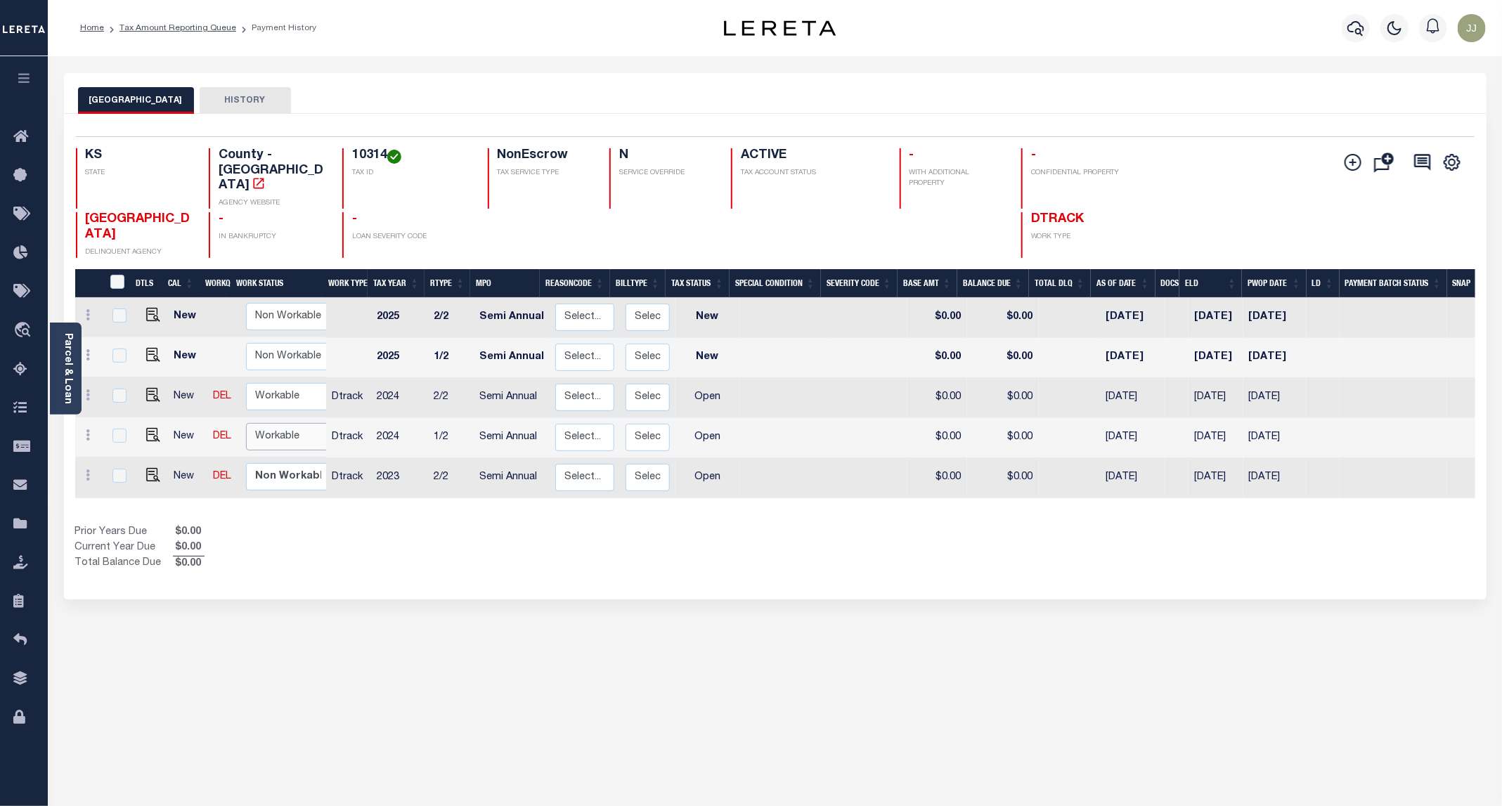
click at [280, 423] on select "Non Workable Workable" at bounding box center [288, 436] width 84 height 27
checkbox input "true"
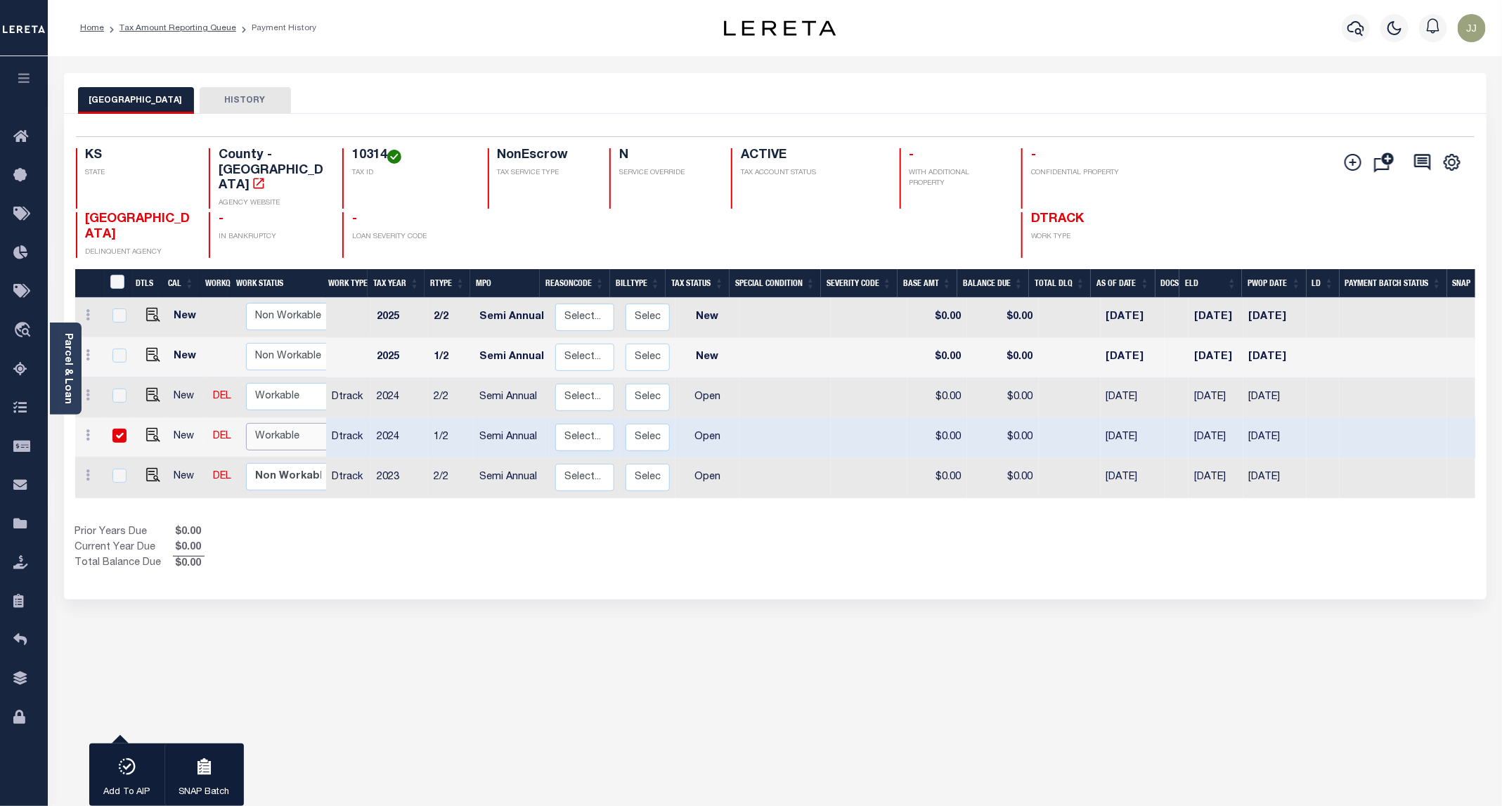
select select "true"
click at [246, 423] on select "Non Workable Workable" at bounding box center [288, 436] width 84 height 27
checkbox input "false"
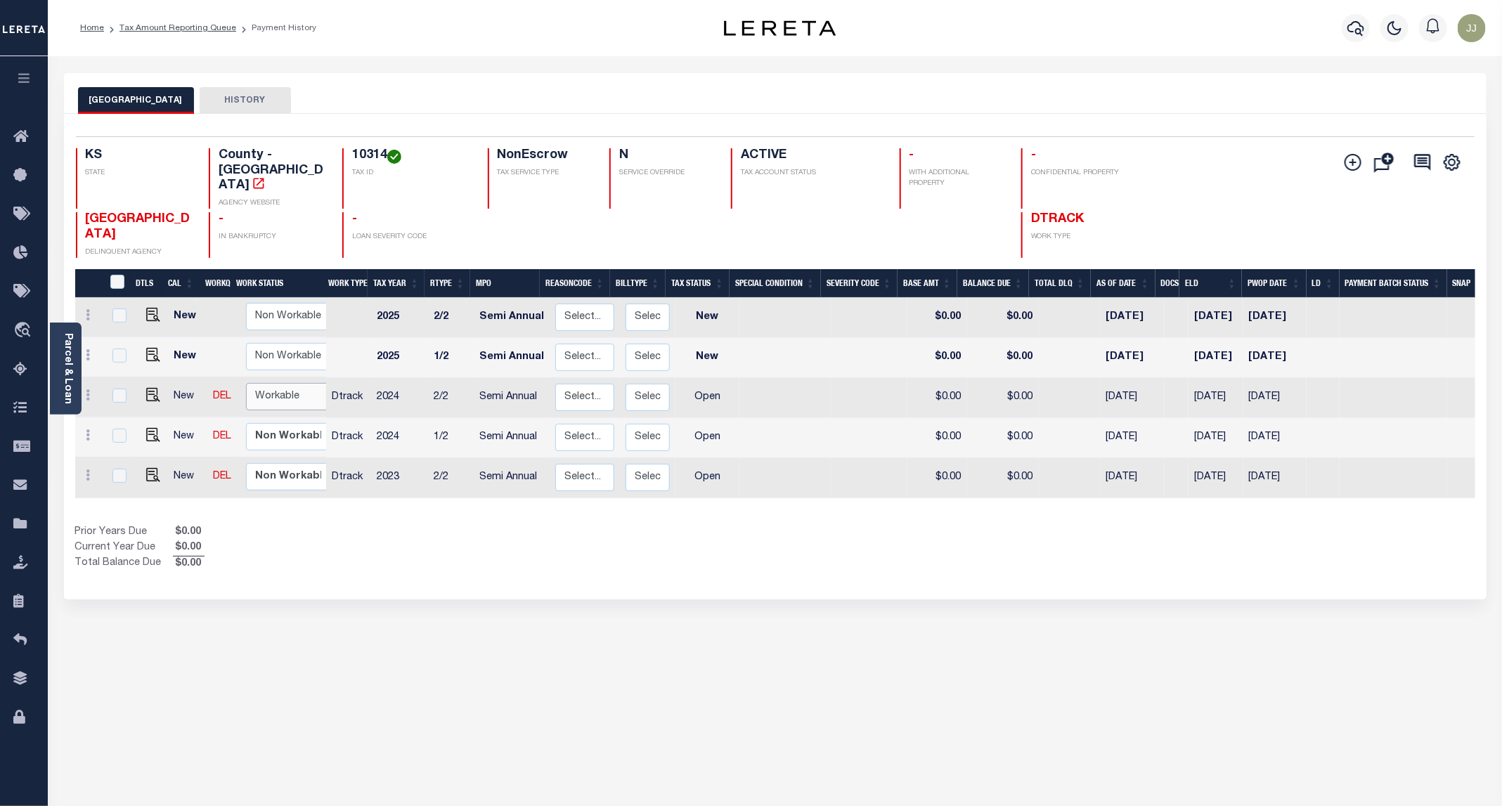
click at [274, 383] on select "Non Workable Workable" at bounding box center [288, 396] width 84 height 27
checkbox input "true"
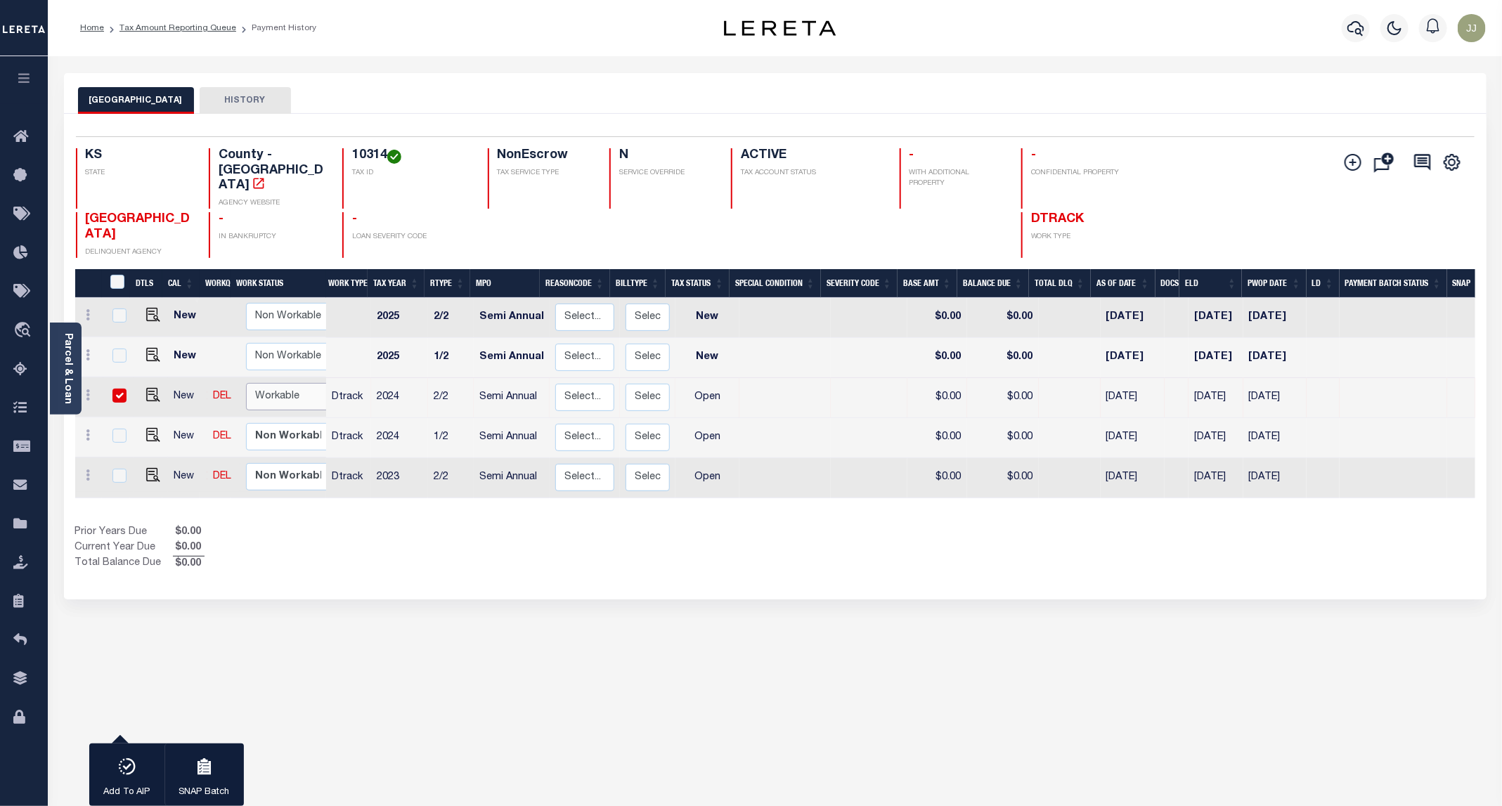
click at [246, 383] on select "Non Workable Workable" at bounding box center [288, 396] width 84 height 27
checkbox input "false"
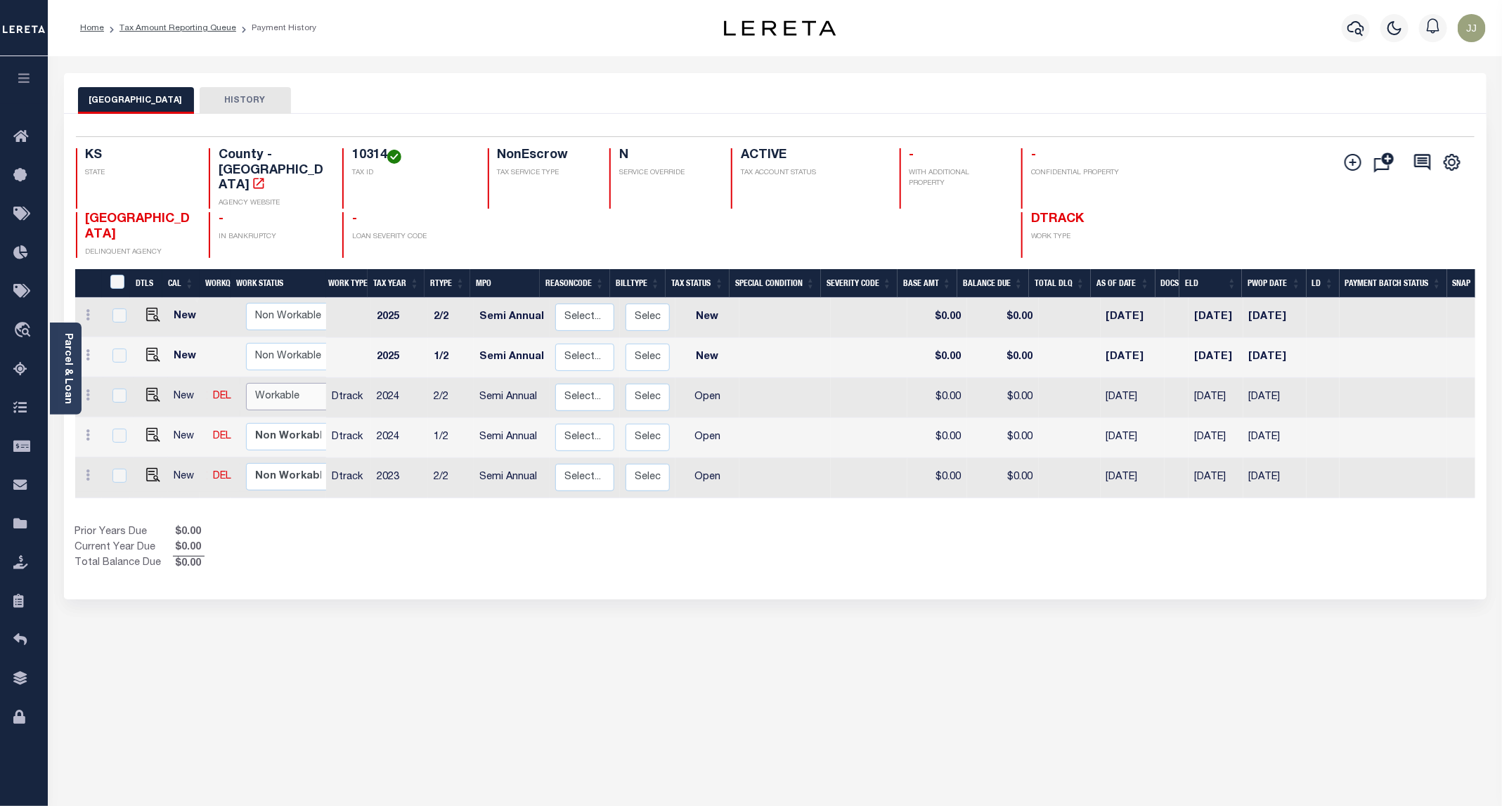
click at [277, 383] on select "Non Workable Workable" at bounding box center [288, 396] width 84 height 27
checkbox input "true"
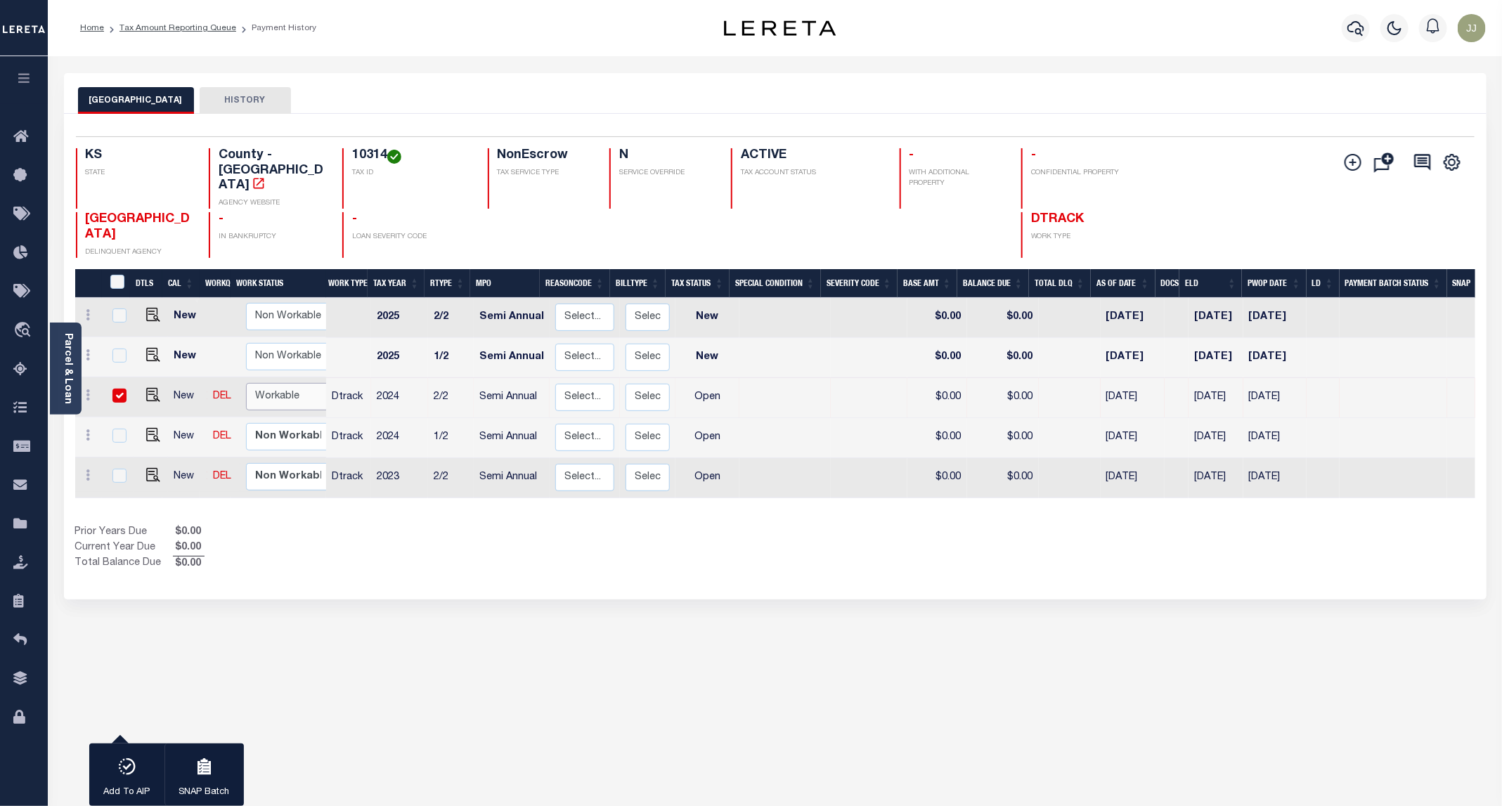
select select "true"
click at [246, 383] on select "Non Workable Workable" at bounding box center [288, 396] width 84 height 27
checkbox input "false"
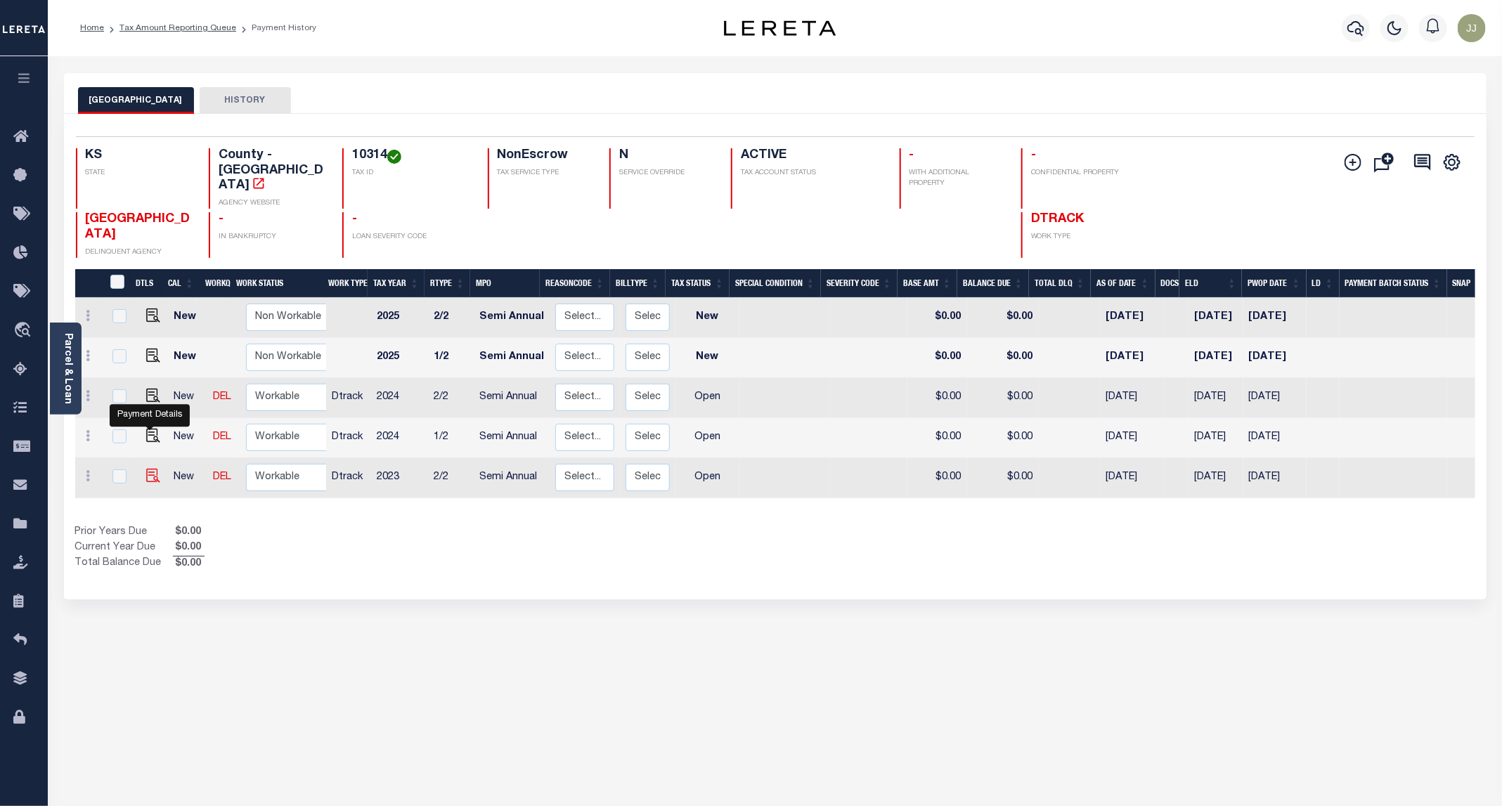
click at [152, 469] on img "" at bounding box center [153, 476] width 14 height 14
checkbox input "true"
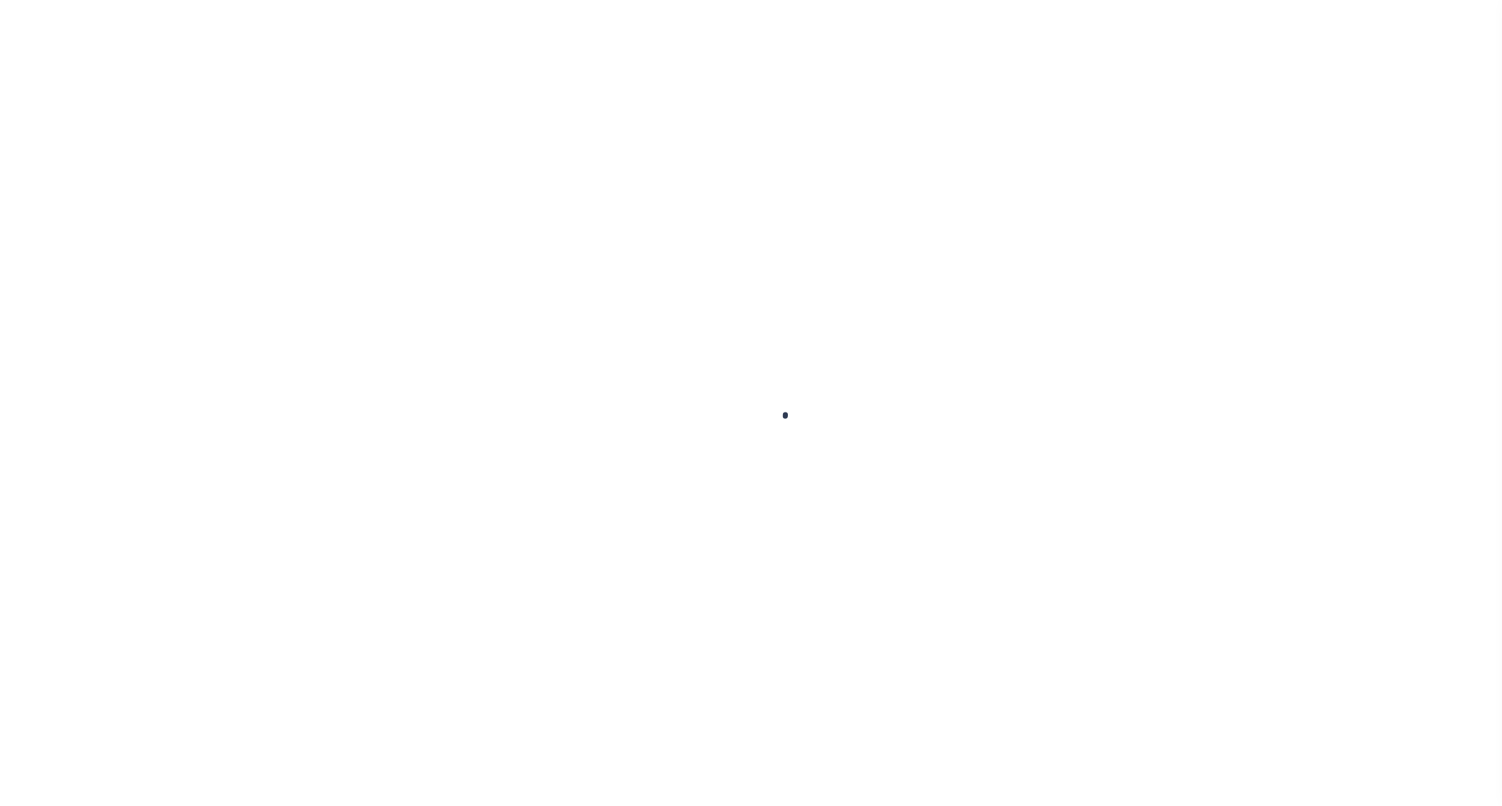
select select "OP2"
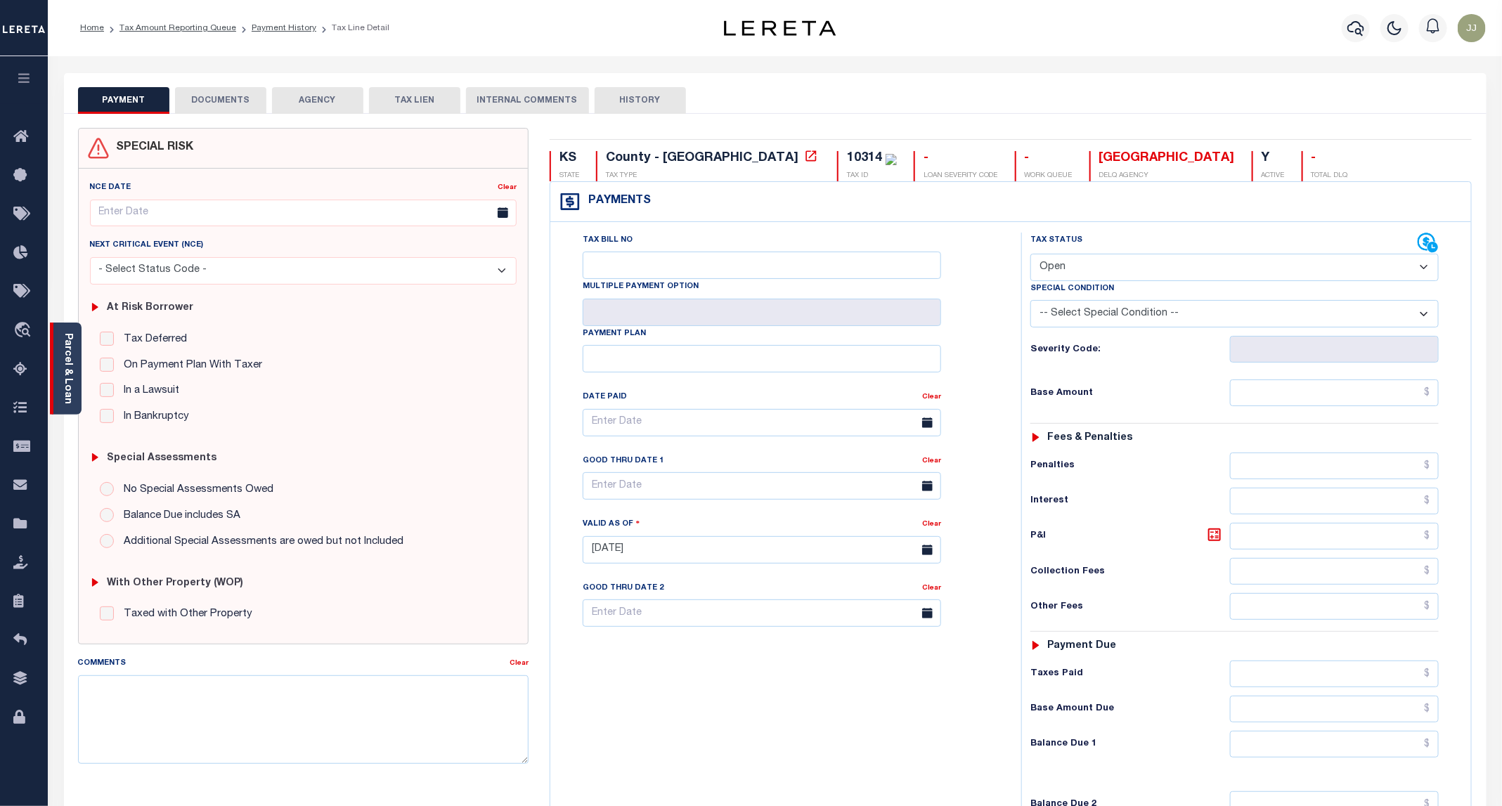
click at [70, 384] on link "Parcel & Loan" at bounding box center [68, 368] width 10 height 71
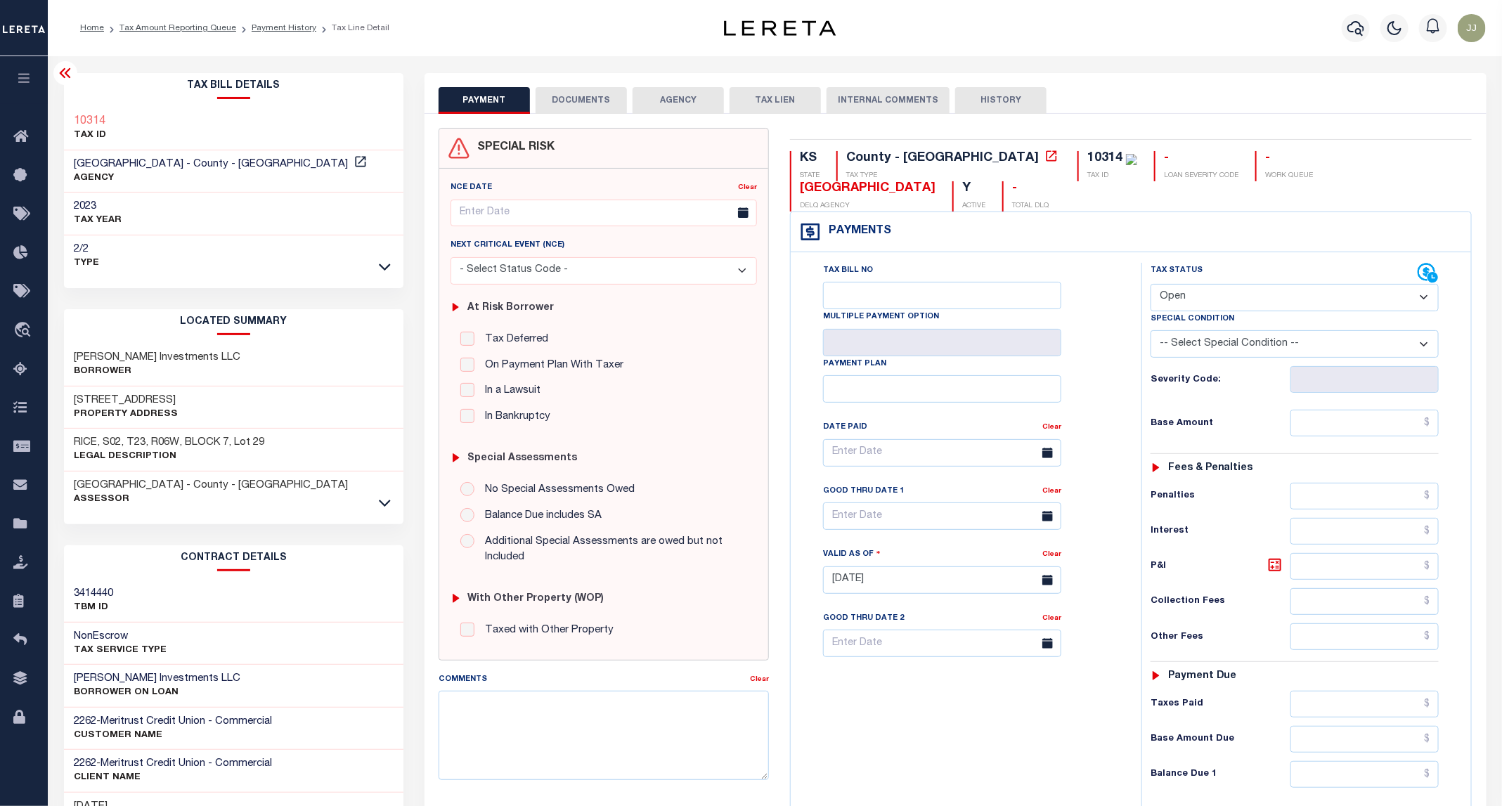
click at [124, 397] on h3 "[STREET_ADDRESS]" at bounding box center [126, 401] width 104 height 14
copy h3 "19TH"
click at [568, 97] on button "DOCUMENTS" at bounding box center [581, 100] width 91 height 27
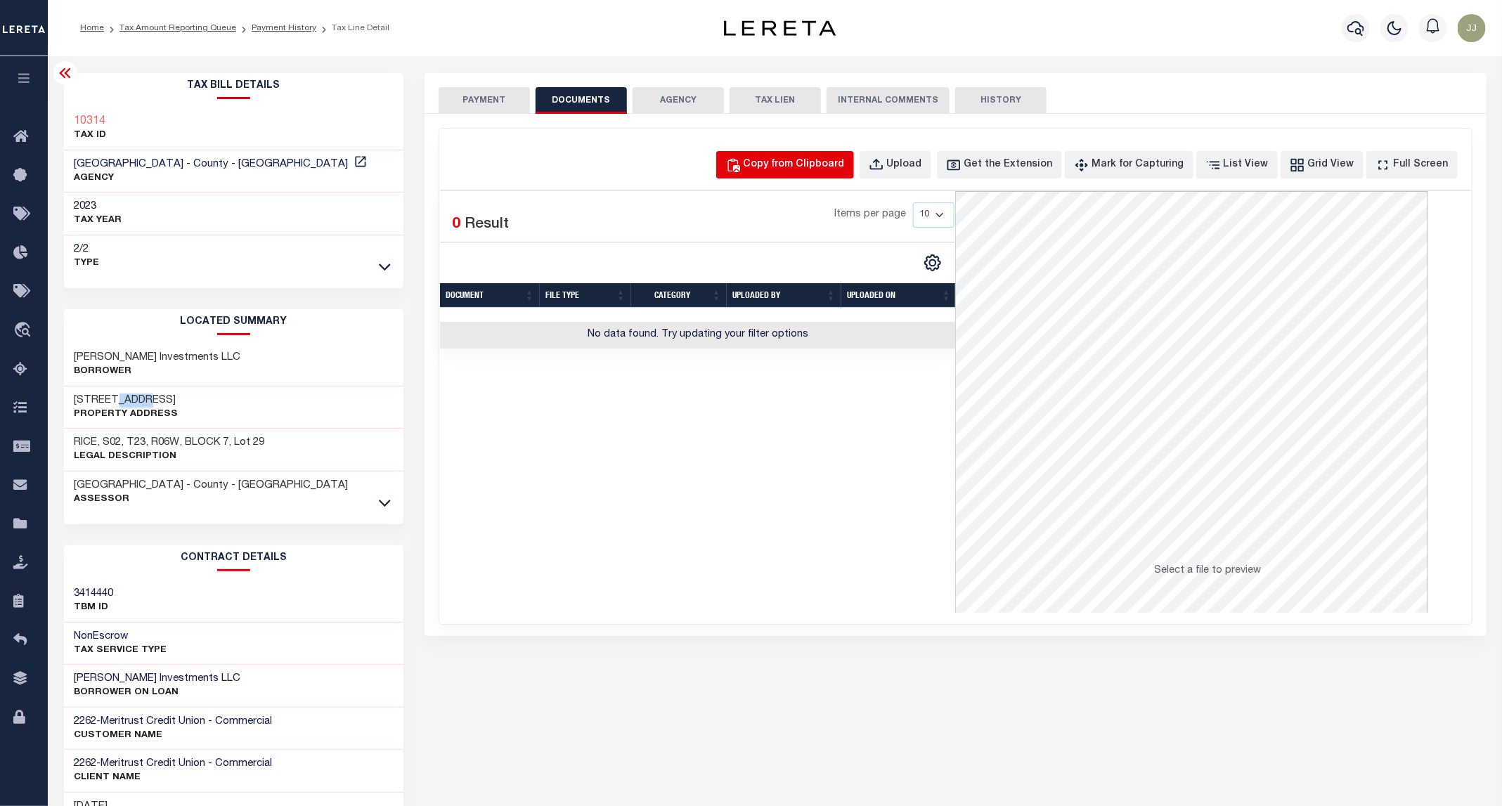
click at [800, 155] on button "Copy from Clipboard" at bounding box center [785, 164] width 138 height 27
select select "POP"
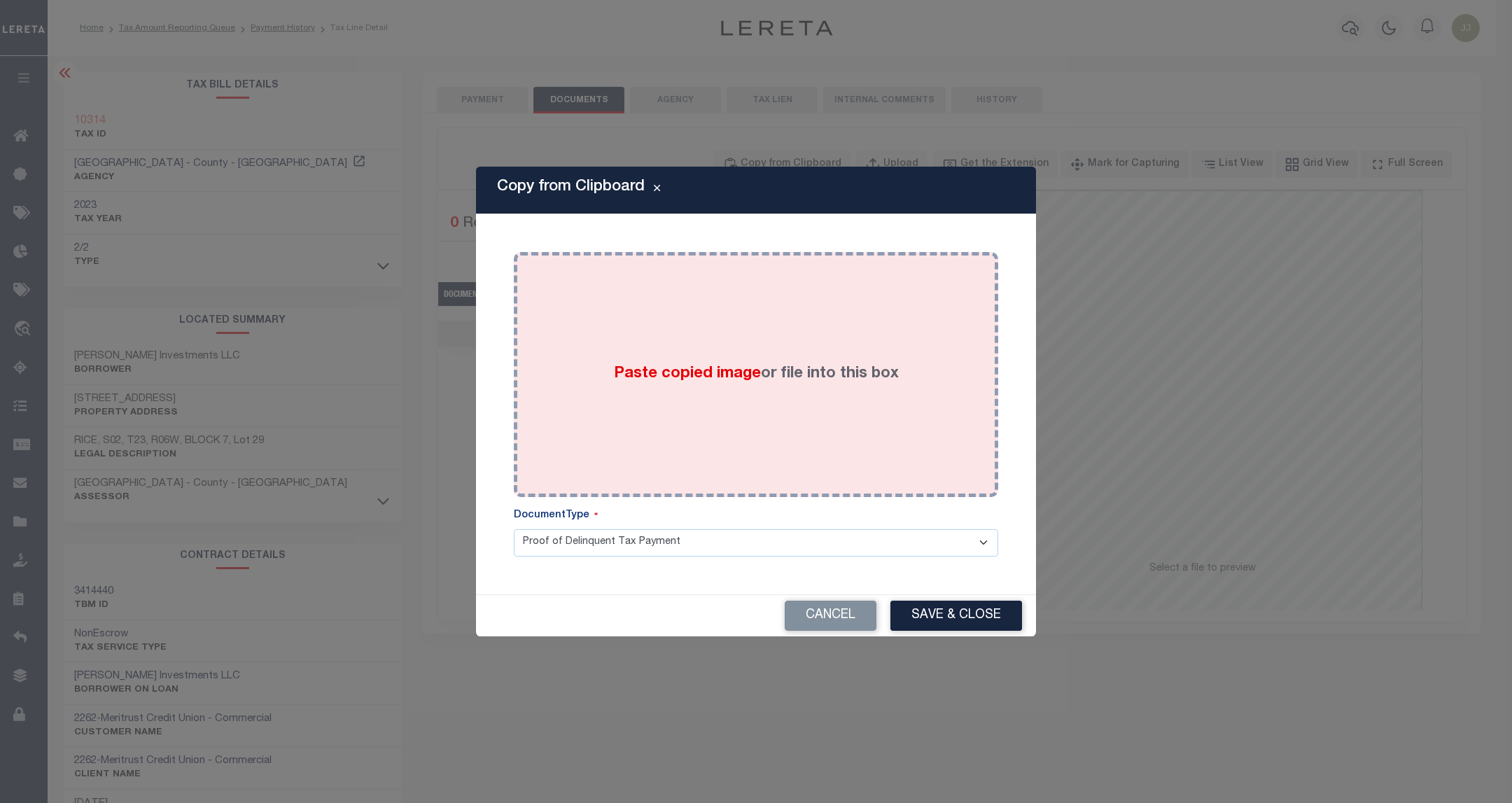
click at [822, 263] on div "Paste copied image or file into this box" at bounding box center [755, 375] width 463 height 224
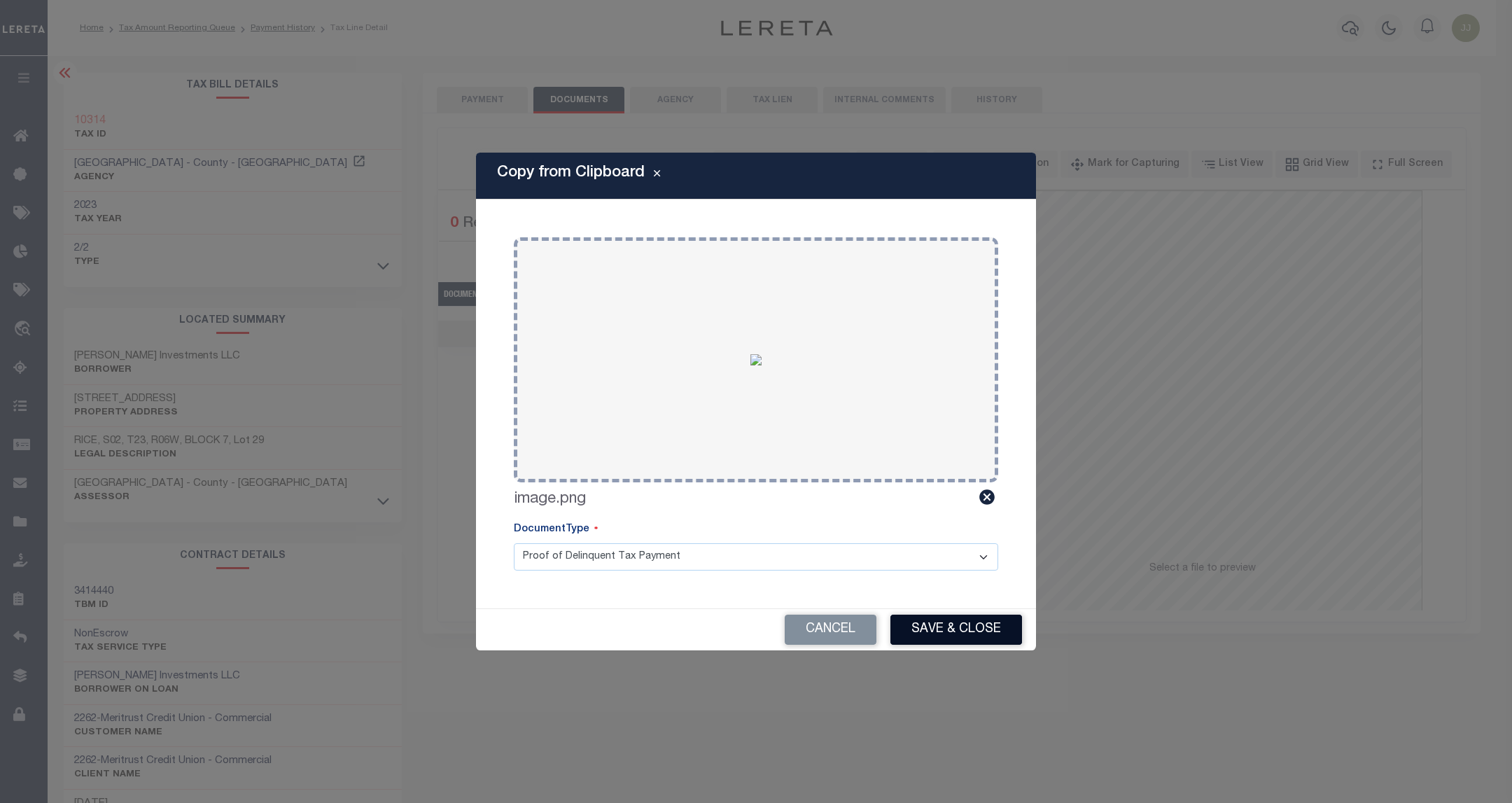
click at [949, 624] on button "Save & Close" at bounding box center [956, 630] width 131 height 30
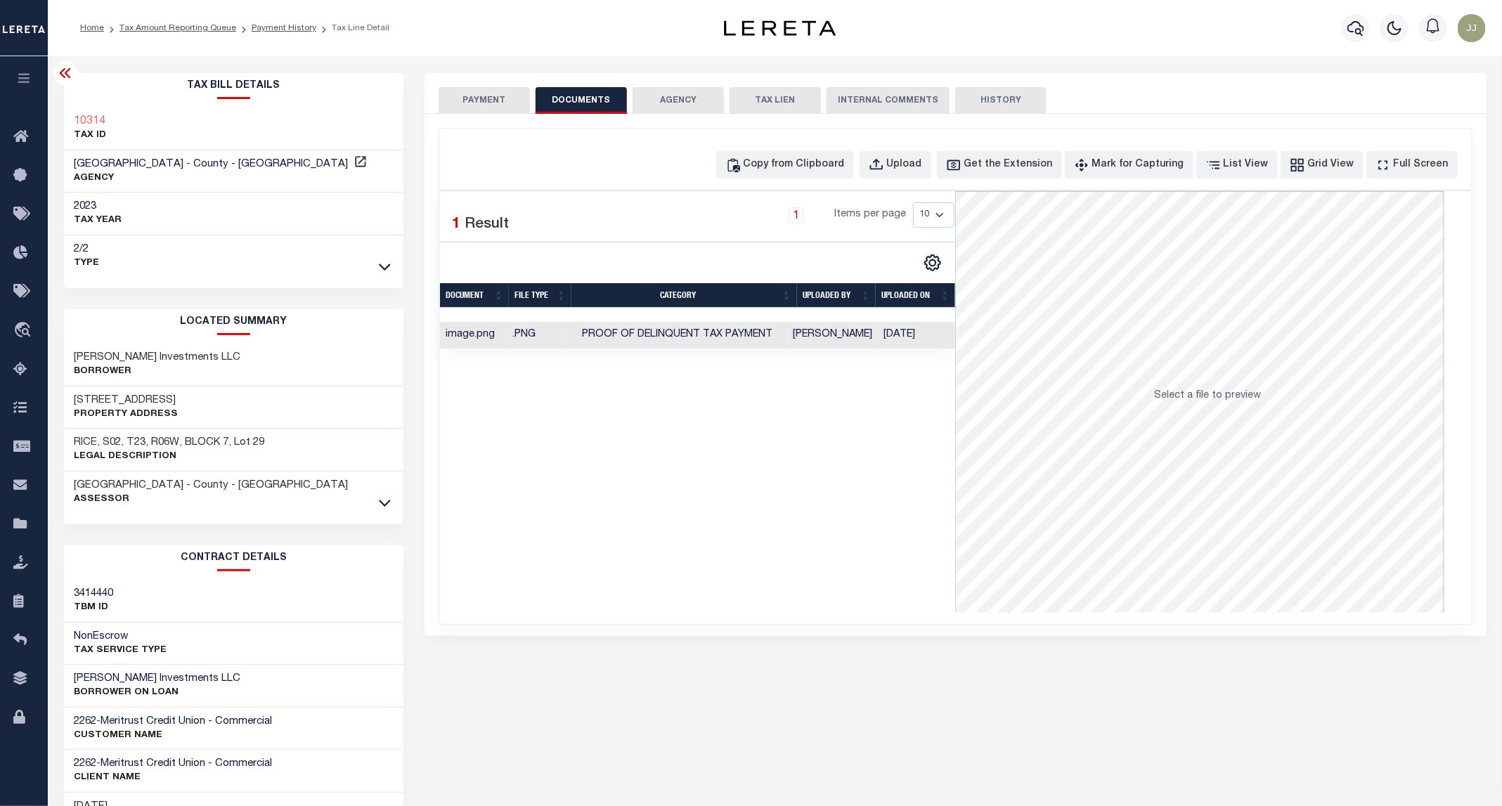
click at [498, 93] on button "PAYMENT" at bounding box center [484, 100] width 91 height 27
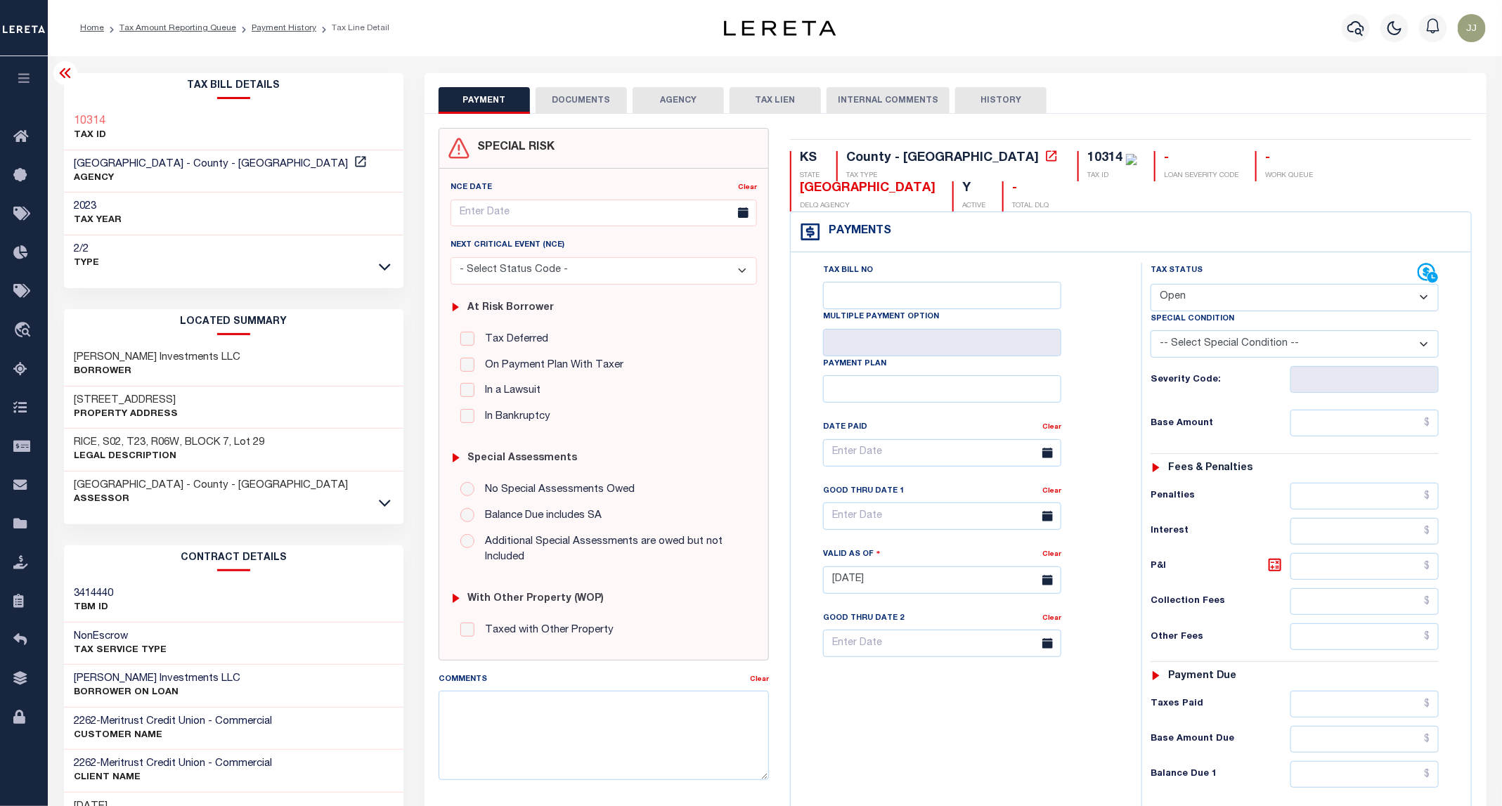
click at [1188, 284] on select "- Select Status Code - Open Due/Unpaid Paid Incomplete No Tax Due Internal Refu…" at bounding box center [1294, 297] width 288 height 27
select select "PYD"
click at [1151, 284] on select "- Select Status Code - Open Due/Unpaid Paid Incomplete No Tax Due Internal Refu…" at bounding box center [1294, 297] width 288 height 27
type input "[DATE]"
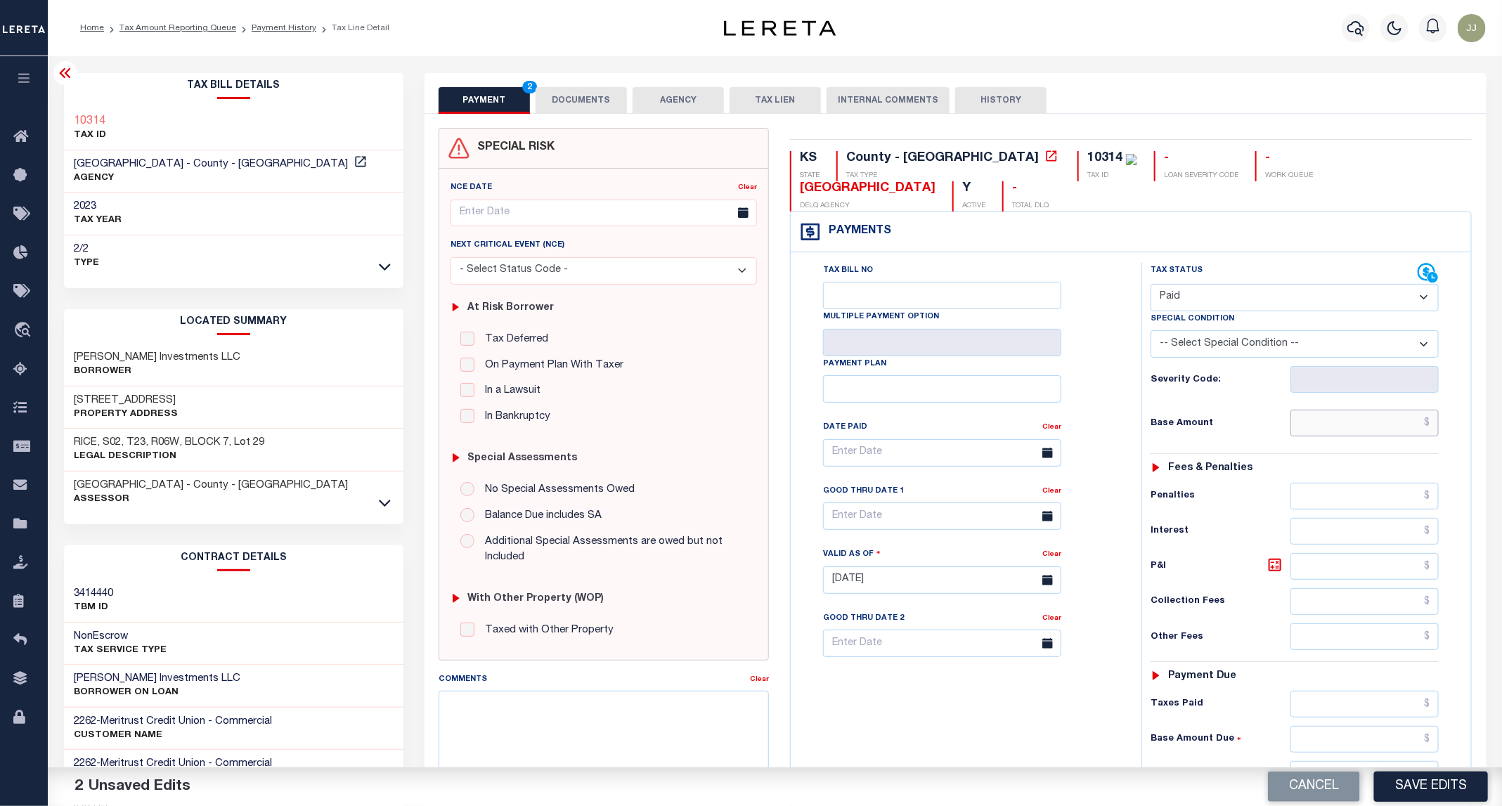
click at [1325, 410] on input "text" at bounding box center [1364, 423] width 149 height 27
type input "$0.00"
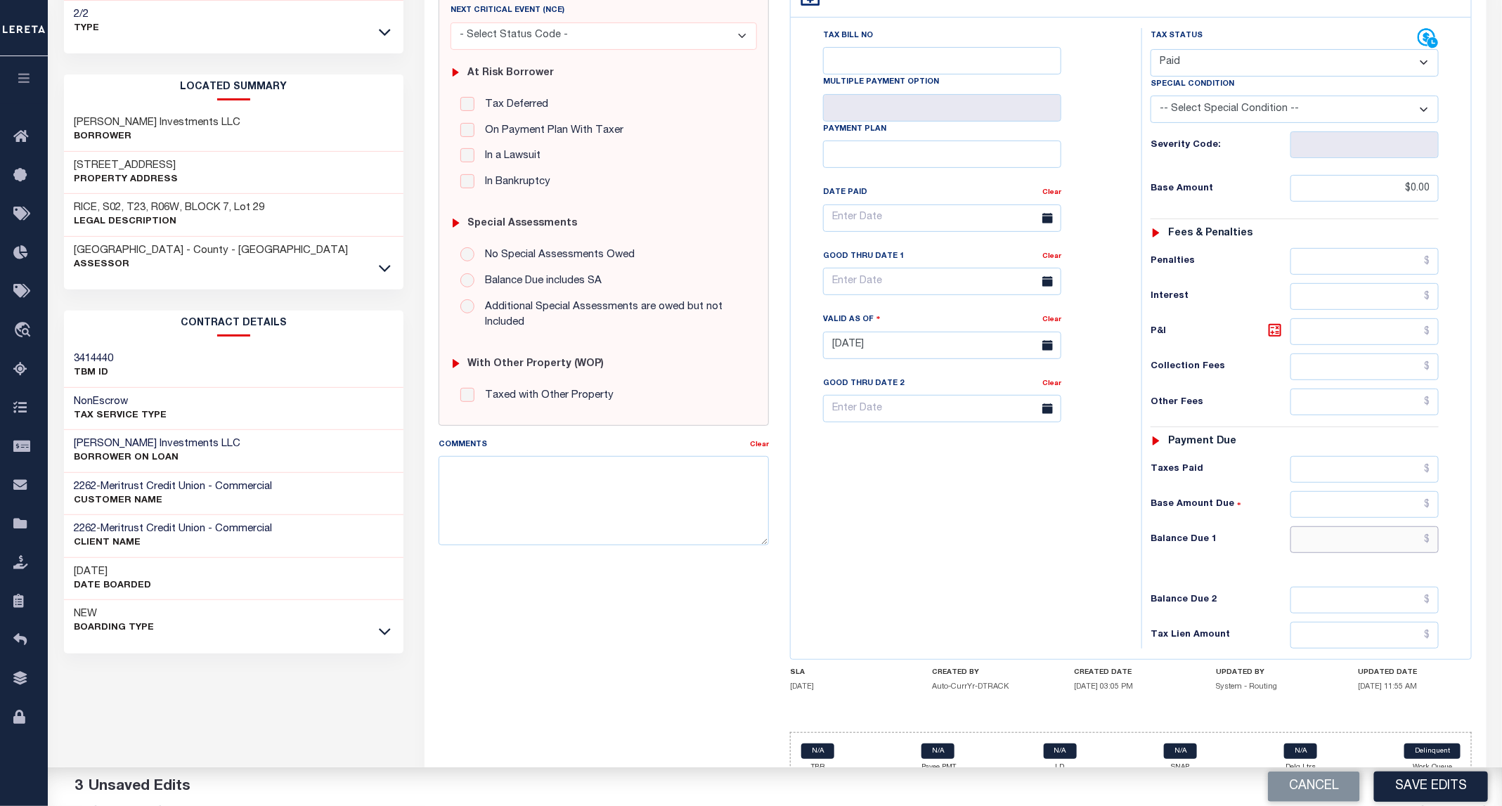
click at [1375, 530] on input "text" at bounding box center [1364, 539] width 149 height 27
type input "$0.00"
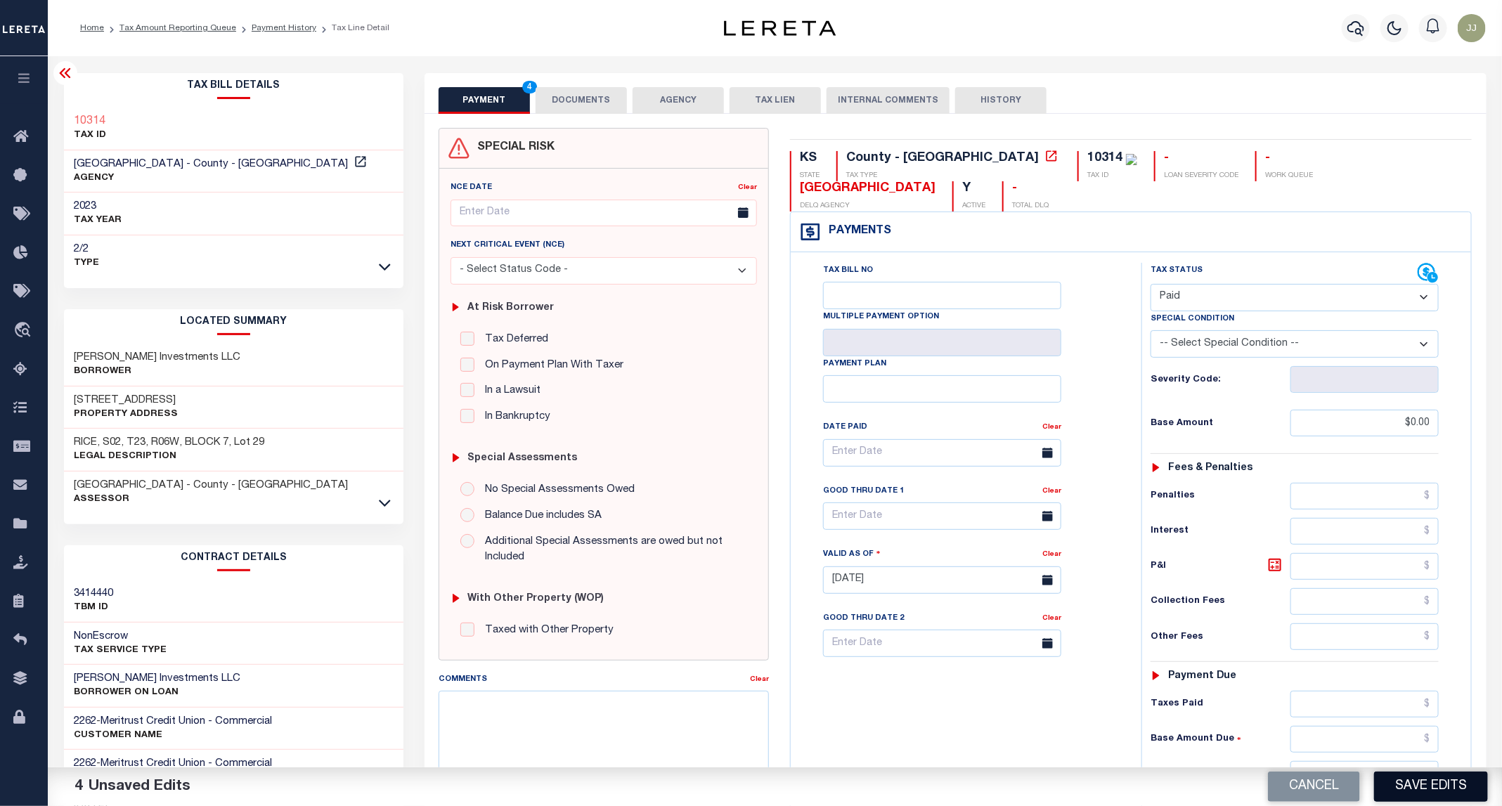
click at [1440, 789] on button "Save Edits" at bounding box center [1431, 787] width 114 height 30
checkbox input "false"
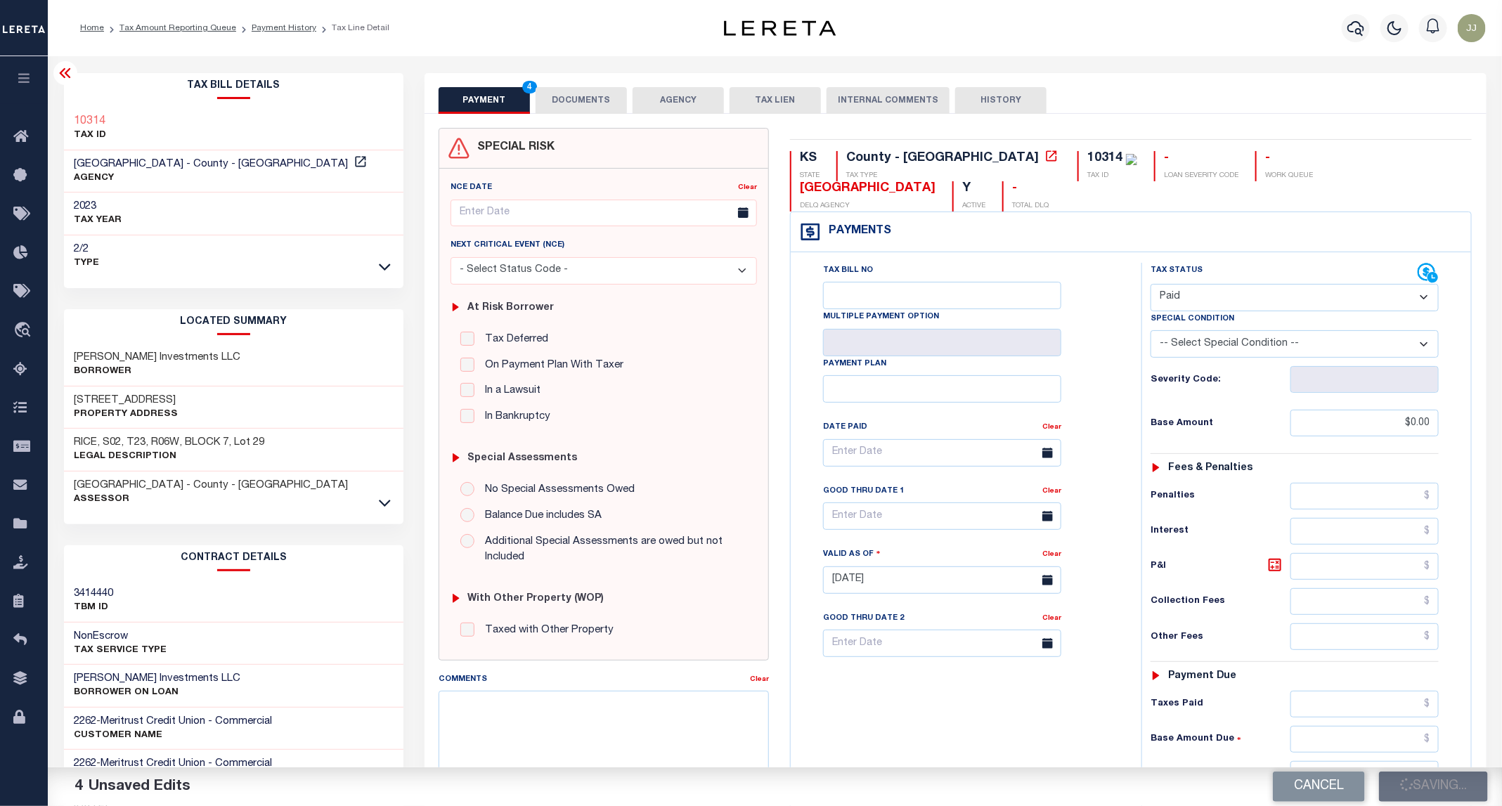
type input "$0"
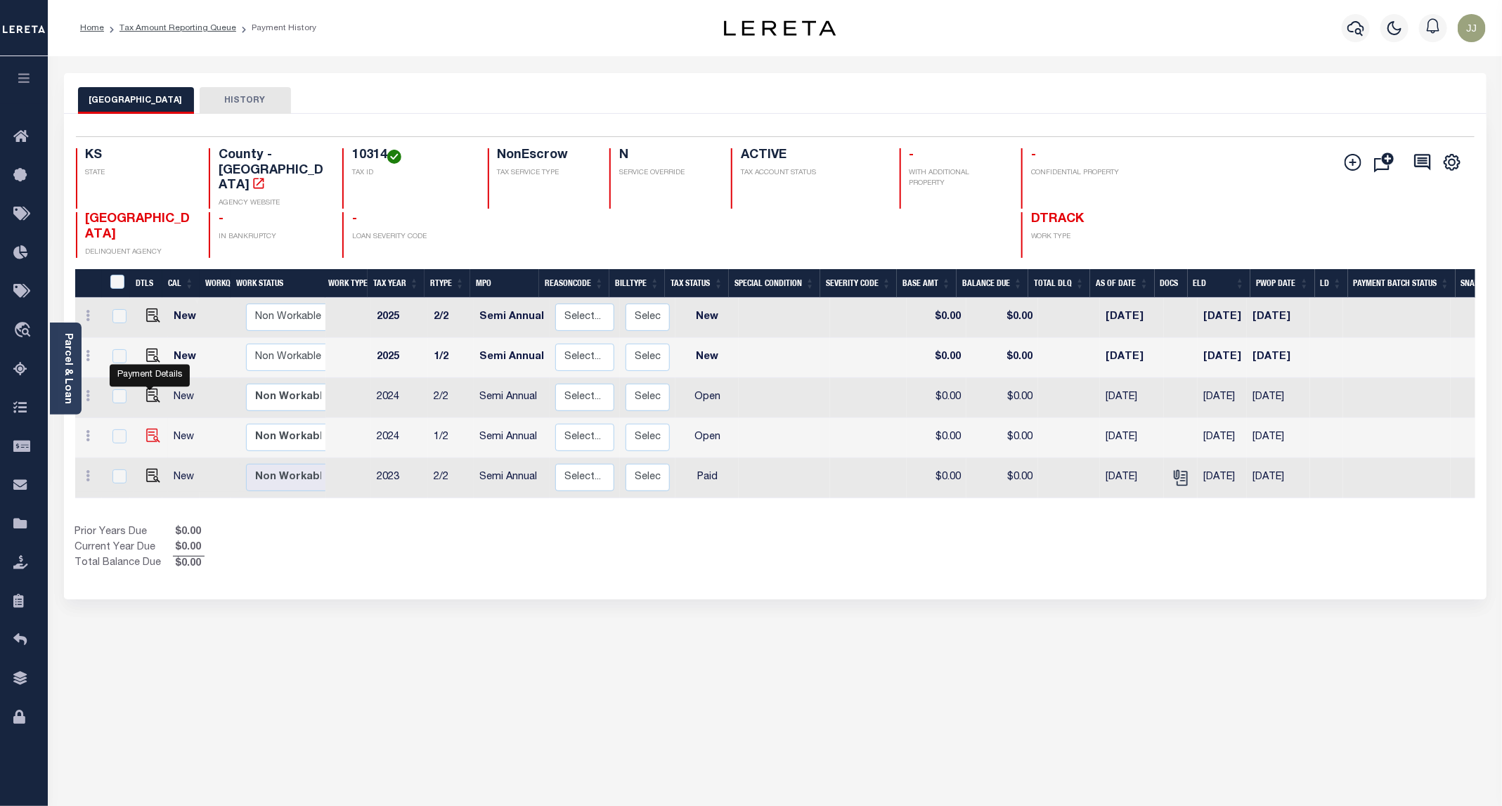
click at [148, 429] on img "" at bounding box center [153, 436] width 14 height 14
checkbox input "true"
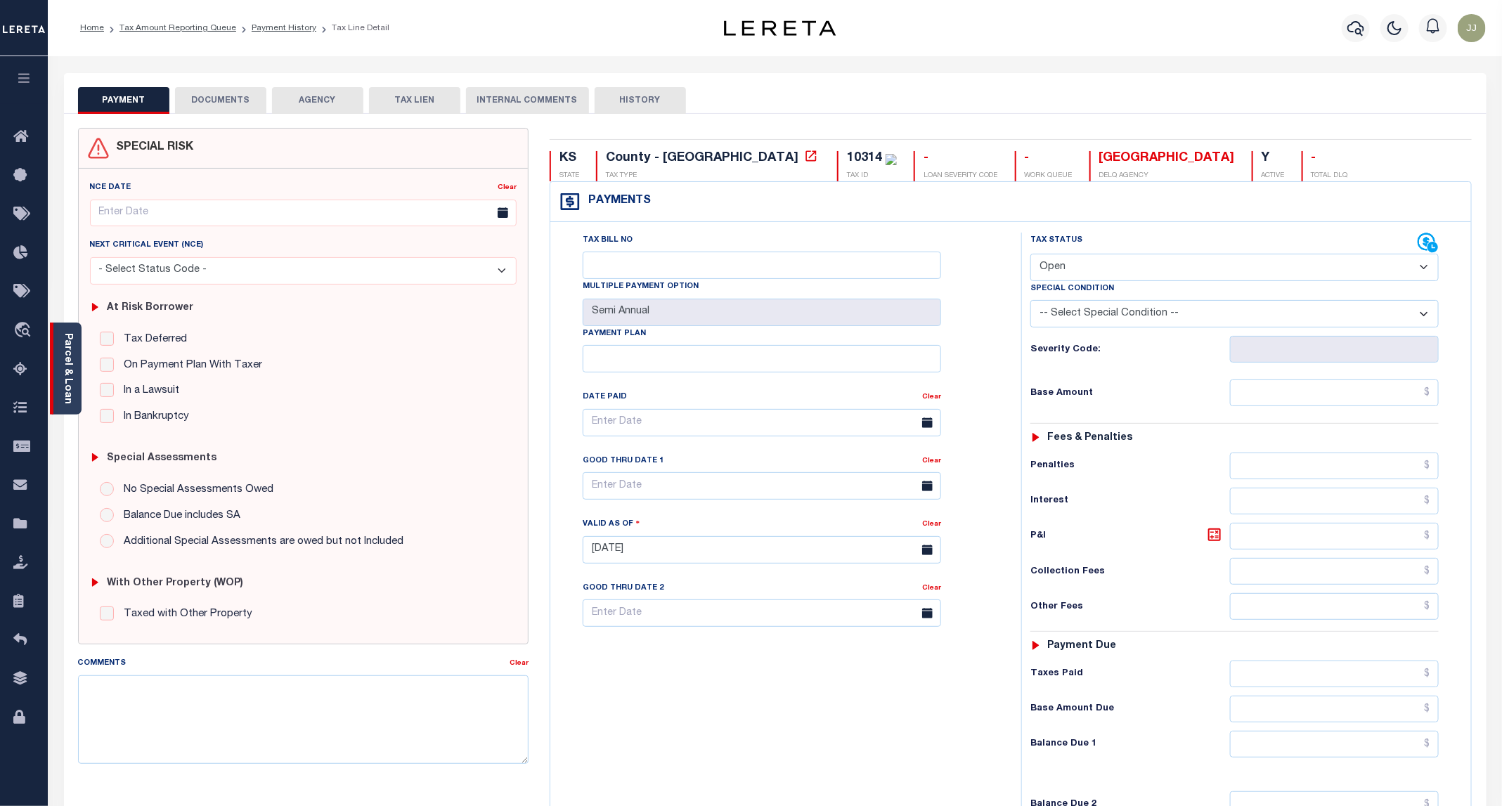
click at [77, 368] on div "Parcel & Loan" at bounding box center [66, 369] width 32 height 92
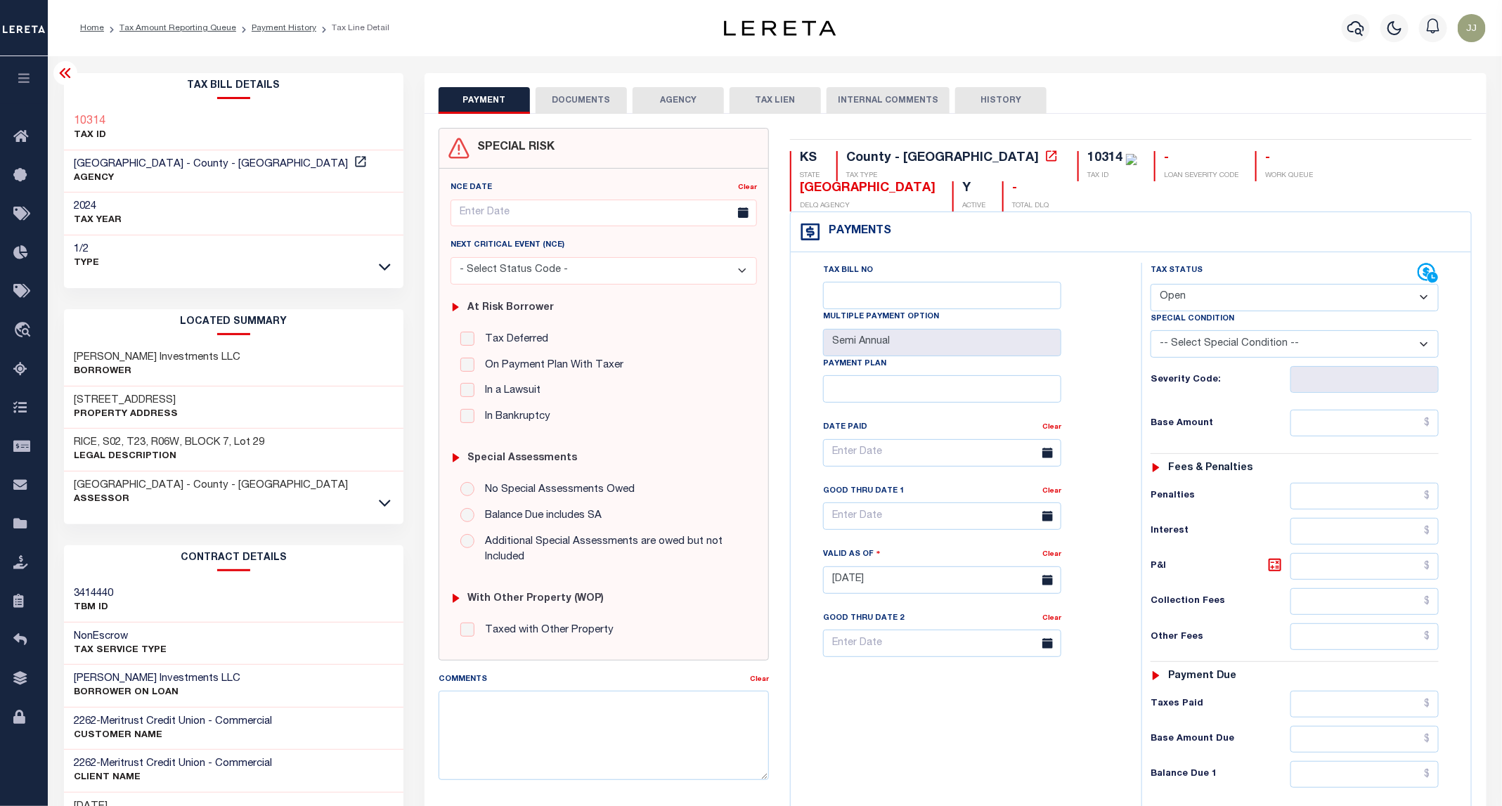
click at [1179, 284] on select "- Select Status Code - Open Due/Unpaid Paid Incomplete No Tax Due Internal Refu…" at bounding box center [1294, 297] width 288 height 27
select select "PYD"
click at [1151, 284] on select "- Select Status Code - Open Due/Unpaid Paid Incomplete No Tax Due Internal Refu…" at bounding box center [1294, 297] width 288 height 27
type input "[DATE]"
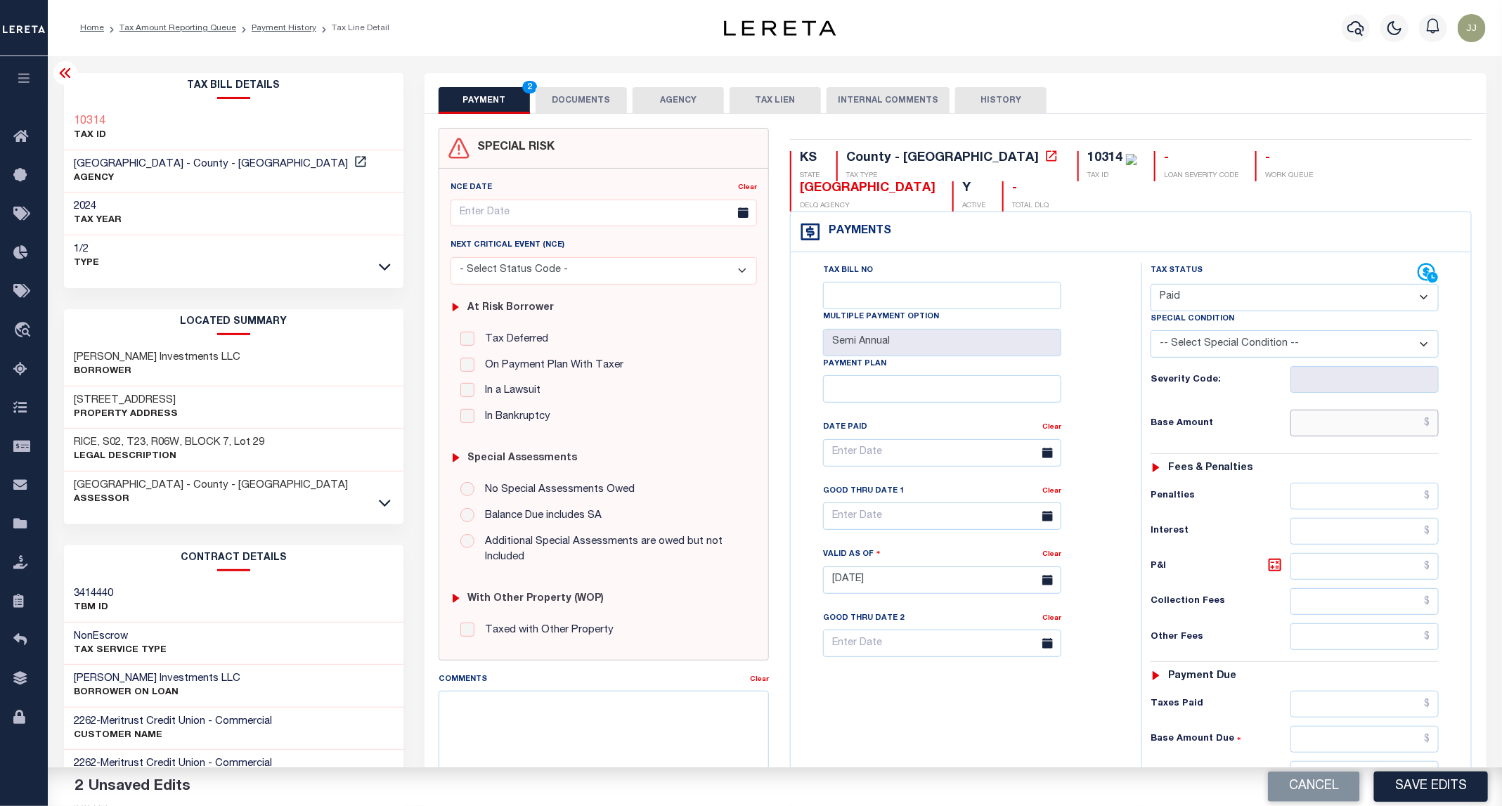
click at [1349, 410] on input "text" at bounding box center [1364, 423] width 149 height 27
type input "$0.00"
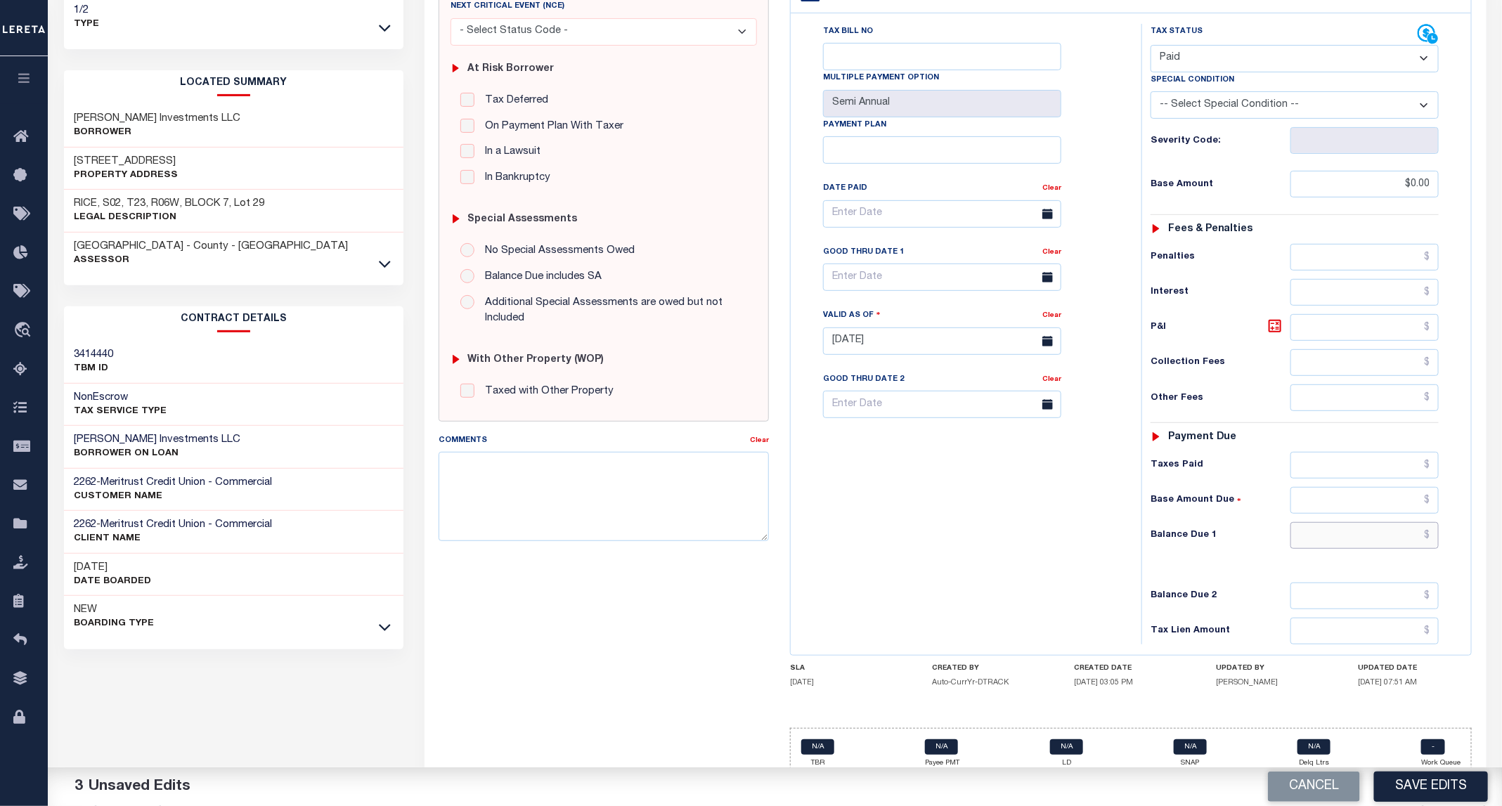
click at [1322, 522] on input "text" at bounding box center [1364, 535] width 149 height 27
type input "$0.00"
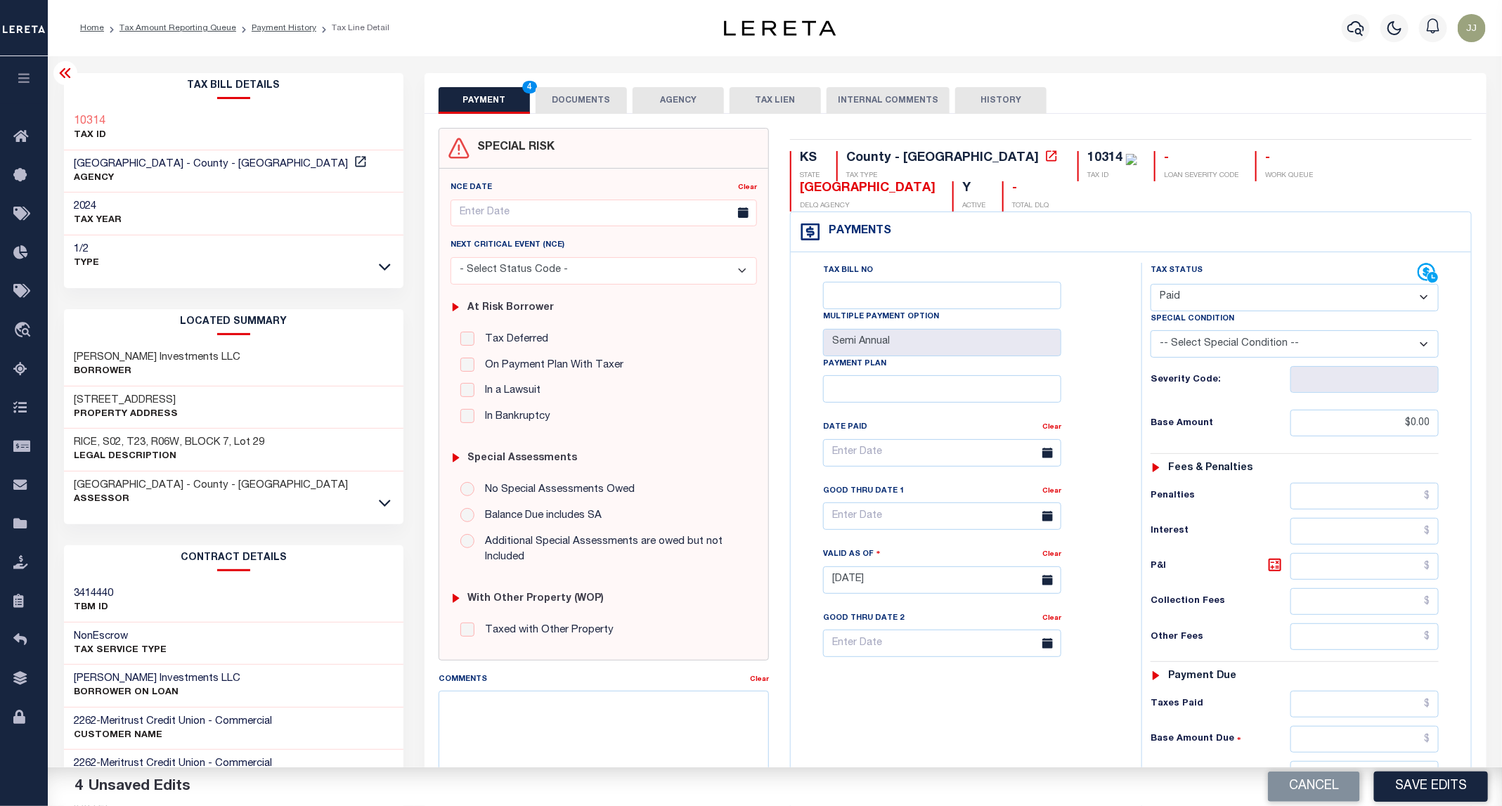
click at [576, 100] on button "DOCUMENTS" at bounding box center [581, 100] width 91 height 27
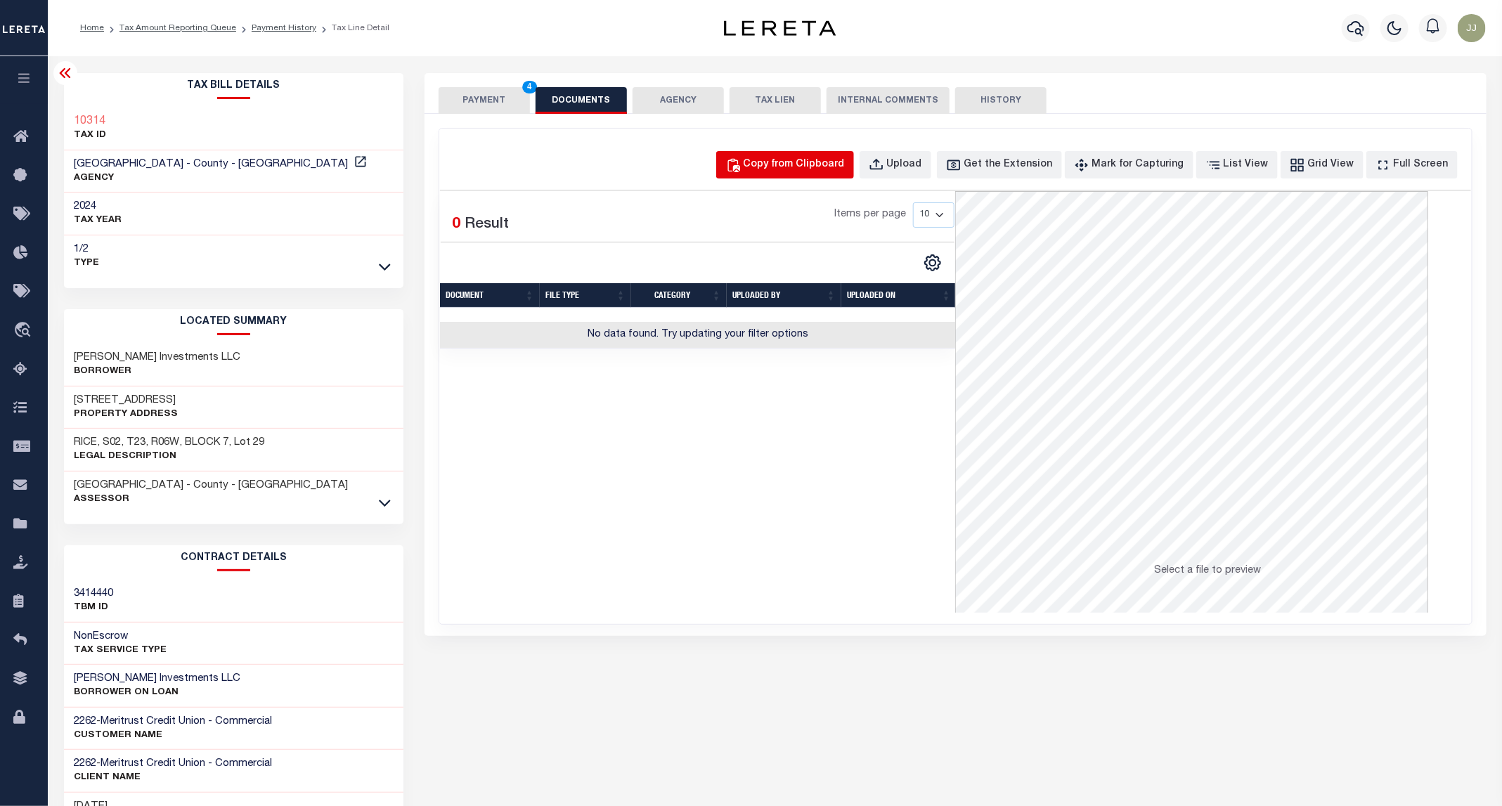
click at [820, 160] on div "Copy from Clipboard" at bounding box center [794, 164] width 101 height 15
select select "POP"
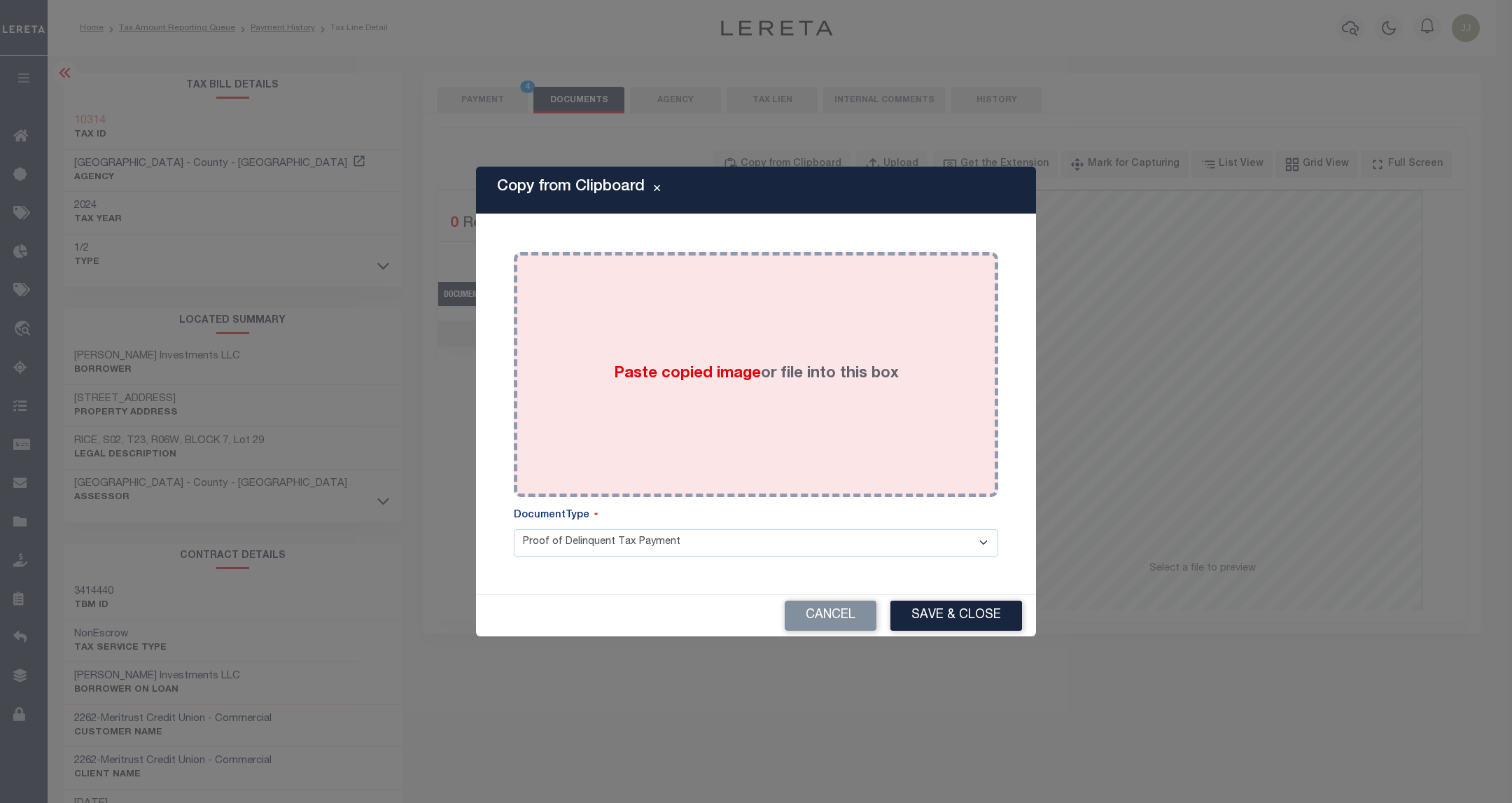
click at [767, 381] on label "Paste copied image or file into this box" at bounding box center [756, 374] width 285 height 23
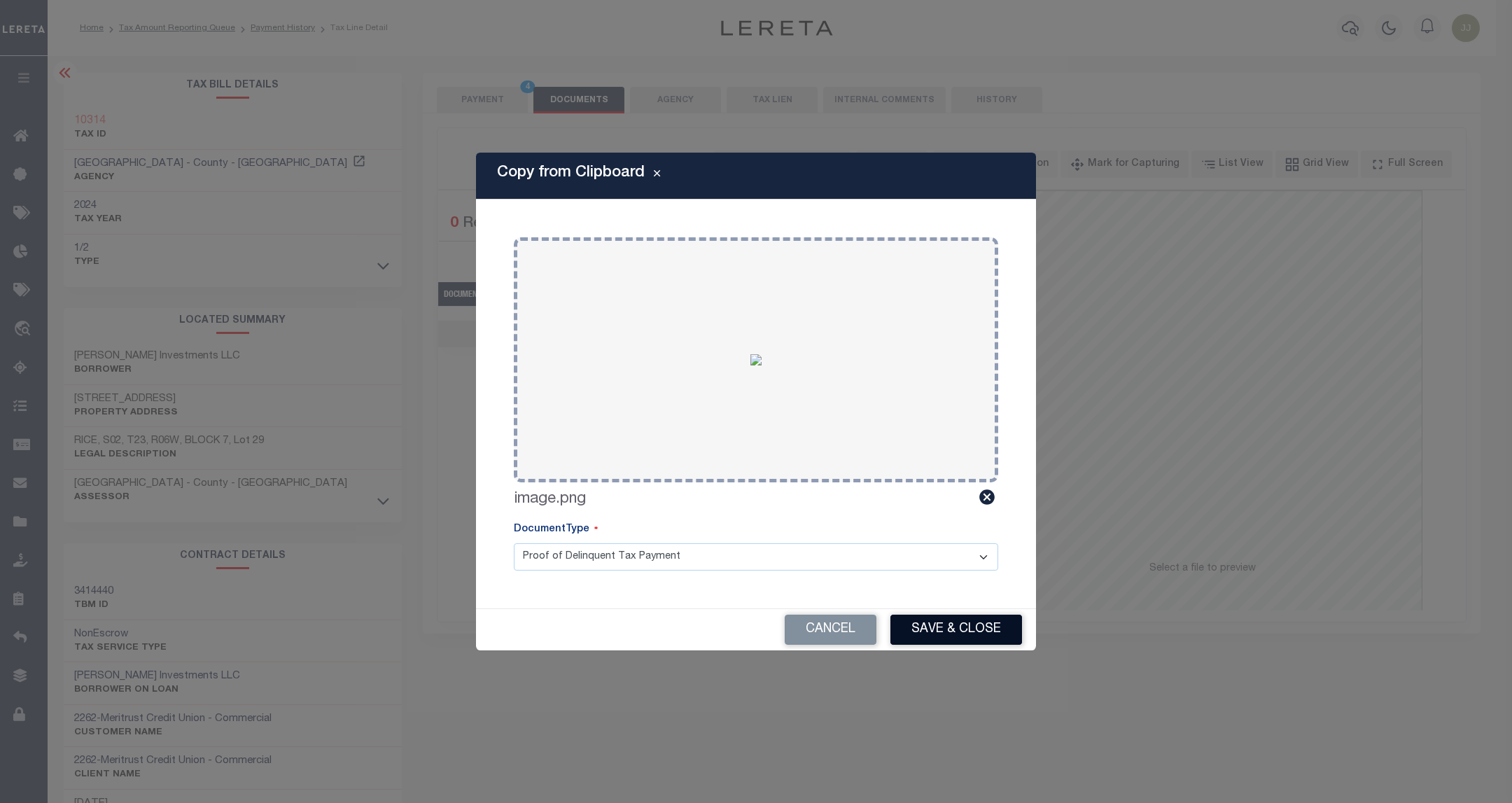
click at [926, 623] on button "Save & Close" at bounding box center [956, 630] width 131 height 30
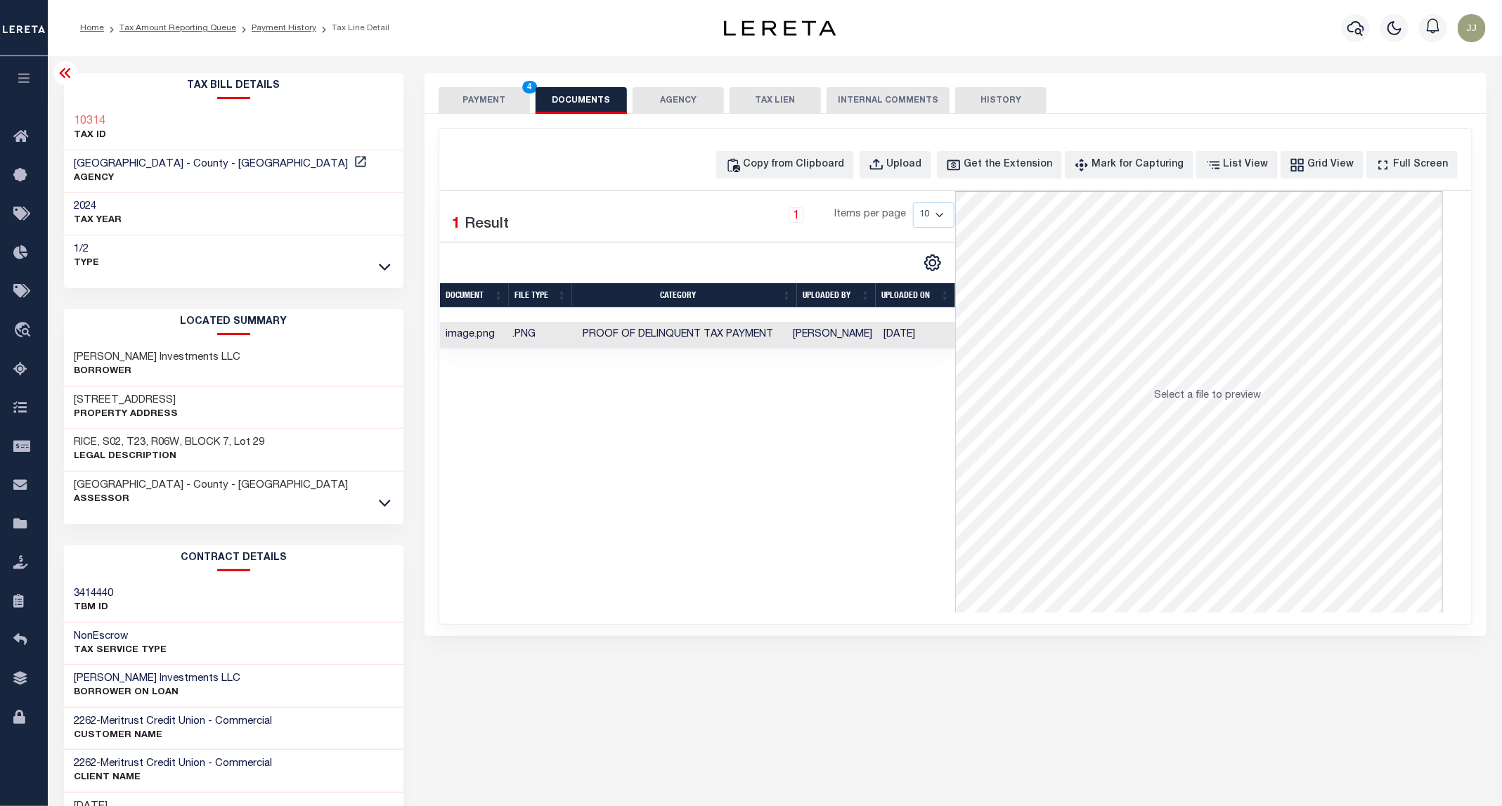
click at [485, 93] on button "PAYMENT 4" at bounding box center [484, 100] width 91 height 27
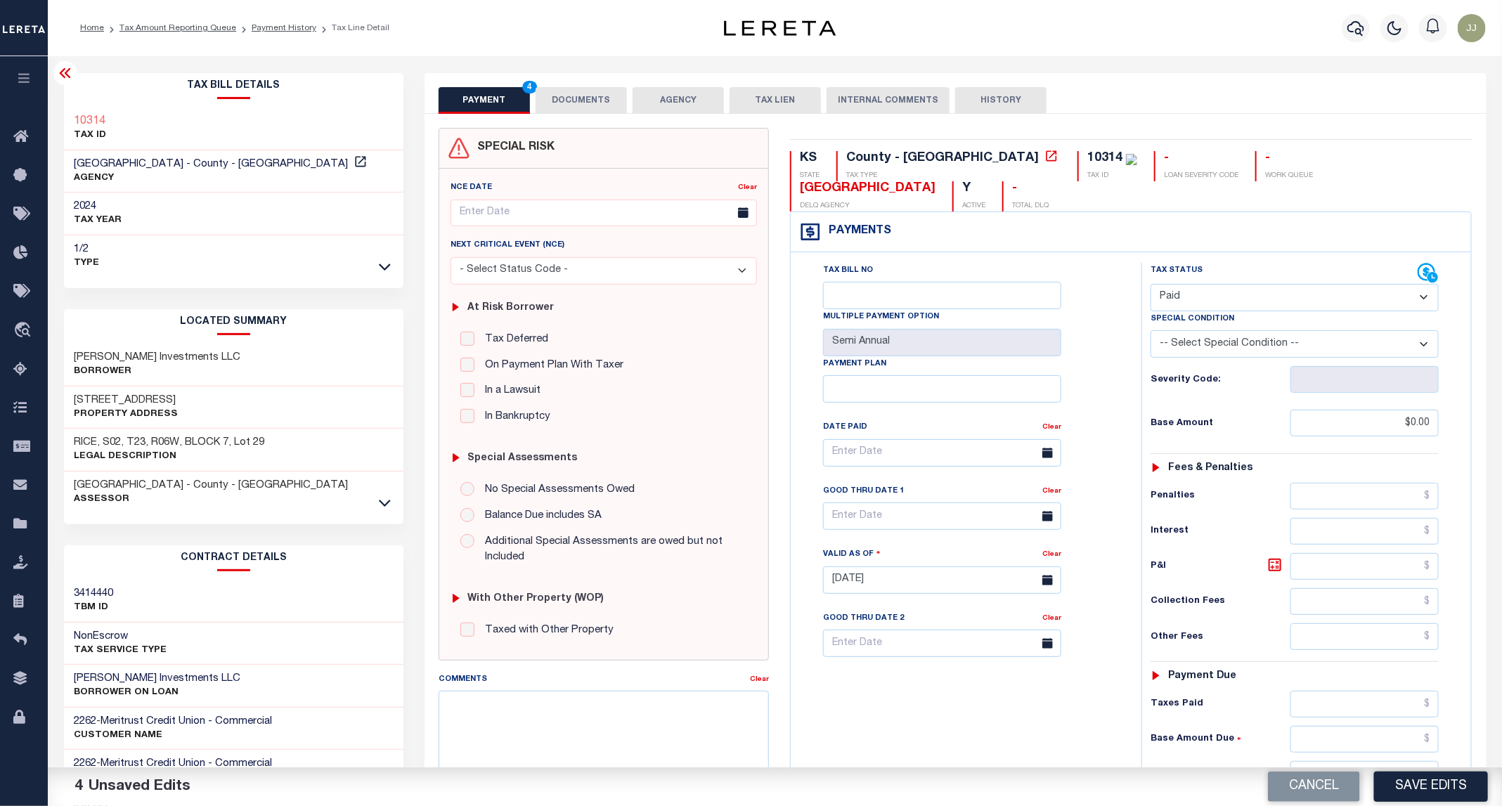
scroll to position [235, 0]
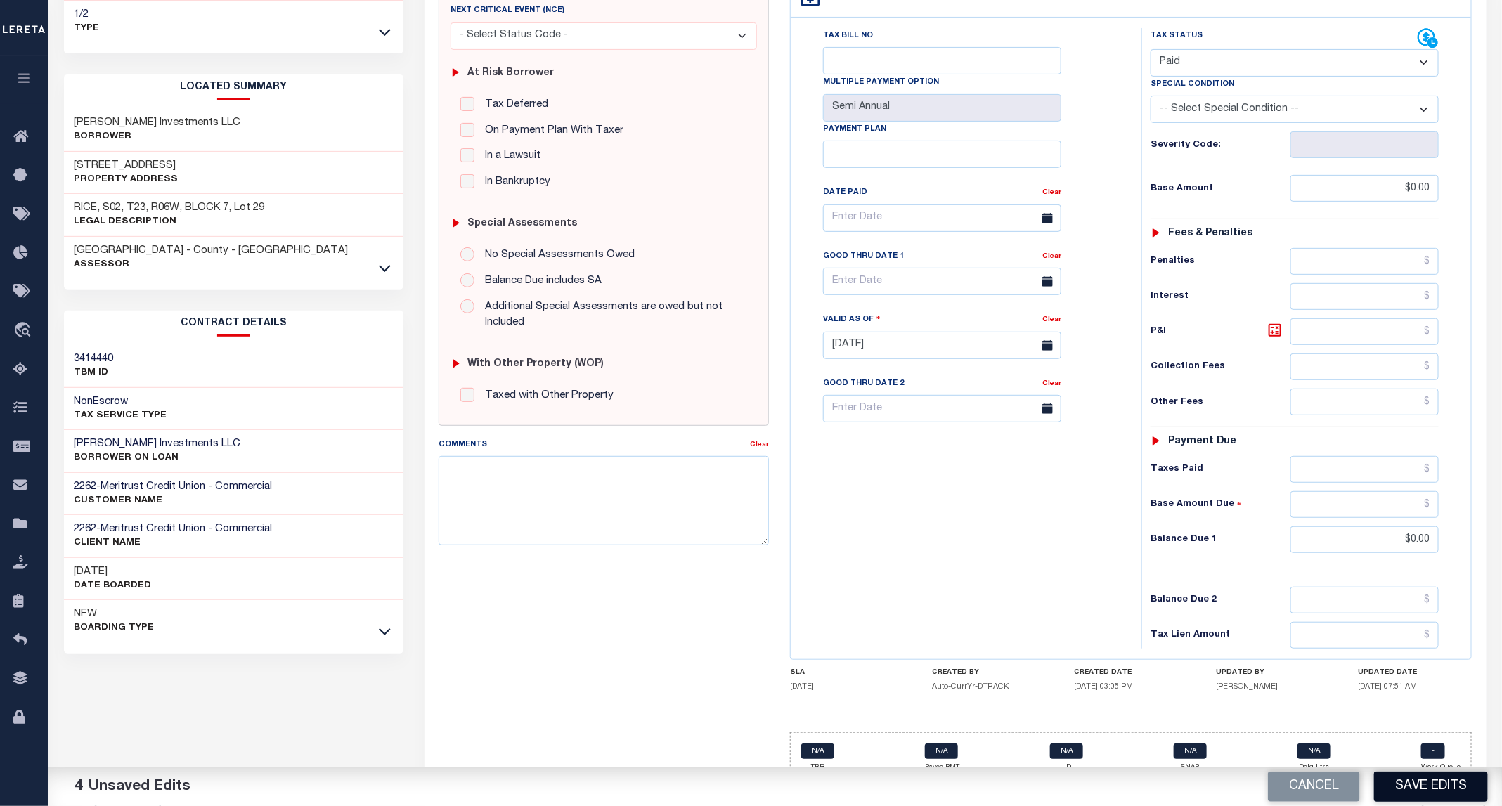
click at [1442, 782] on button "Save Edits" at bounding box center [1431, 787] width 114 height 30
checkbox input "false"
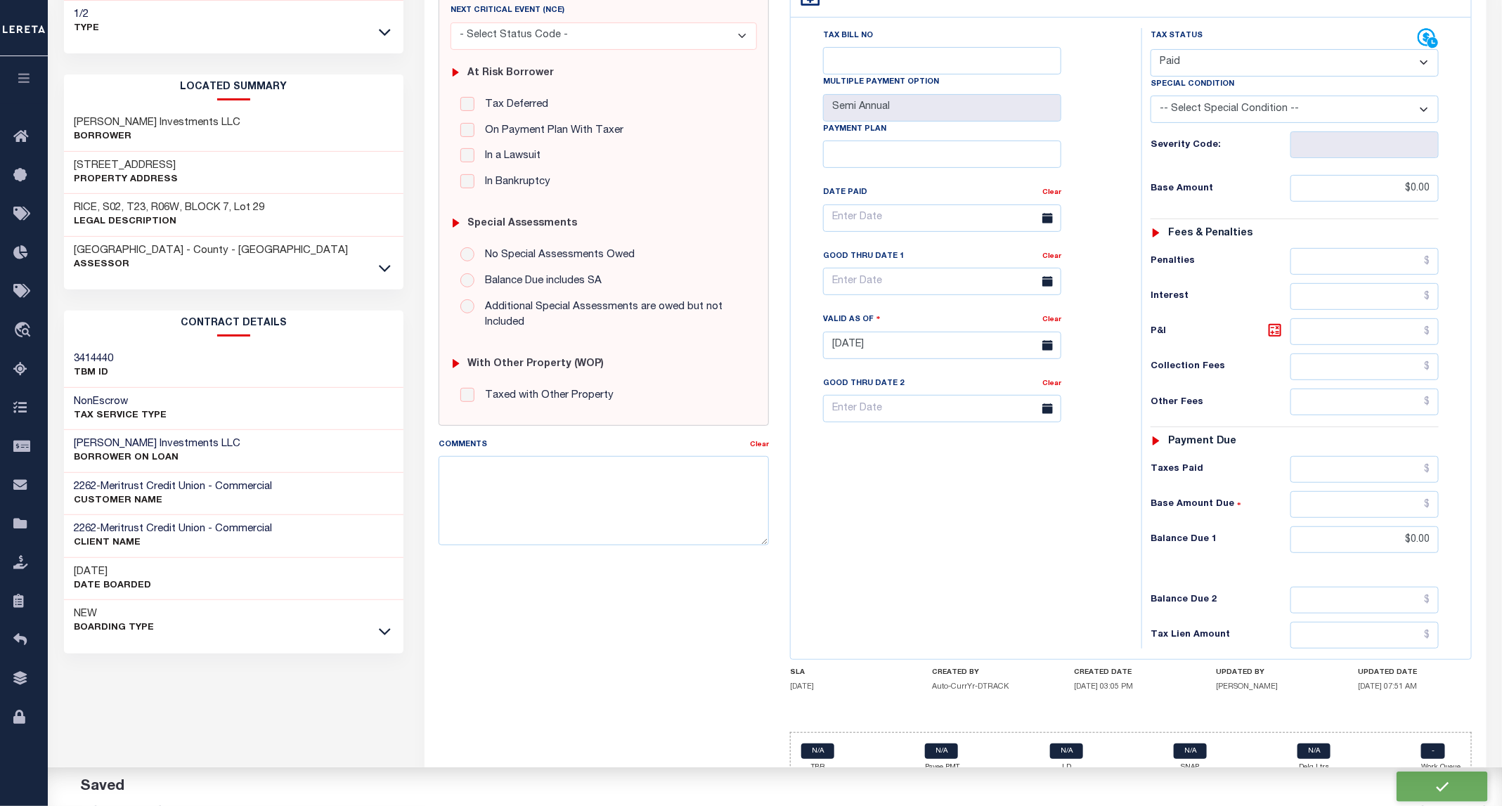
type input "$0"
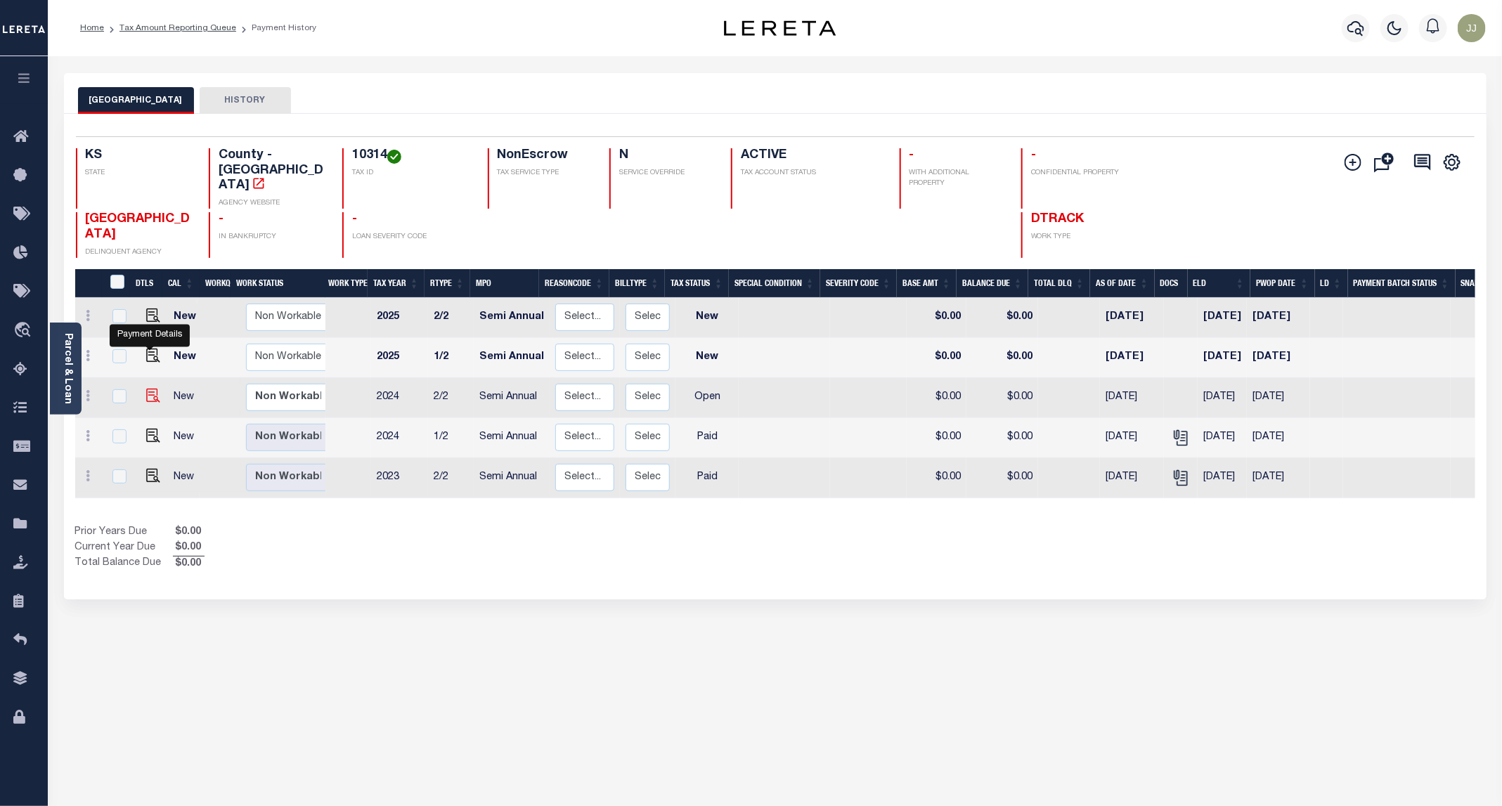
click at [152, 389] on img "" at bounding box center [153, 396] width 14 height 14
checkbox input "true"
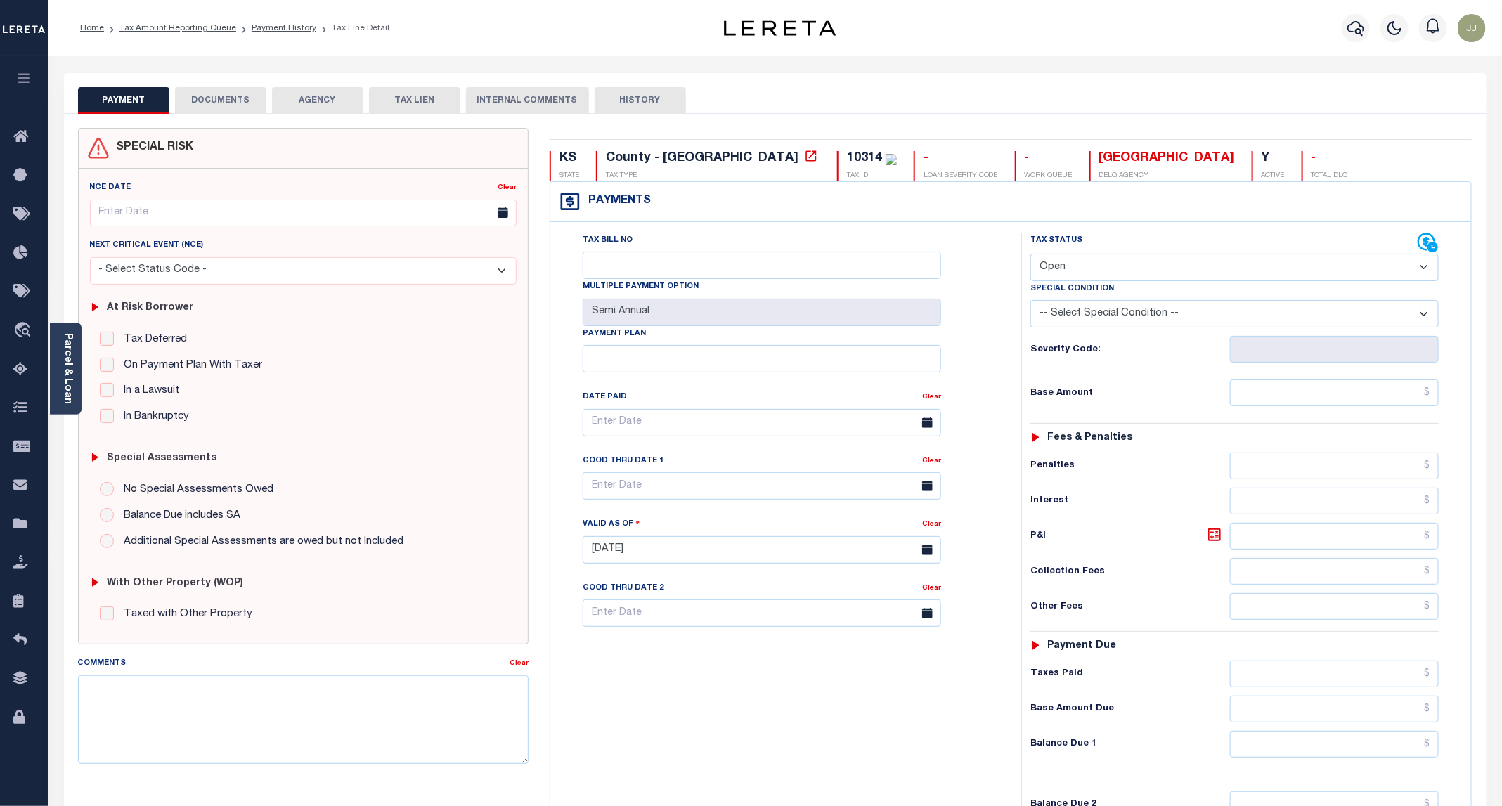
click at [1092, 268] on select "- Select Status Code - Open Due/Unpaid Paid Incomplete No Tax Due Internal Refu…" at bounding box center [1234, 267] width 408 height 27
select select "DUE"
click at [1031, 255] on select "- Select Status Code - Open Due/Unpaid Paid Incomplete No Tax Due Internal Refu…" at bounding box center [1234, 267] width 408 height 27
type input "[DATE]"
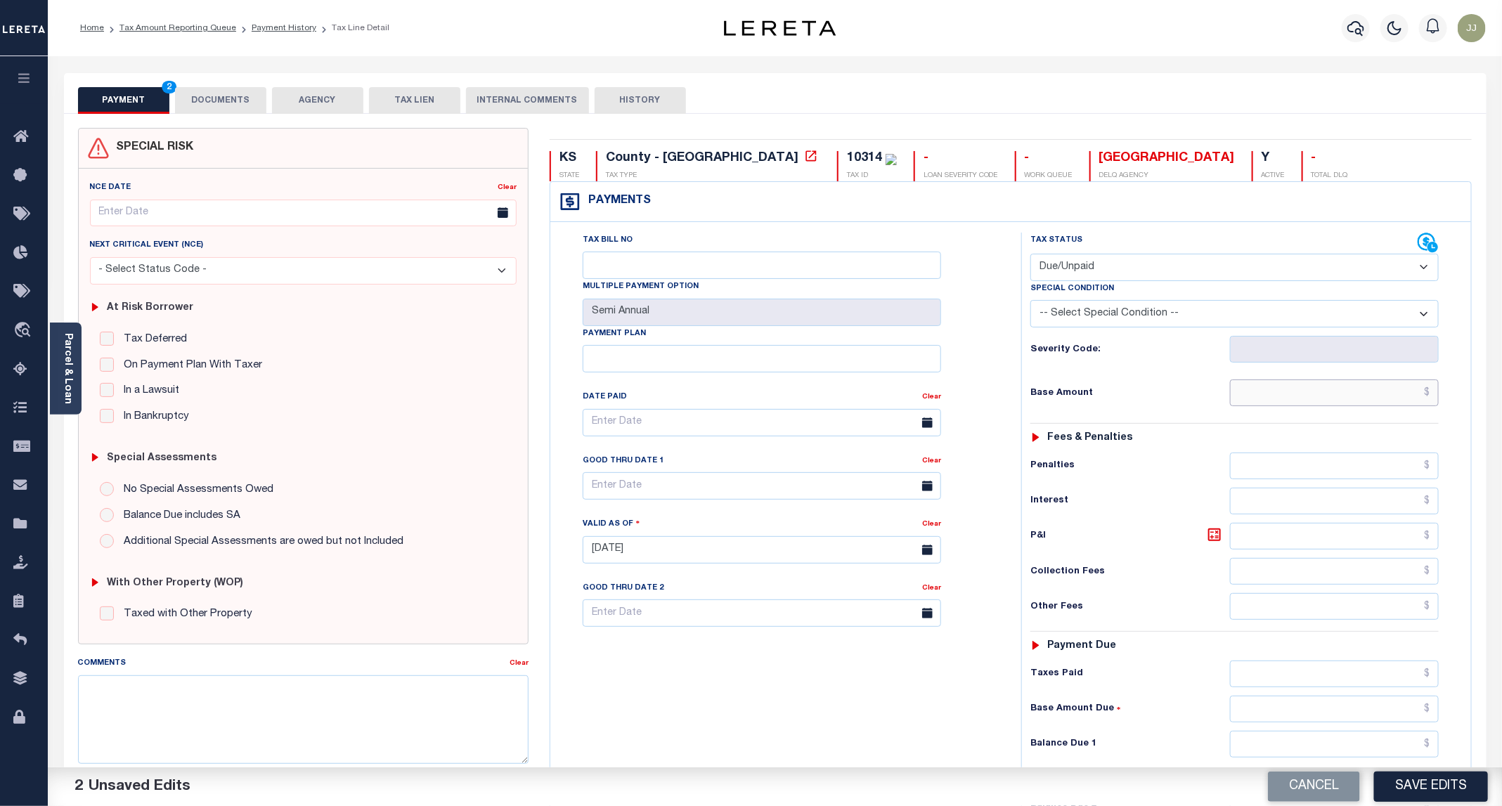
click at [1308, 406] on input "text" at bounding box center [1334, 393] width 209 height 27
click at [1382, 401] on input "text" at bounding box center [1334, 393] width 209 height 27
paste input "6"
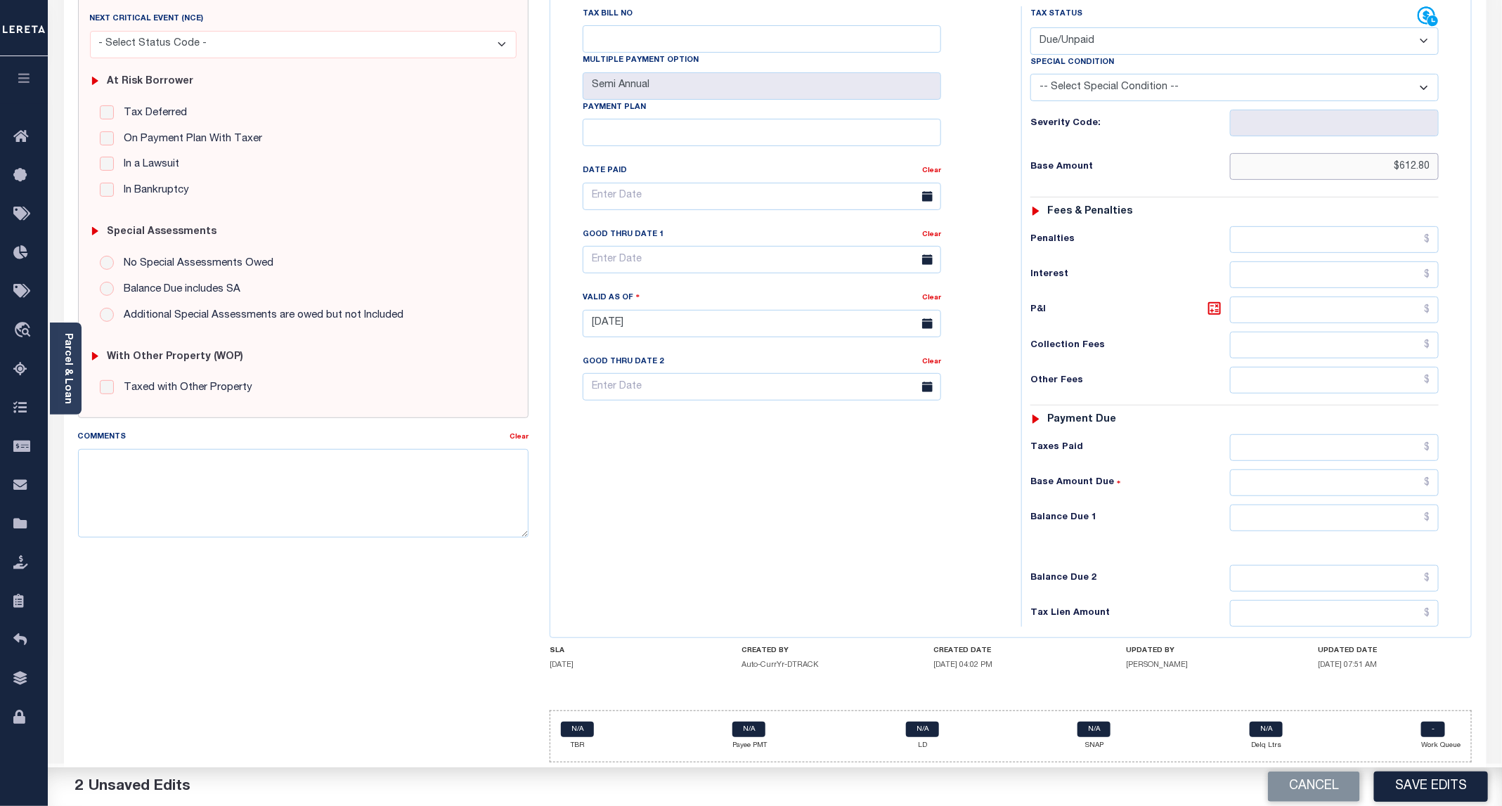
type input "$612.80"
click at [1341, 519] on input "text" at bounding box center [1334, 518] width 209 height 27
type input "$512.80"
click at [633, 253] on input "text" at bounding box center [762, 259] width 358 height 27
click at [654, 369] on span "9" at bounding box center [660, 375] width 27 height 27
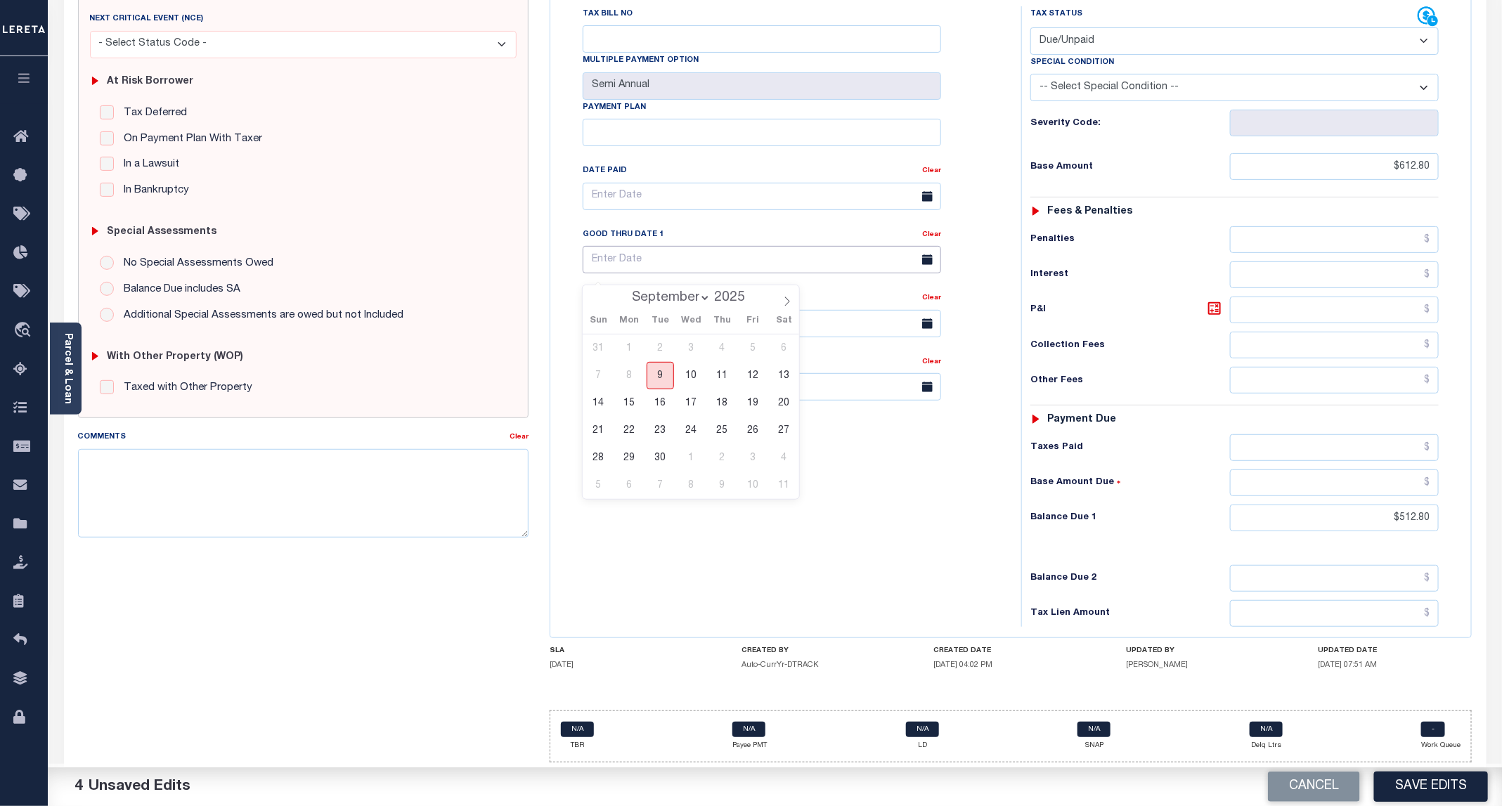
type input "[DATE]"
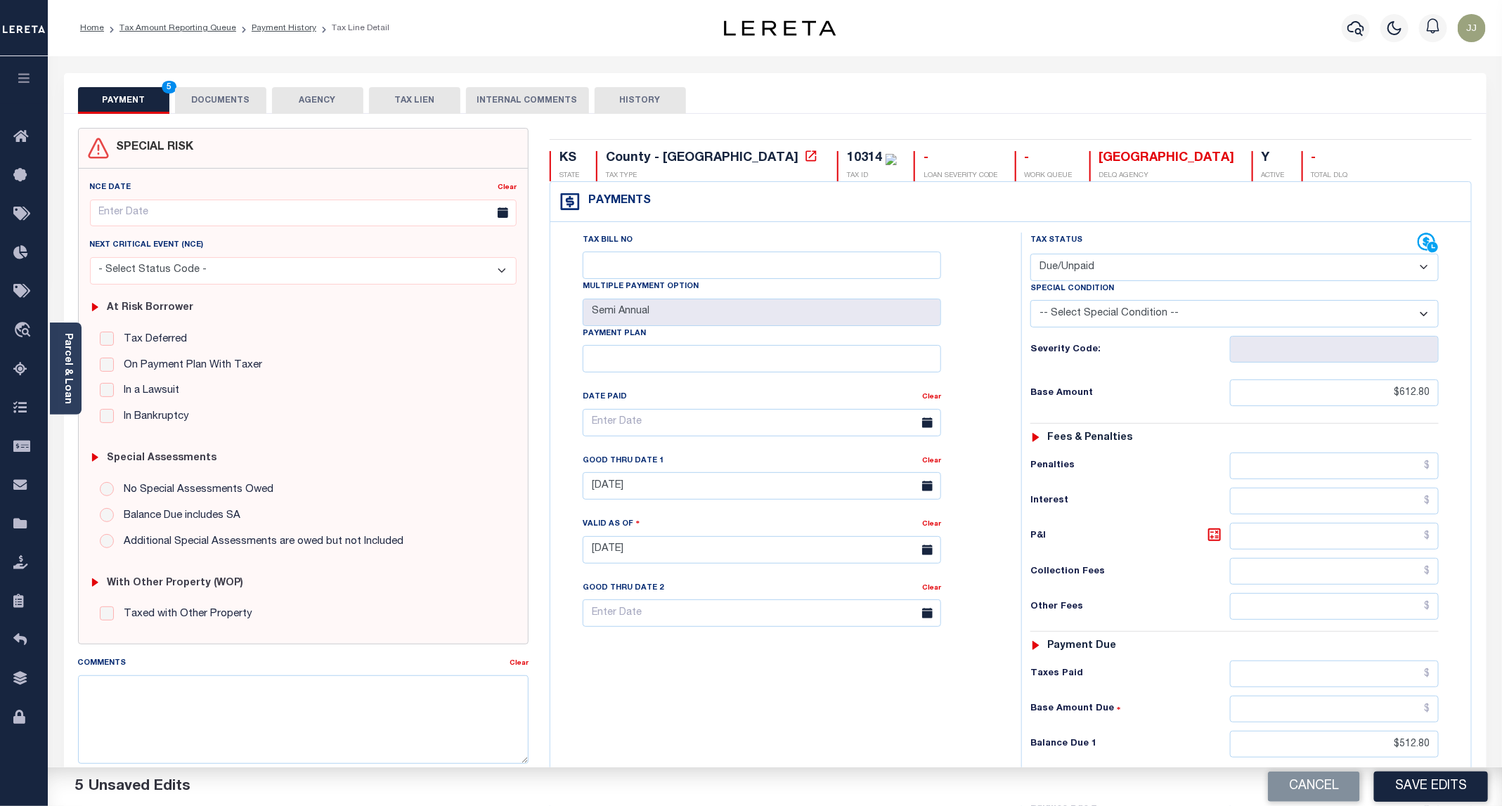
click at [222, 100] on button "DOCUMENTS" at bounding box center [220, 100] width 91 height 27
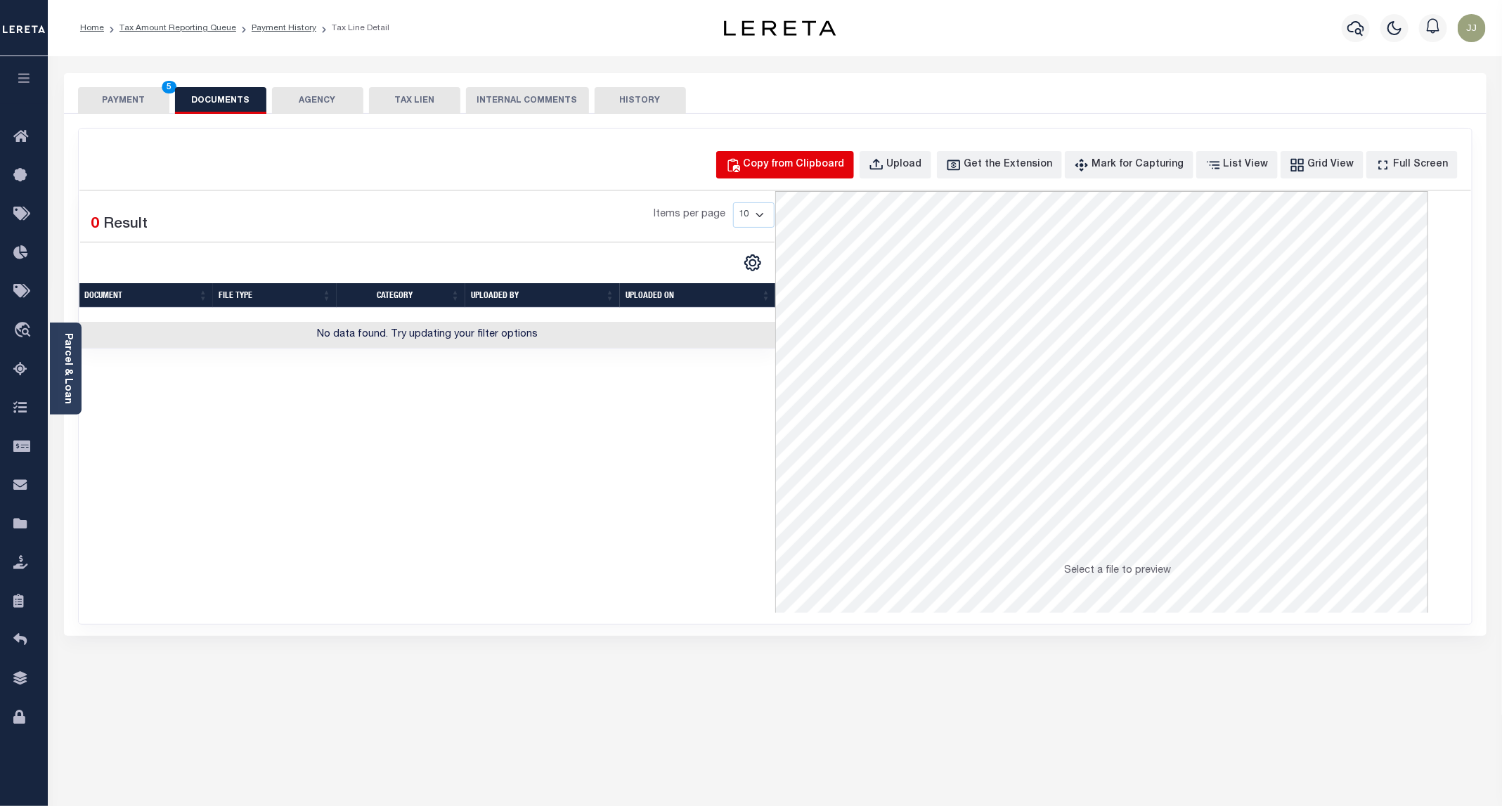
click at [806, 177] on button "Copy from Clipboard" at bounding box center [785, 164] width 138 height 27
select select "POP"
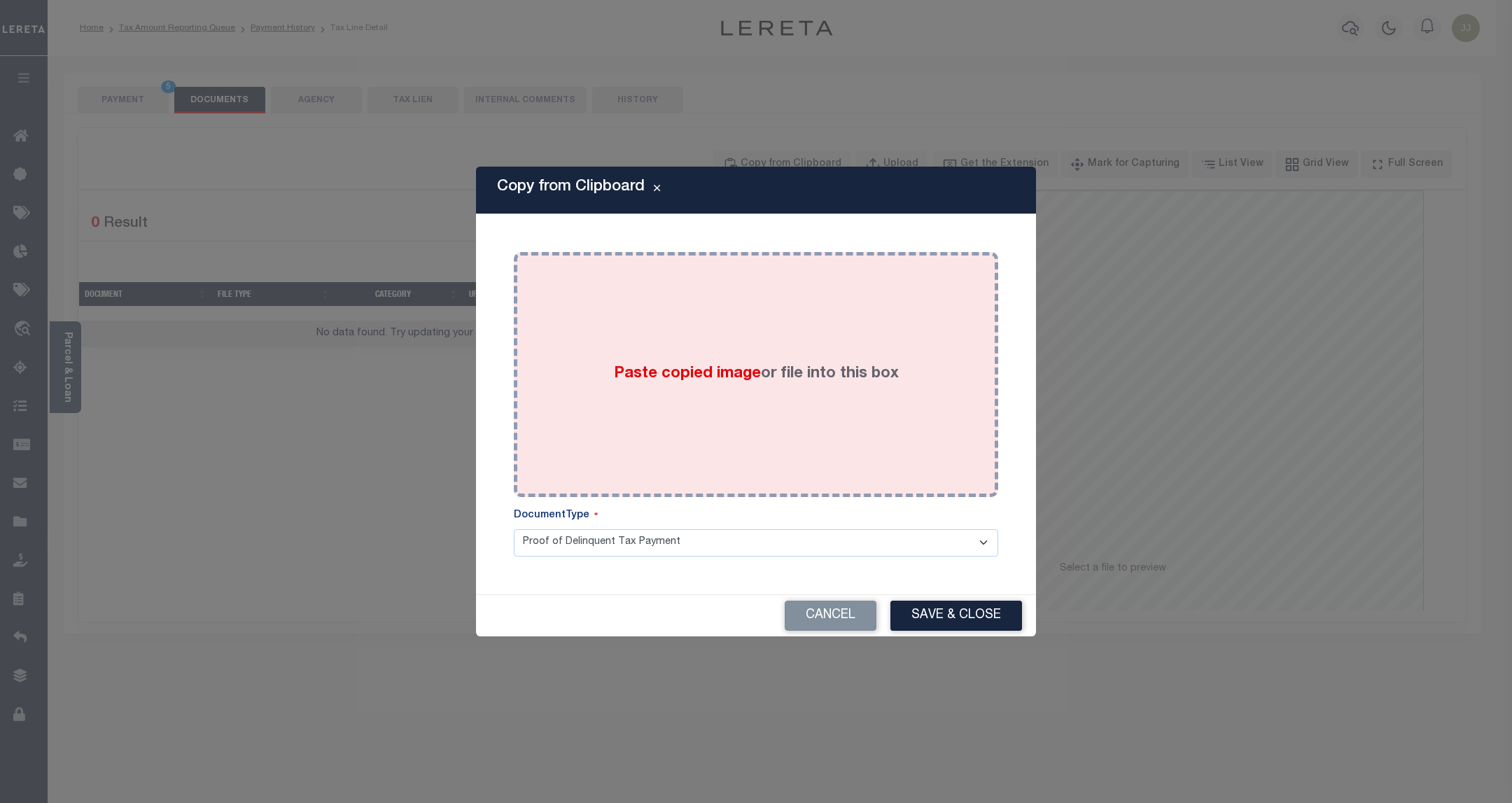
click at [775, 345] on div "Paste copied image or file into this box" at bounding box center [755, 375] width 463 height 224
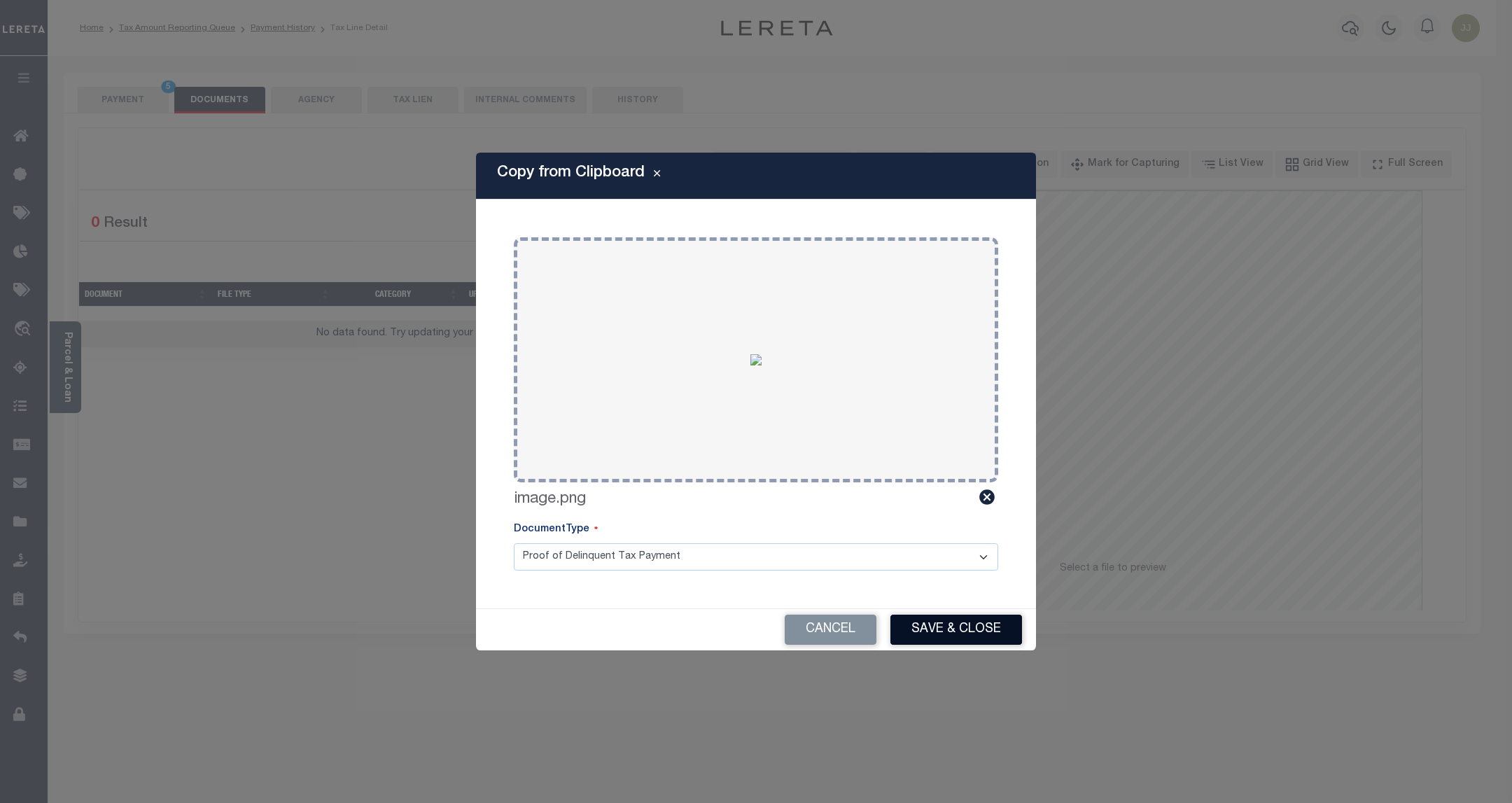
click at [950, 627] on button "Save & Close" at bounding box center [956, 630] width 131 height 30
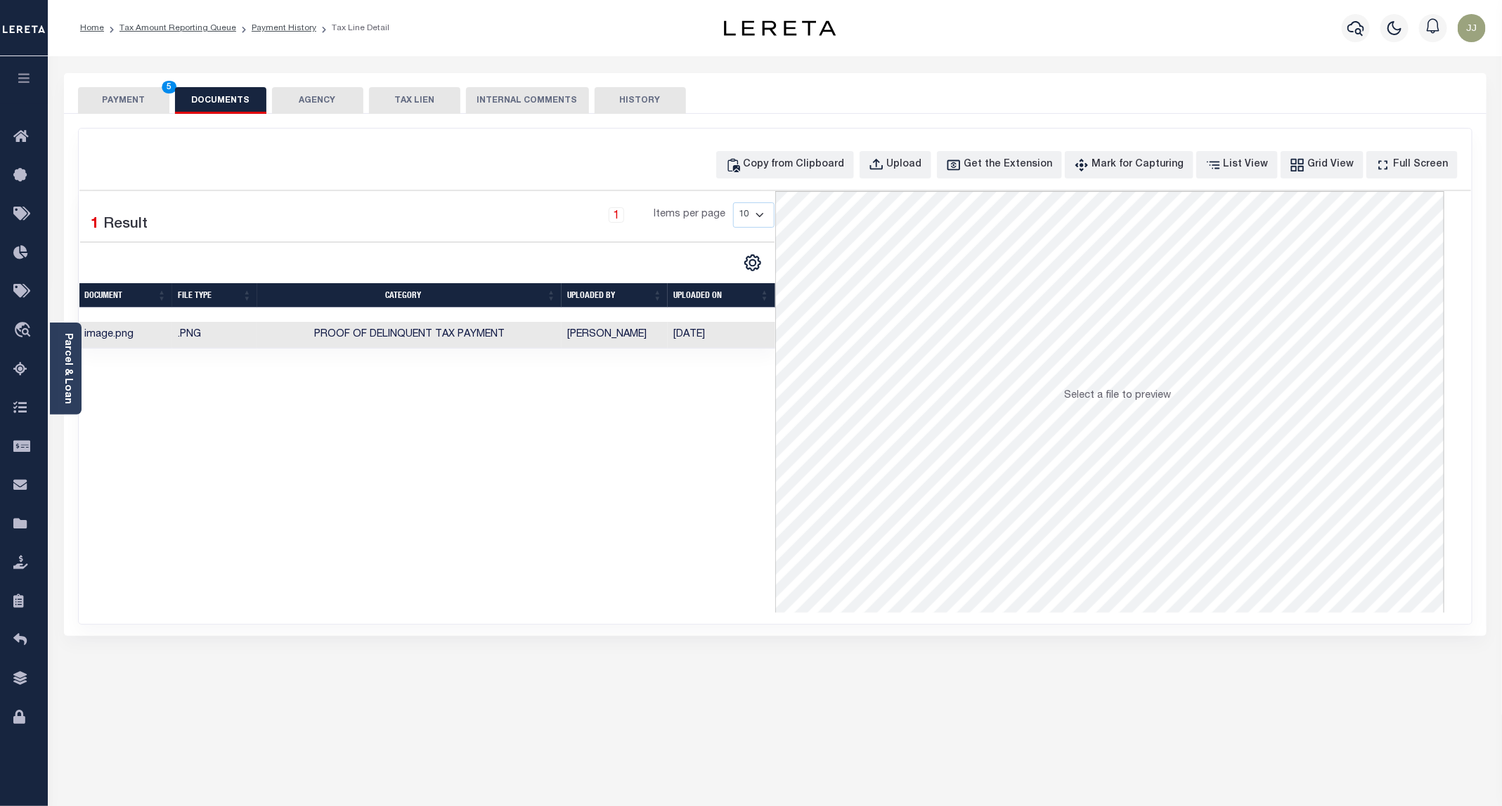
click at [138, 103] on button "PAYMENT 5" at bounding box center [123, 100] width 91 height 27
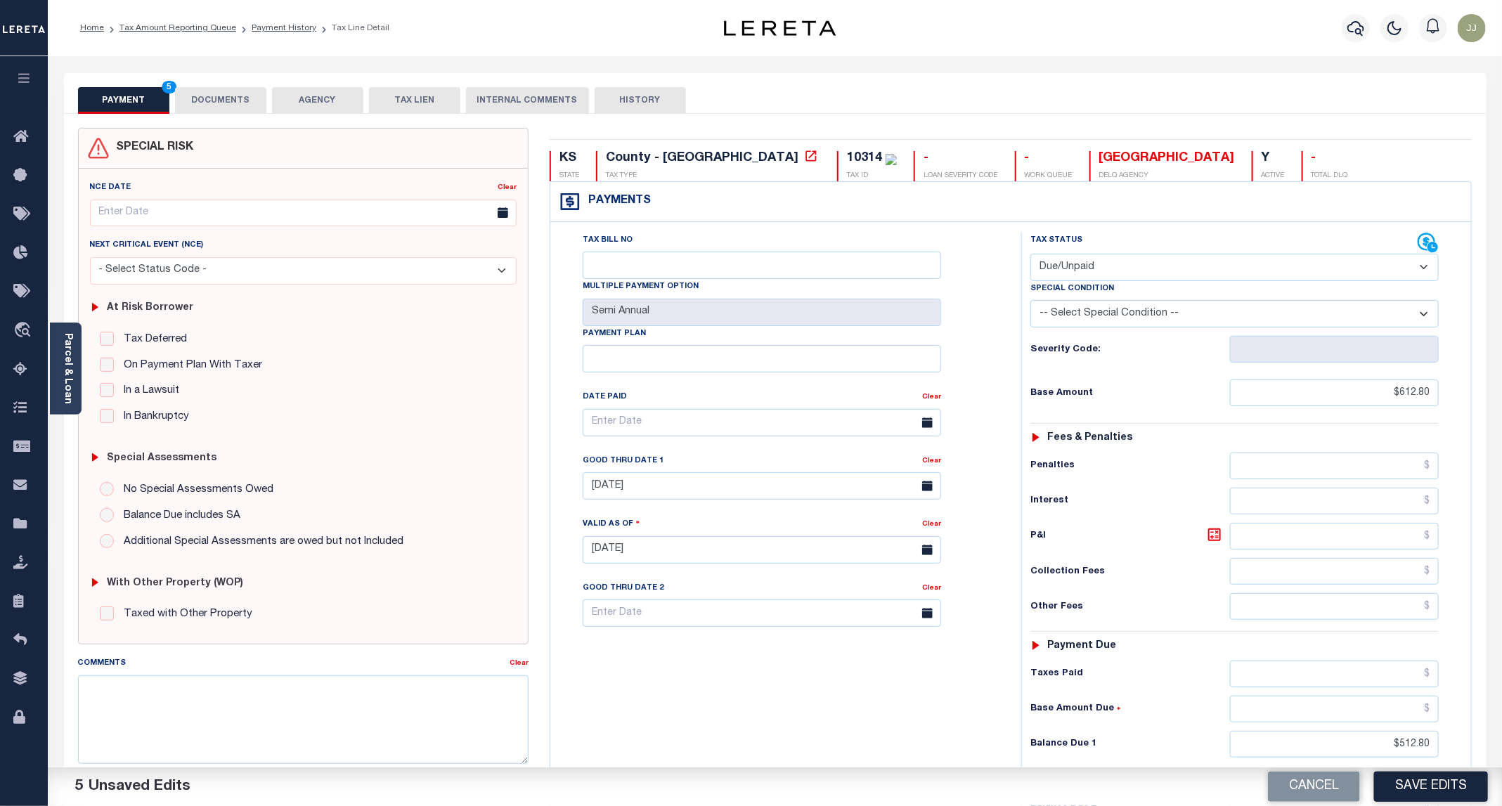
scroll to position [235, 0]
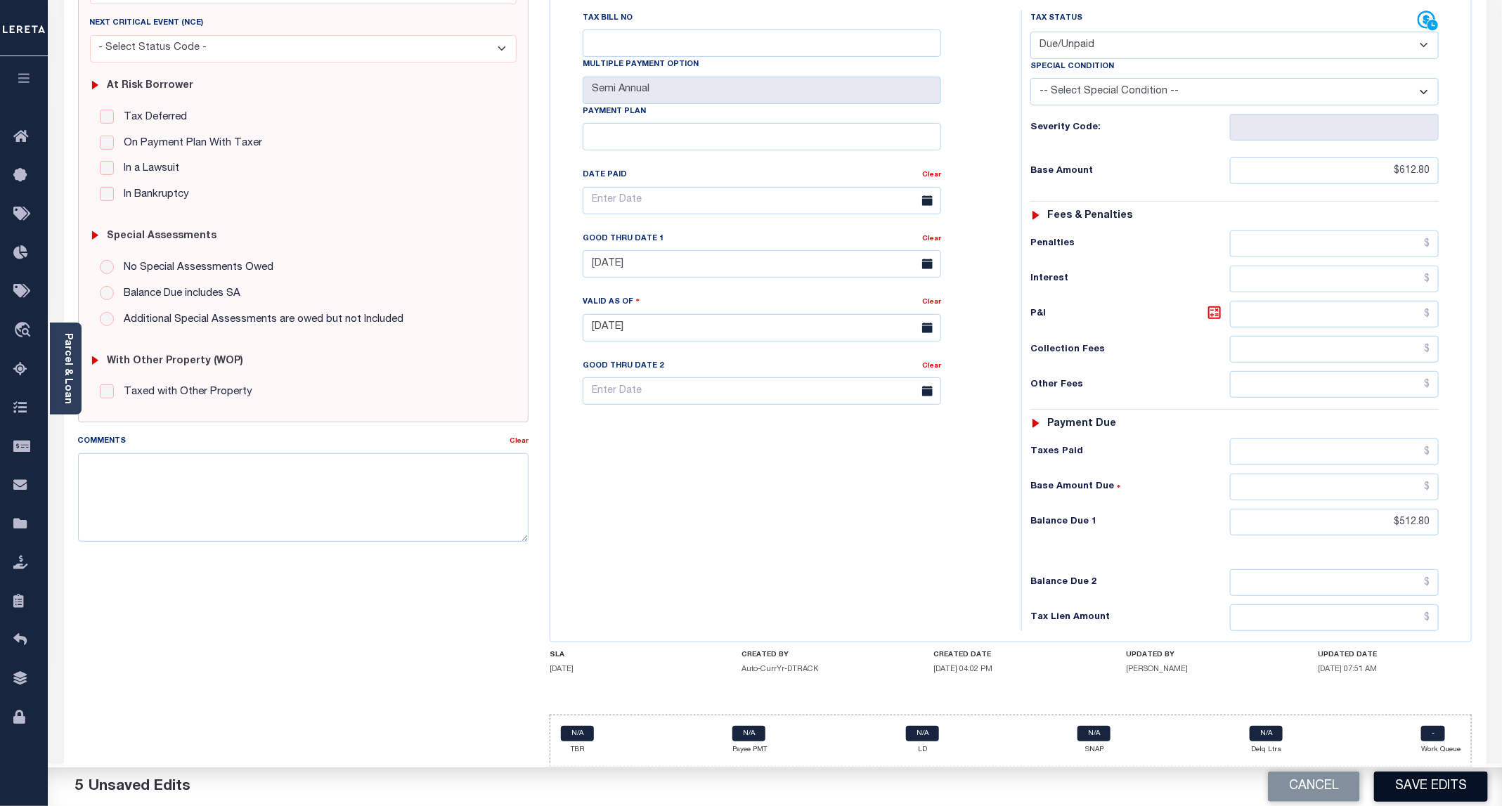
click at [1451, 786] on button "Save Edits" at bounding box center [1431, 787] width 114 height 30
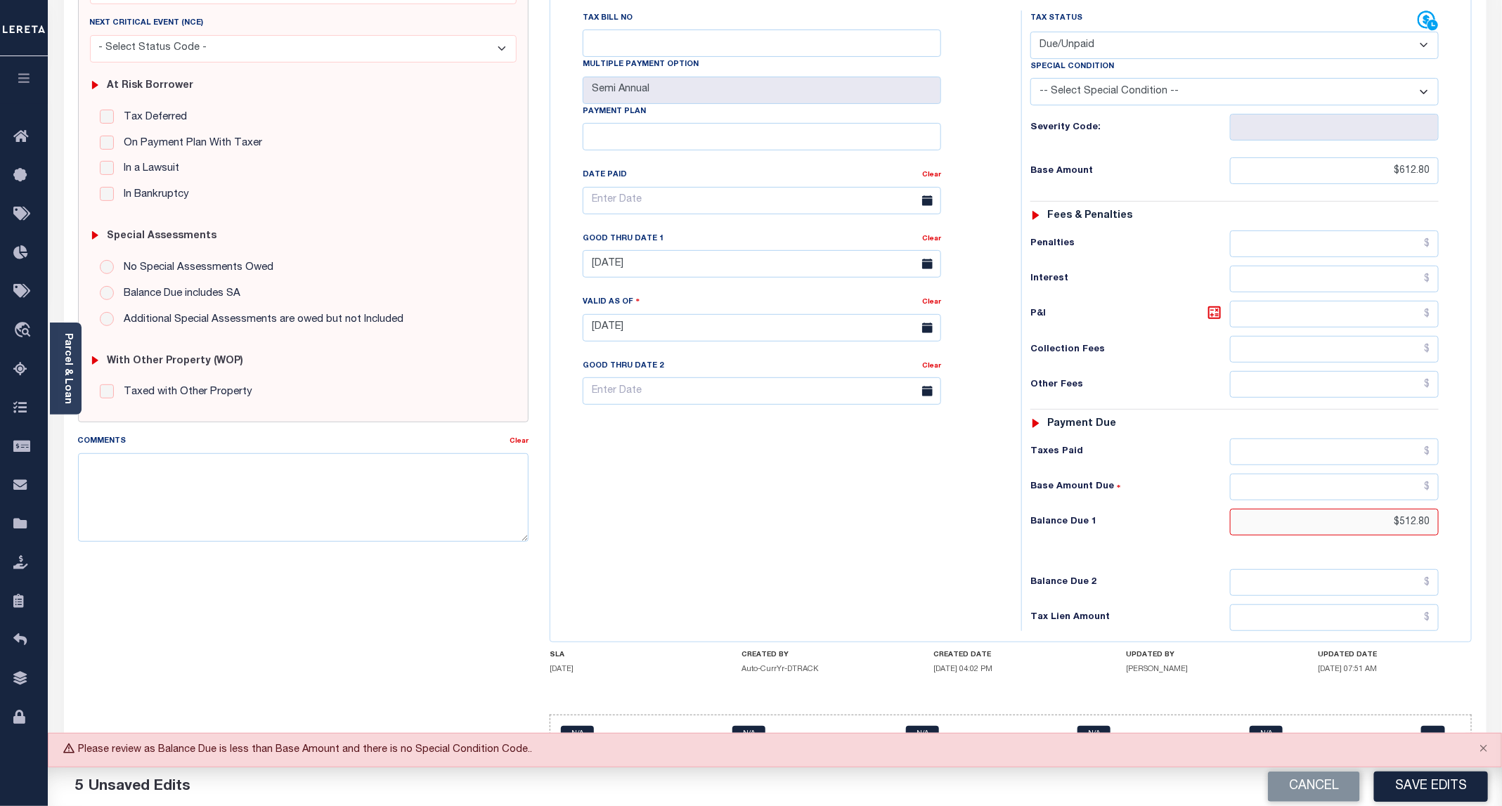
drag, startPoint x: 1387, startPoint y: 515, endPoint x: 1461, endPoint y: 524, distance: 74.3
click at [1461, 524] on div "Tax Status Status" at bounding box center [1239, 321] width 457 height 621
type input "$612.80"
click at [835, 540] on div "Tax Bill No Multiple Payment Option Semi Annual Payment Plan Clear" at bounding box center [782, 321] width 457 height 621
click at [1447, 801] on button "Save Edits" at bounding box center [1431, 787] width 114 height 30
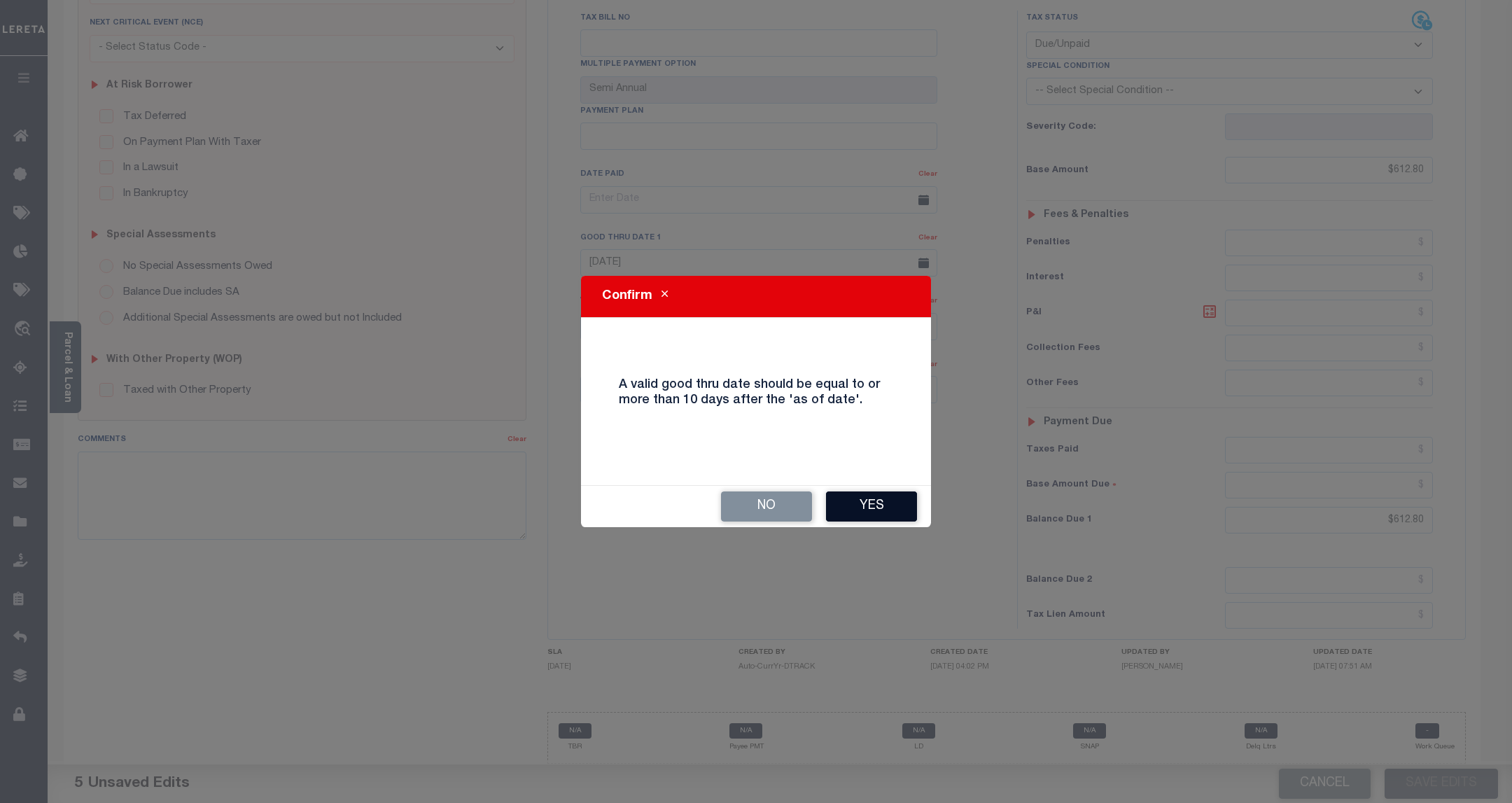
click at [866, 506] on button "Yes" at bounding box center [871, 506] width 91 height 30
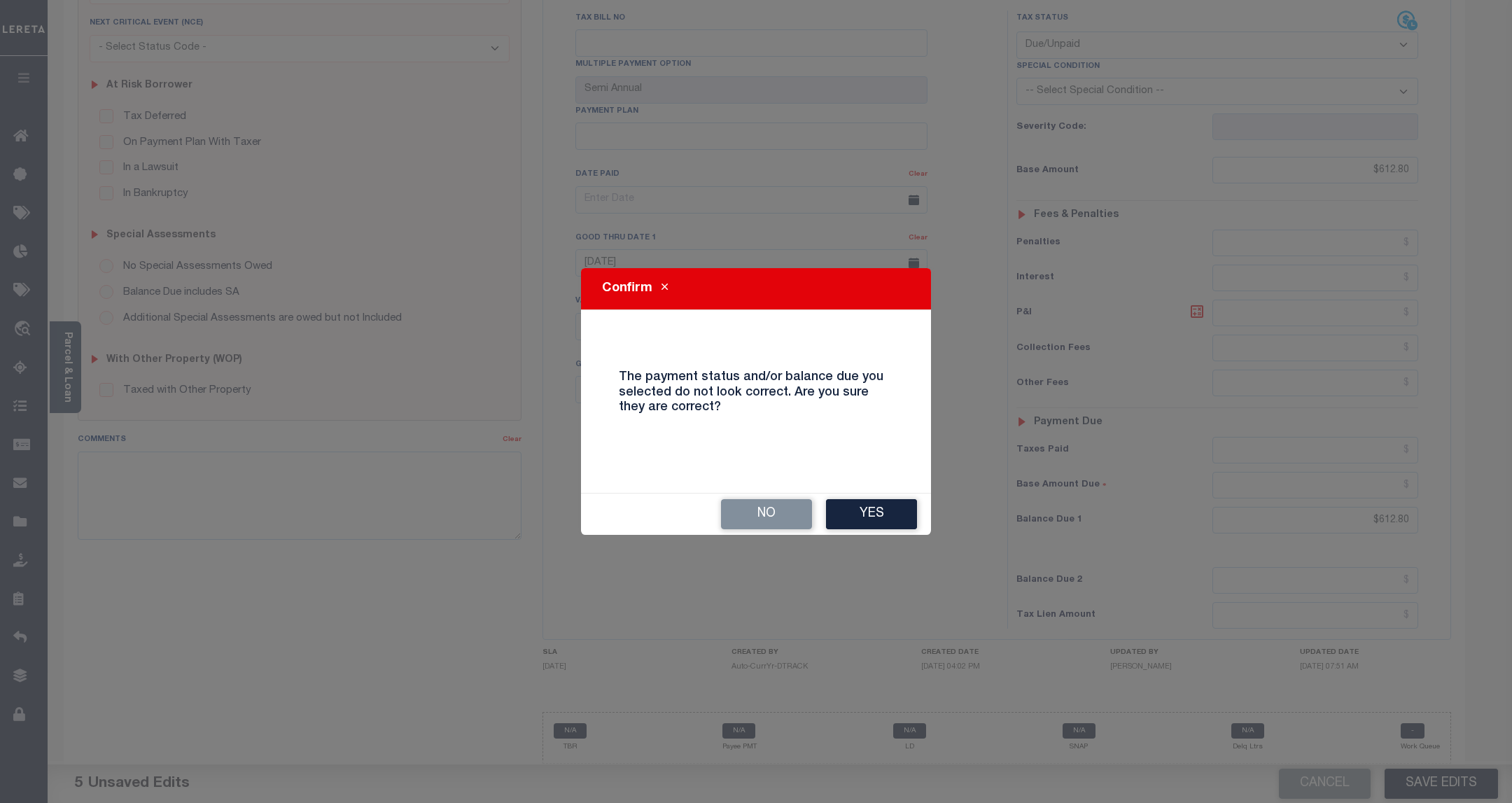
click at [845, 531] on div "No Yes" at bounding box center [755, 513] width 350 height 41
click at [861, 512] on button "Yes" at bounding box center [871, 514] width 91 height 30
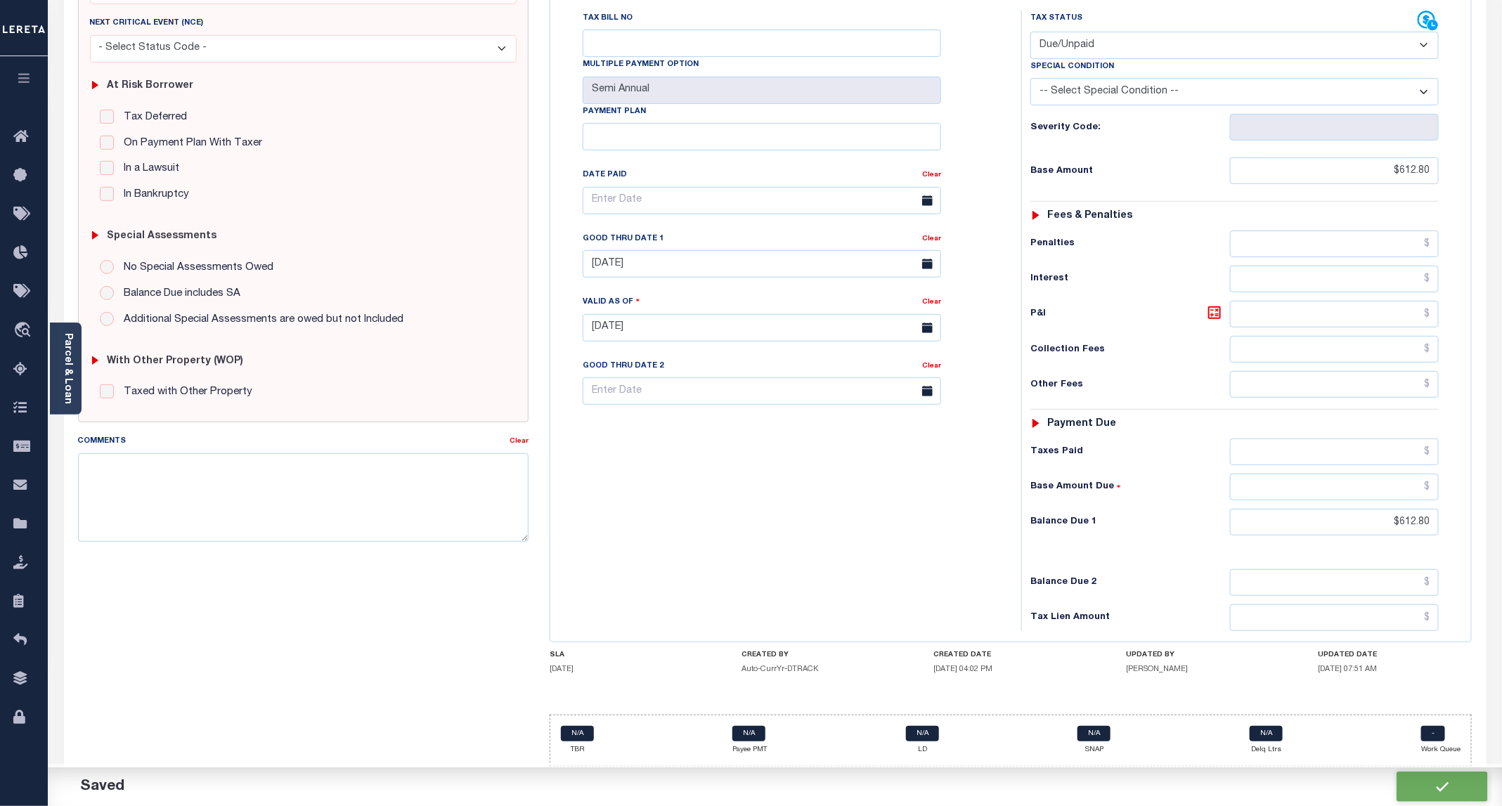
checkbox input "false"
type input "$612.8"
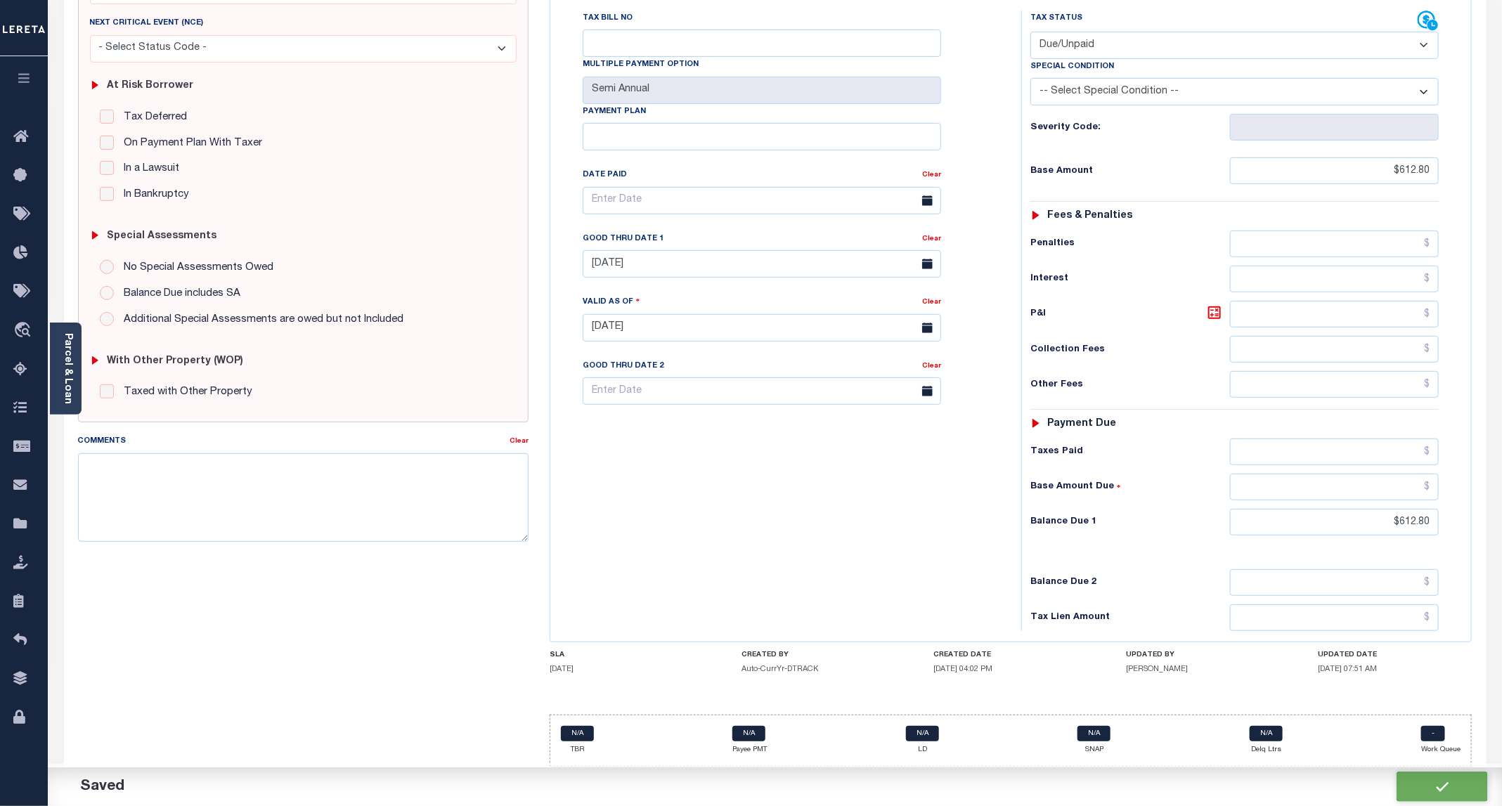
type input "$612.8"
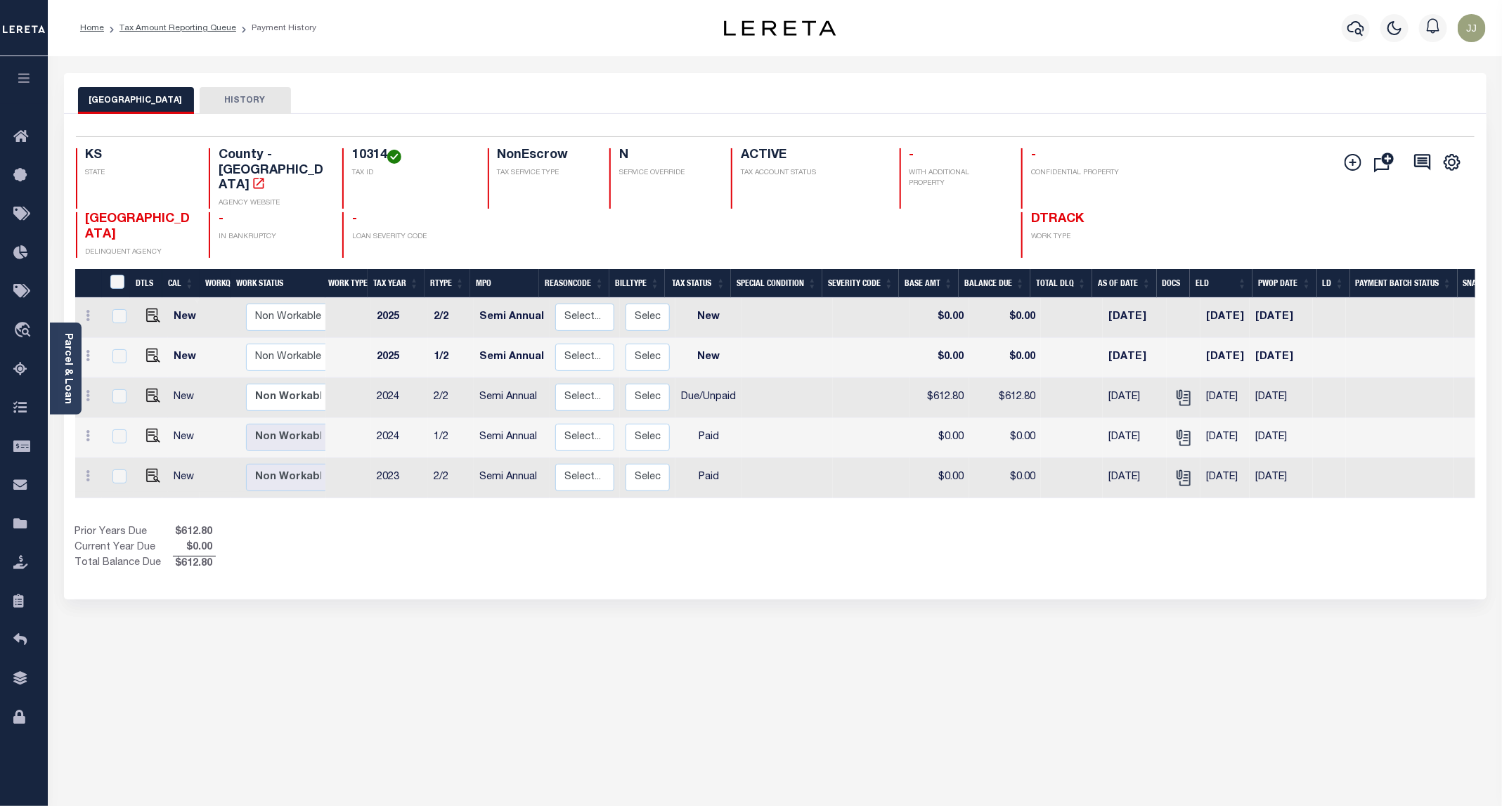
click at [195, 643] on div "RENO COUNTY HISTORY Selected 5 Results" at bounding box center [775, 469] width 1444 height 793
click at [38, 369] on link "Tax Amount Reporting Queue" at bounding box center [24, 370] width 48 height 39
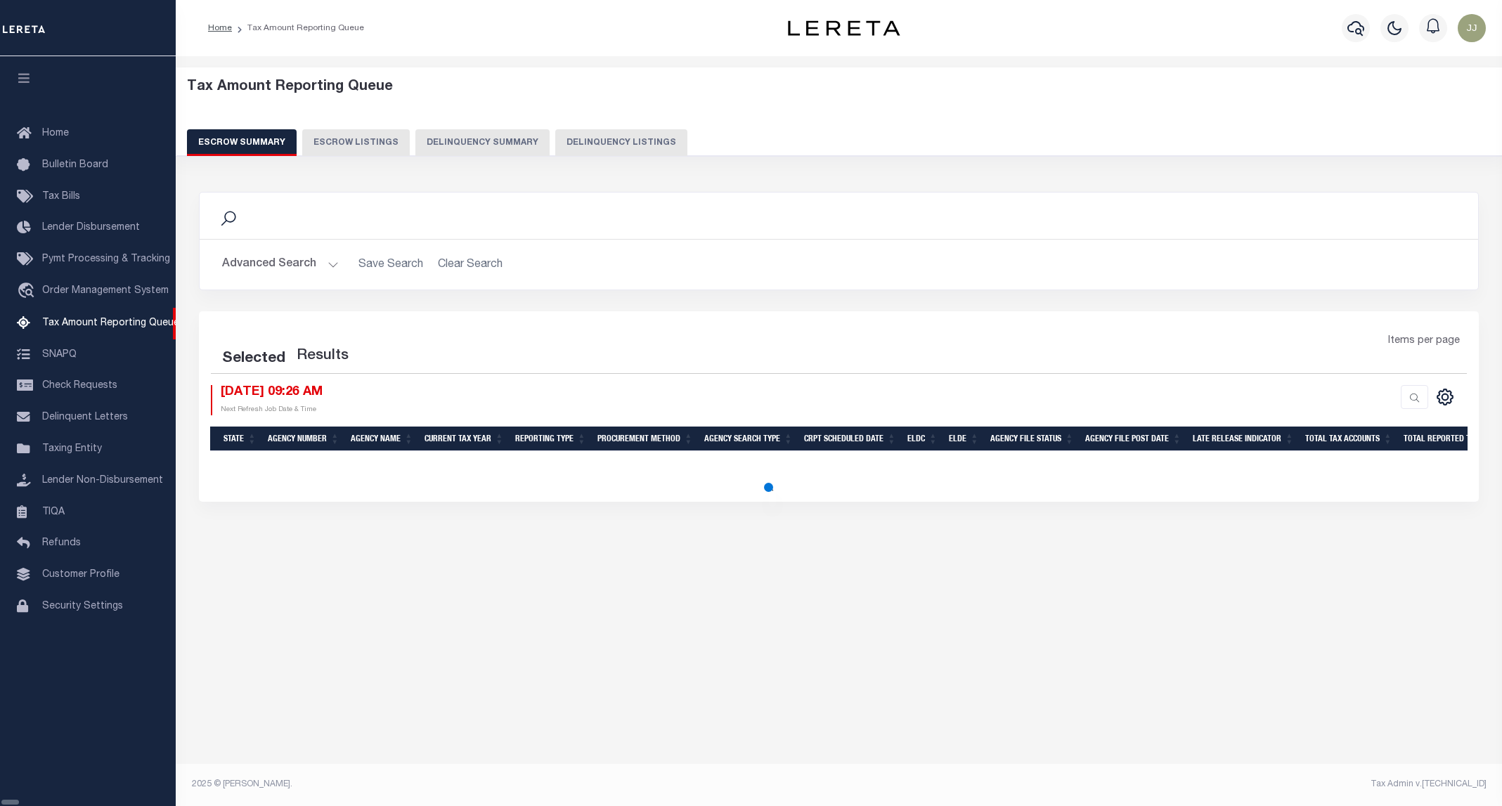
select select "100"
